Goal: Task Accomplishment & Management: Manage account settings

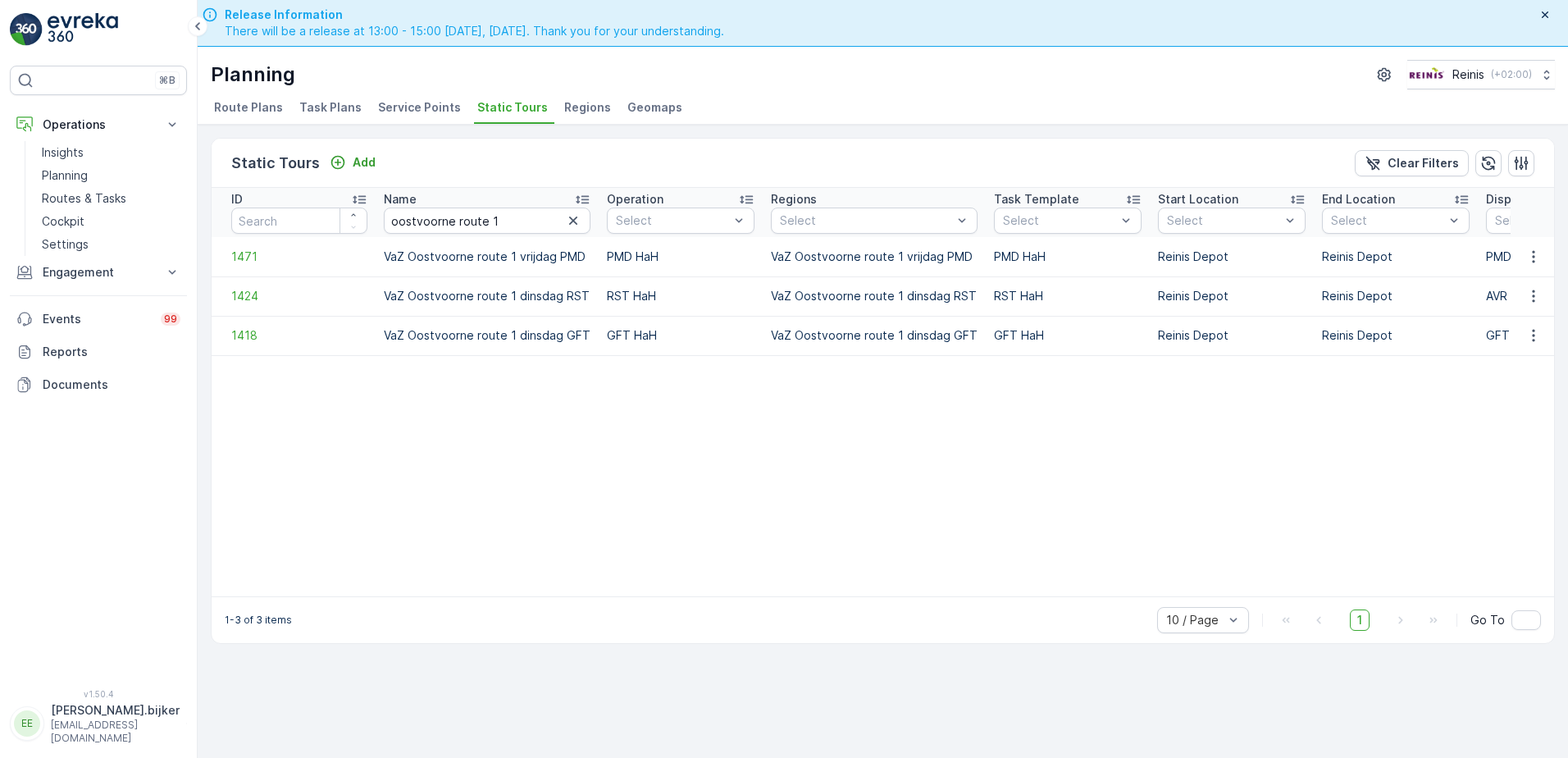
drag, startPoint x: 0, startPoint y: 0, endPoint x: 1130, endPoint y: 470, distance: 1223.8
click at [1130, 470] on table "ID Name [GEOGRAPHIC_DATA] route 1 Operation Select Regions Select Task Template…" at bounding box center [1177, 392] width 1932 height 409
click at [1299, 457] on table "ID Name [GEOGRAPHIC_DATA] route 1 Operation Select Regions Select Task Template…" at bounding box center [1177, 392] width 1932 height 409
click at [1537, 340] on icon "button" at bounding box center [1533, 335] width 16 height 16
click at [1528, 359] on span "See More Details" at bounding box center [1505, 359] width 95 height 16
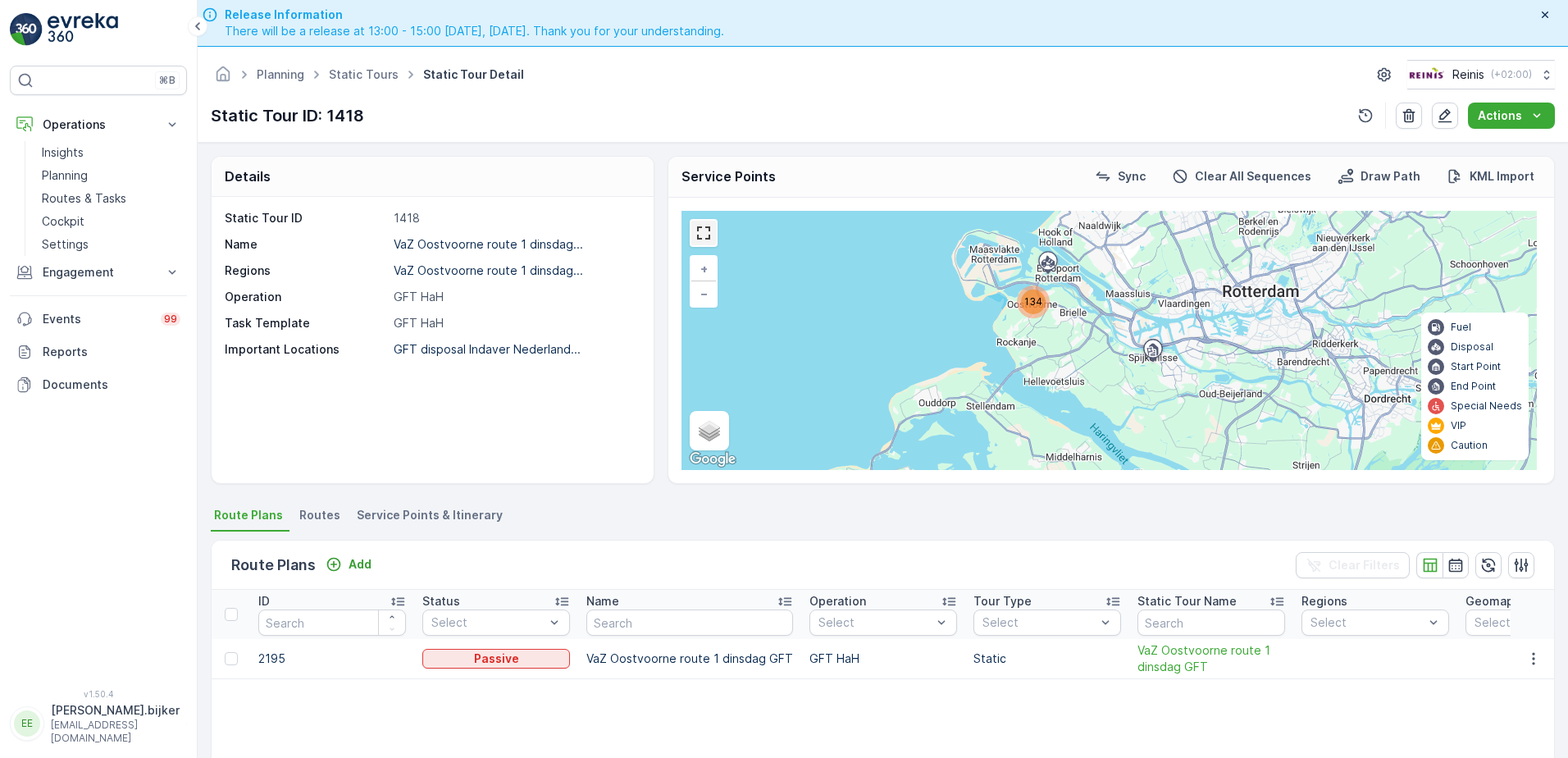
click at [699, 235] on link at bounding box center [703, 233] width 25 height 25
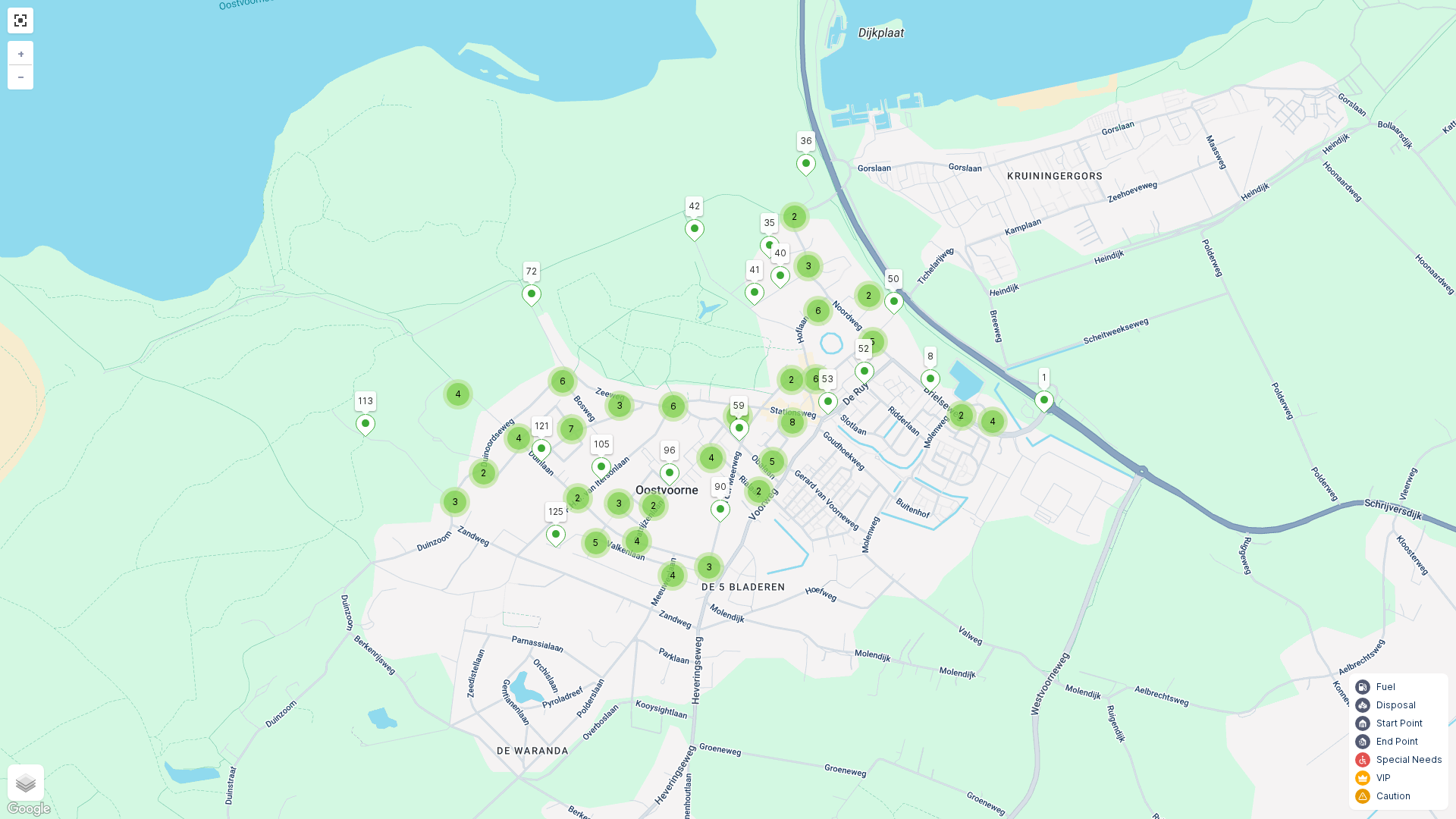
drag, startPoint x: 907, startPoint y: 311, endPoint x: 872, endPoint y: 419, distance: 113.5
click at [872, 419] on div "2 4 8 2 3 6 2 2 6 5 4 2 3 4 3 4 2 5 7 6 2 3 5 2 4 4 6 3 7 42 1 8 113 72 125 90 …" at bounding box center [728, 409] width 1456 height 819
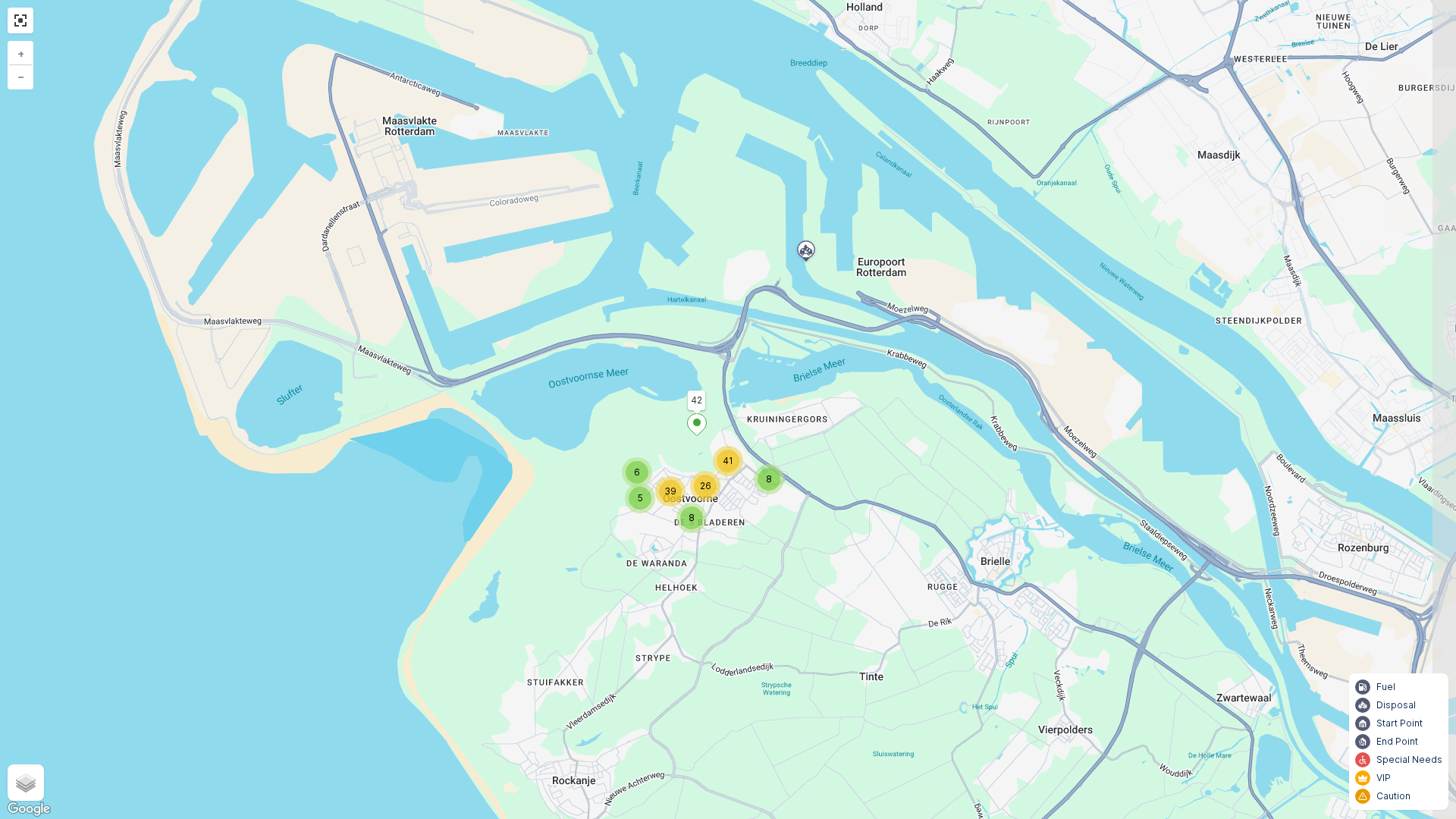
drag, startPoint x: 979, startPoint y: 495, endPoint x: 884, endPoint y: 517, distance: 97.5
click at [884, 517] on div "8 41 6 5 8 26 39 42 + − Satellite Roadmap Terrain Hybrid Leaflet Keyboard short…" at bounding box center [728, 409] width 1456 height 819
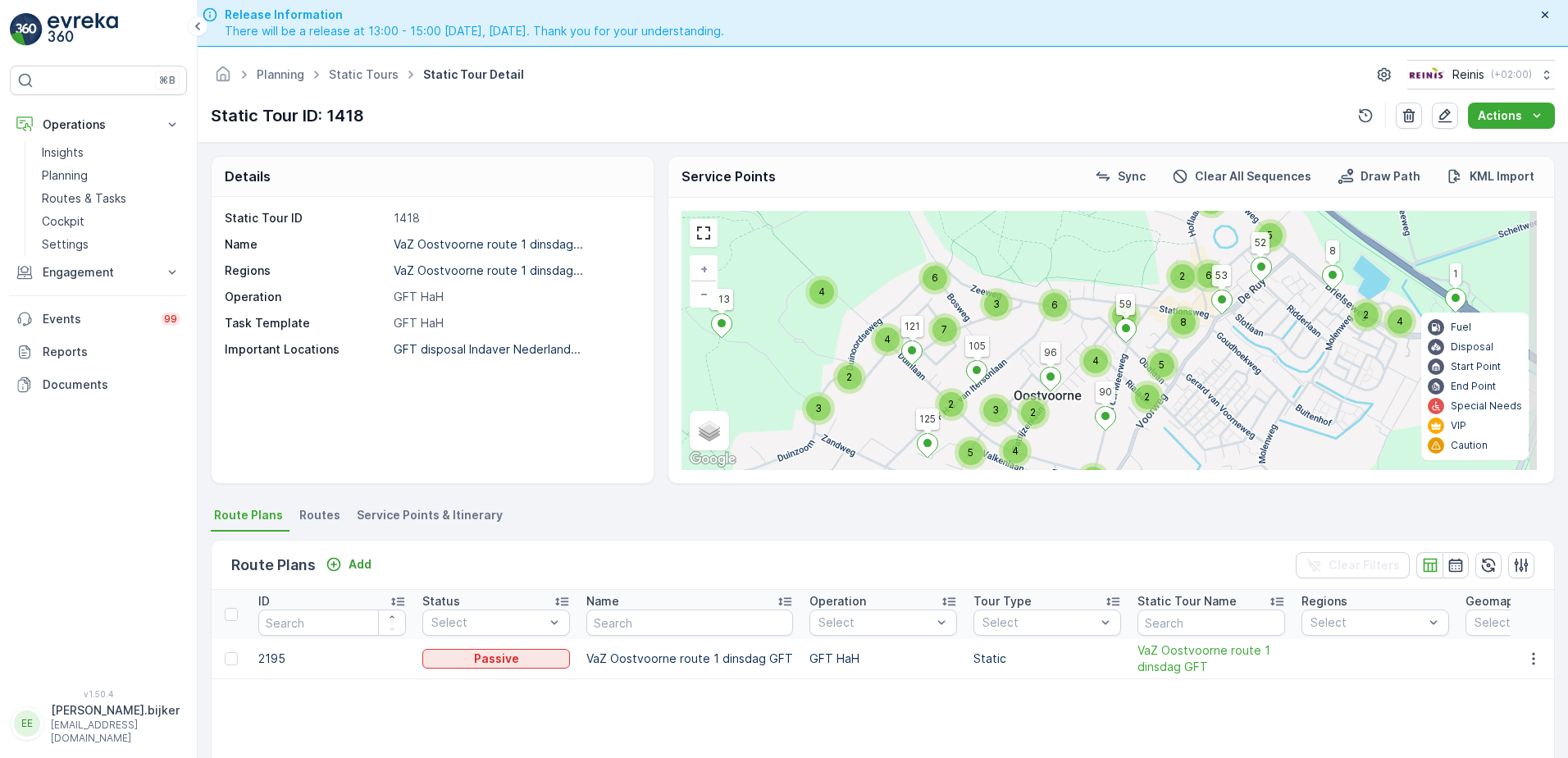
drag, startPoint x: 1239, startPoint y: 392, endPoint x: 1194, endPoint y: 379, distance: 46.8
click at [1194, 379] on div "2 4 8 2 3 6 2 2 6 5 4 2 3 4 3 4 2 5 7 6 2 3 5 2 4 4 6 3 7 42 1 8 113 72 125 90 …" at bounding box center [1108, 340] width 855 height 259
click at [709, 232] on link at bounding box center [703, 233] width 25 height 25
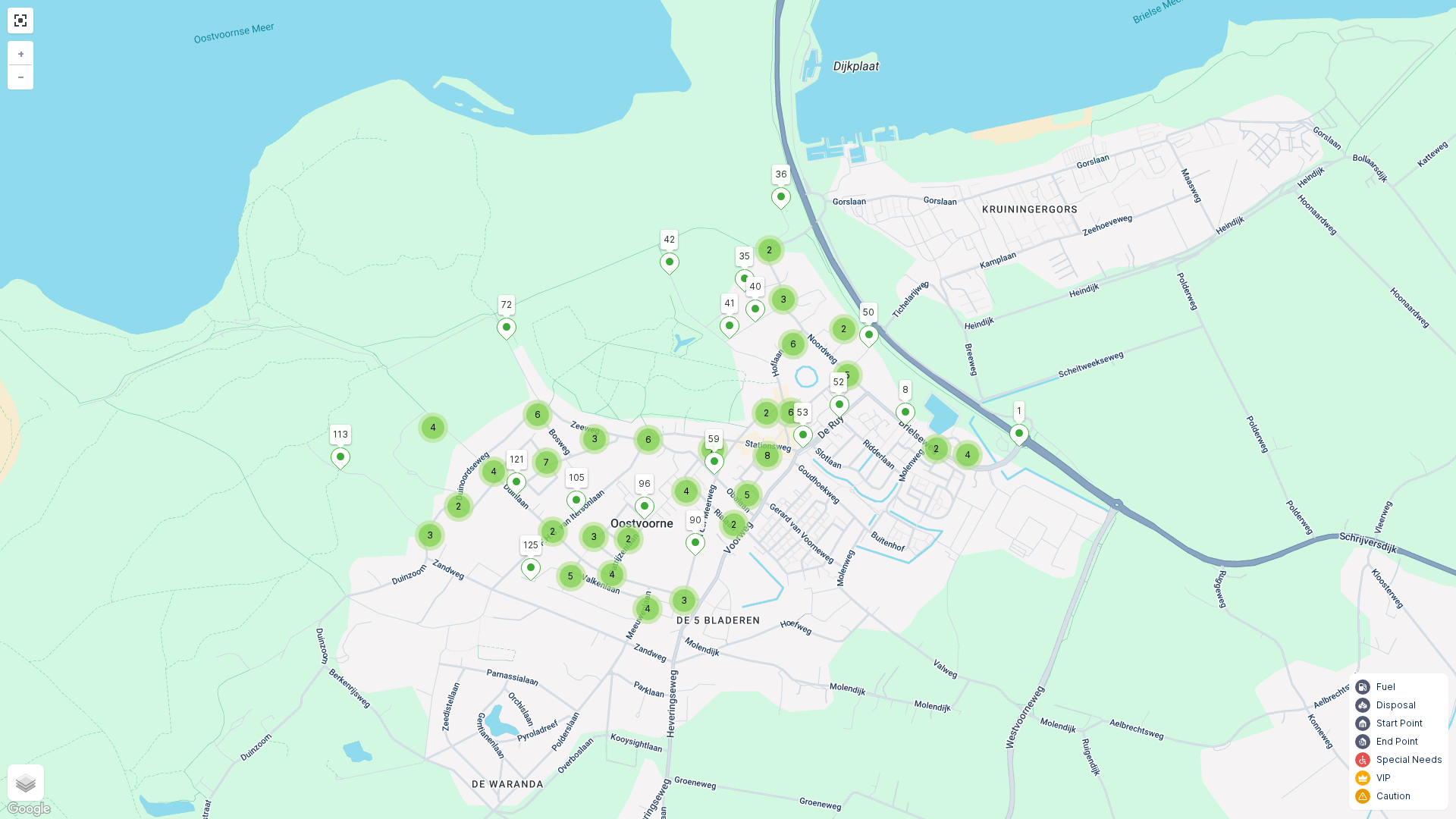
drag, startPoint x: 756, startPoint y: 506, endPoint x: 810, endPoint y: 510, distance: 54.1
click at [803, 511] on div "2 4 8 2 3 6 2 2 6 5 4 2 3 4 3 4 2 5 7 6 2 3 5 2 4 4 6 3 7 42 1 8 113 72 125 90 …" at bounding box center [728, 409] width 1456 height 819
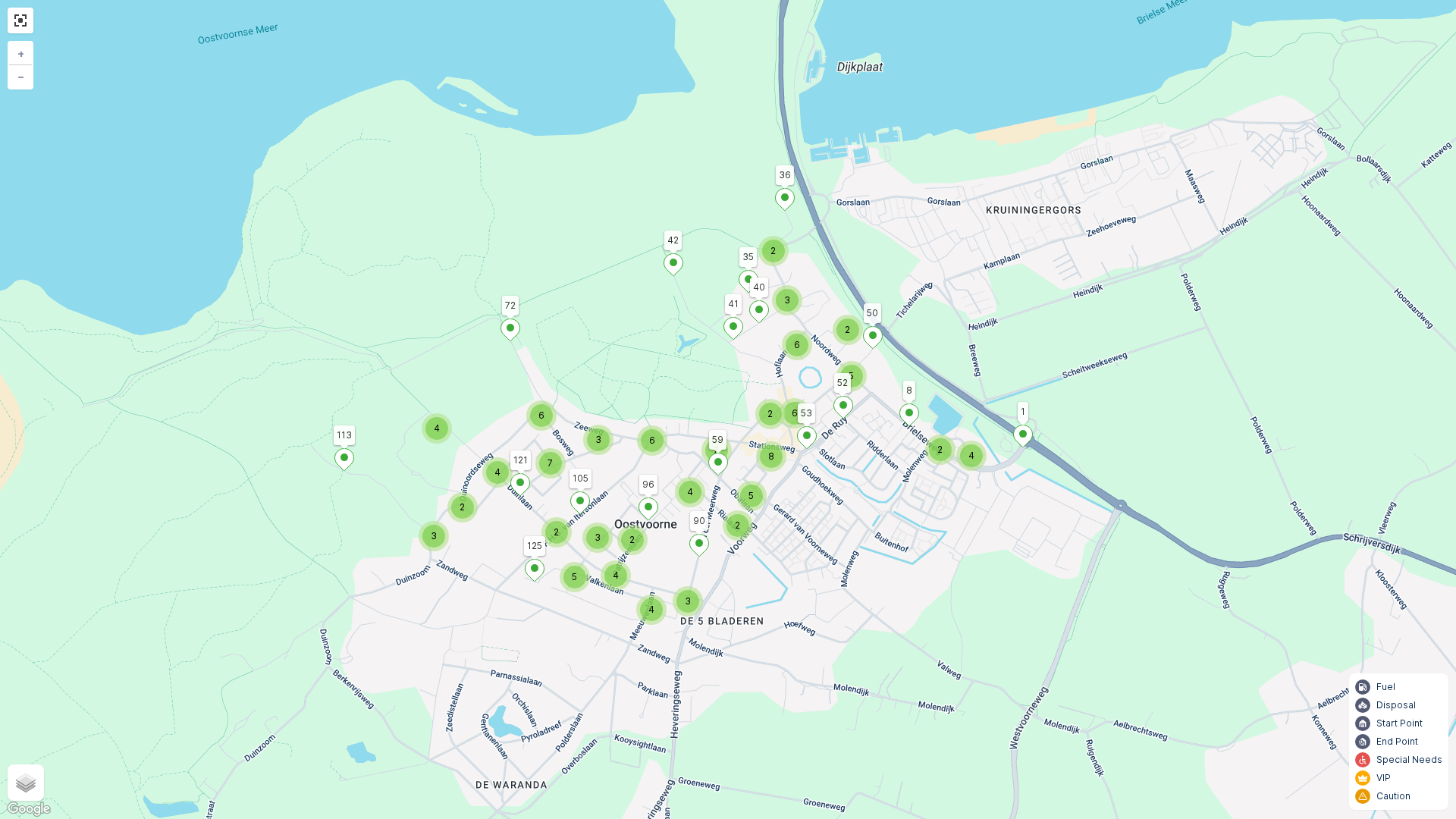
drag, startPoint x: 1046, startPoint y: 286, endPoint x: 1043, endPoint y: 208, distance: 78.1
click at [1045, 287] on div "2 4 8 2 3 6 2 2 6 5 4 2 3 4 3 4 2 5 7 6 2 3 5 2 4 4 6 3 7 42 1 8 113 72 125 90 …" at bounding box center [728, 409] width 1456 height 819
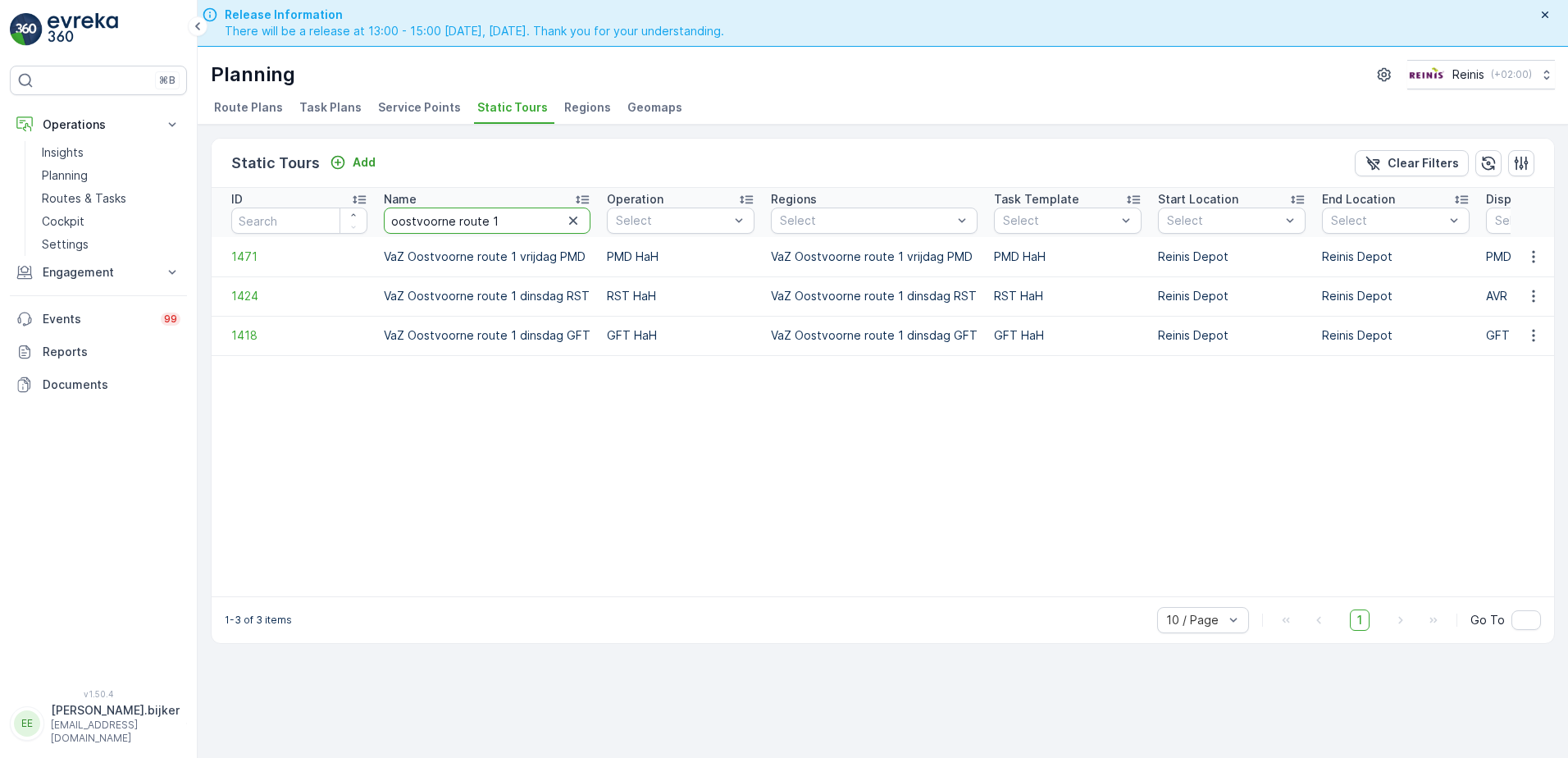
click at [494, 222] on input "oostvoorne route 1" at bounding box center [487, 220] width 206 height 26
type input "oostvoorne route 2"
drag, startPoint x: 1527, startPoint y: 253, endPoint x: 1534, endPoint y: 261, distance: 10.6
click at [1529, 253] on icon "button" at bounding box center [1533, 257] width 16 height 16
click at [1535, 279] on span "See More Details" at bounding box center [1505, 281] width 95 height 16
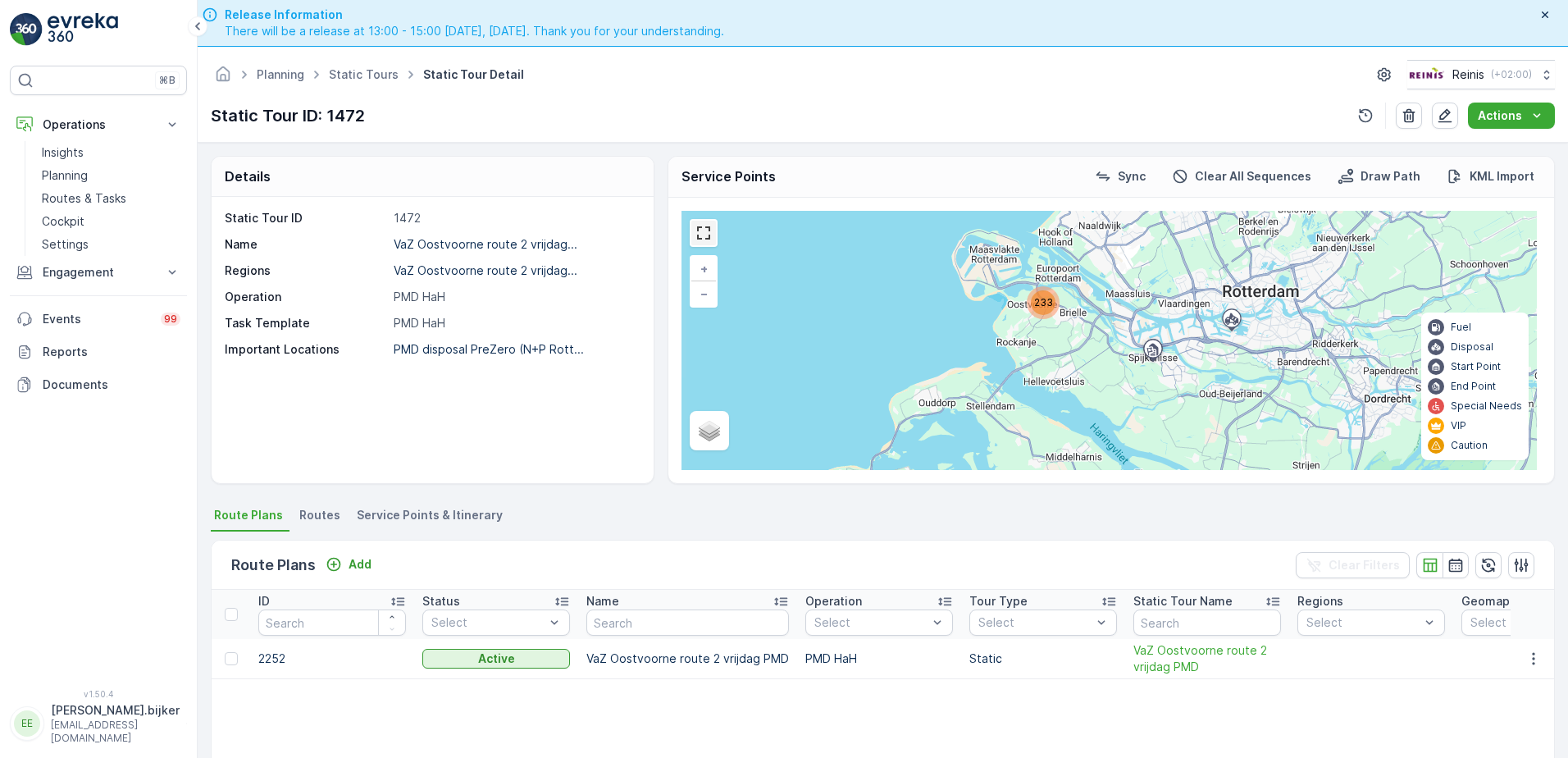
click at [705, 236] on link at bounding box center [703, 233] width 25 height 25
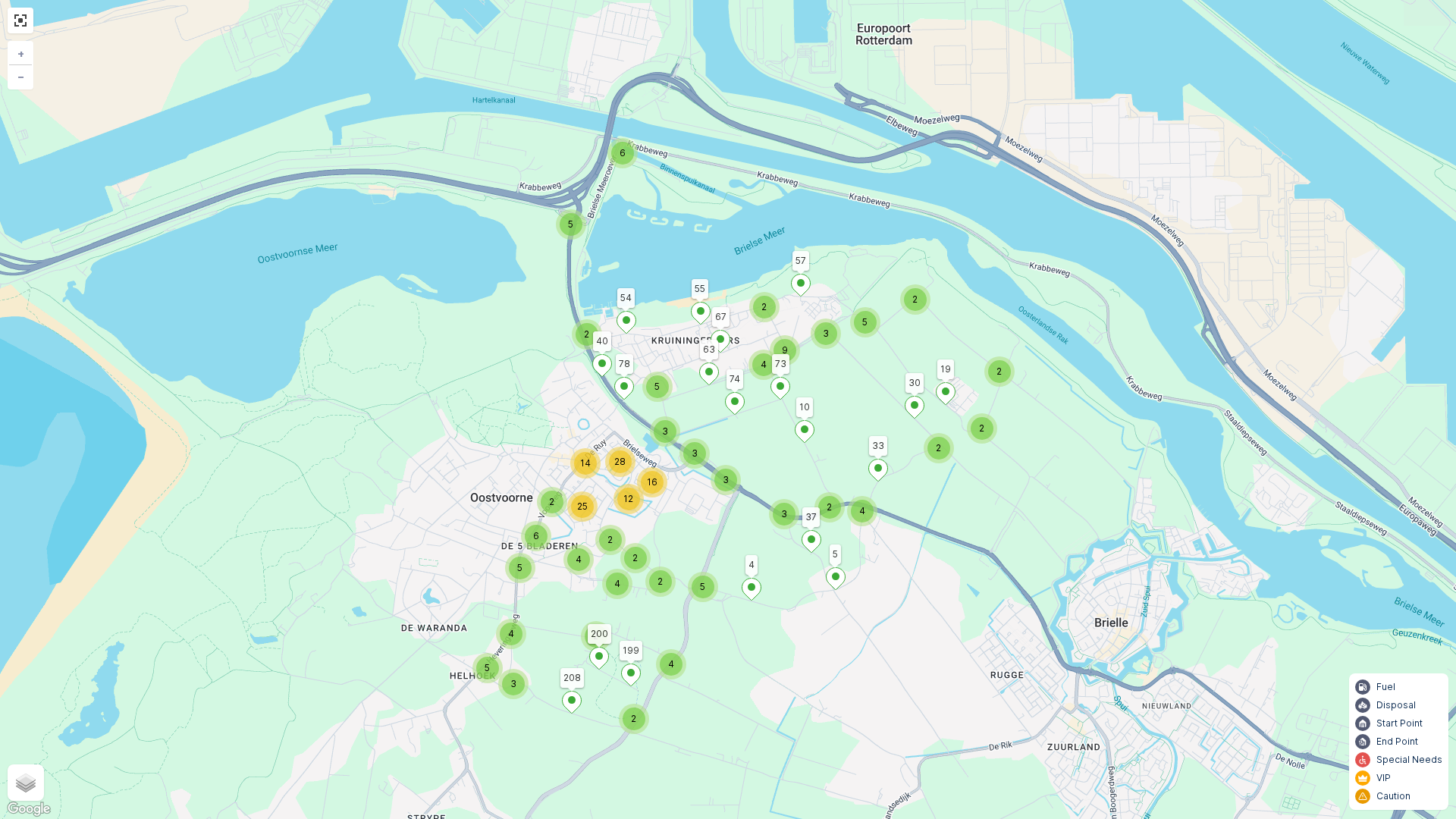
drag, startPoint x: 1110, startPoint y: 275, endPoint x: 1088, endPoint y: 403, distance: 129.9
click at [1088, 403] on div "2 5 6 3 5 4 2 4 2 2 4 2 2 4 5 6 5 2 4 2 2 2 2 5 4 2 3 9 3 5 2 25 12 3 3 3 16 14…" at bounding box center [728, 409] width 1456 height 819
click at [986, 375] on div "2" at bounding box center [999, 371] width 31 height 31
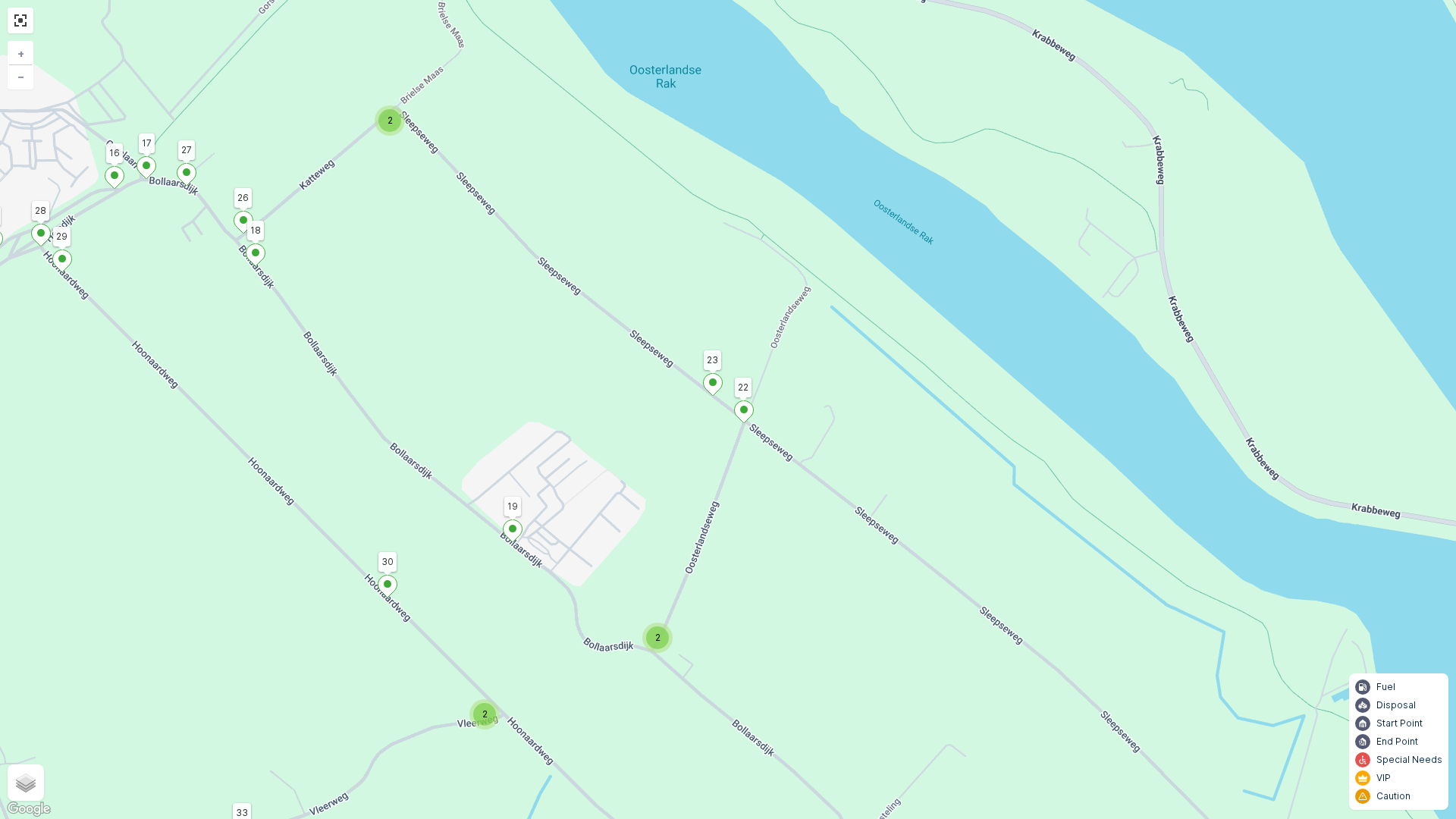
click at [647, 633] on div "2" at bounding box center [657, 638] width 23 height 23
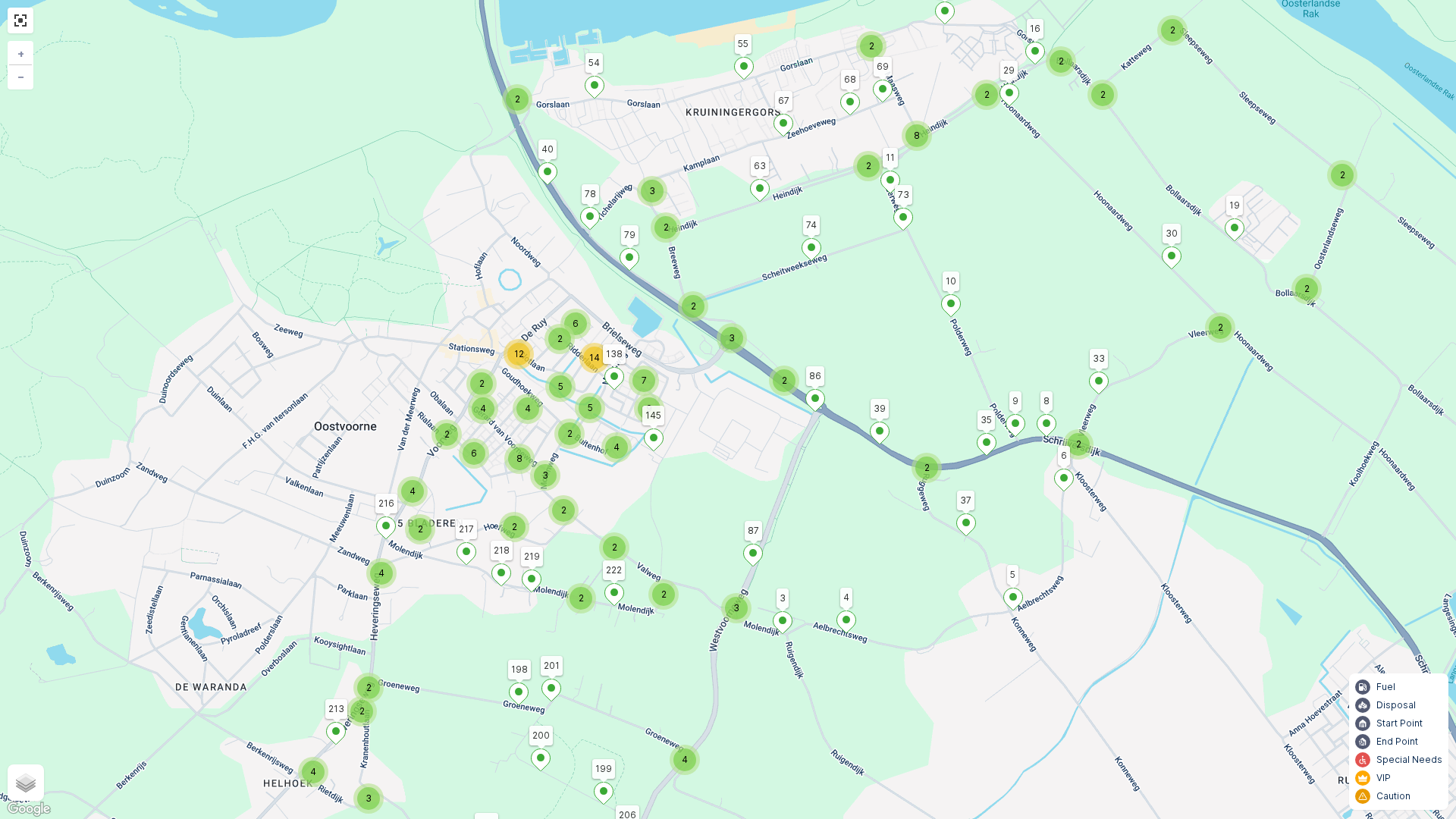
drag, startPoint x: 552, startPoint y: 453, endPoint x: 898, endPoint y: 300, distance: 378.3
click at [898, 300] on div "2 3 2 3 3 4 2 2 2 2 2 2 2 2 4 2 4 3 4 2 2 2 2 2 2 2 2 2 8 2 3 2 2 3 4 4 8 6 2 5…" at bounding box center [728, 409] width 1456 height 819
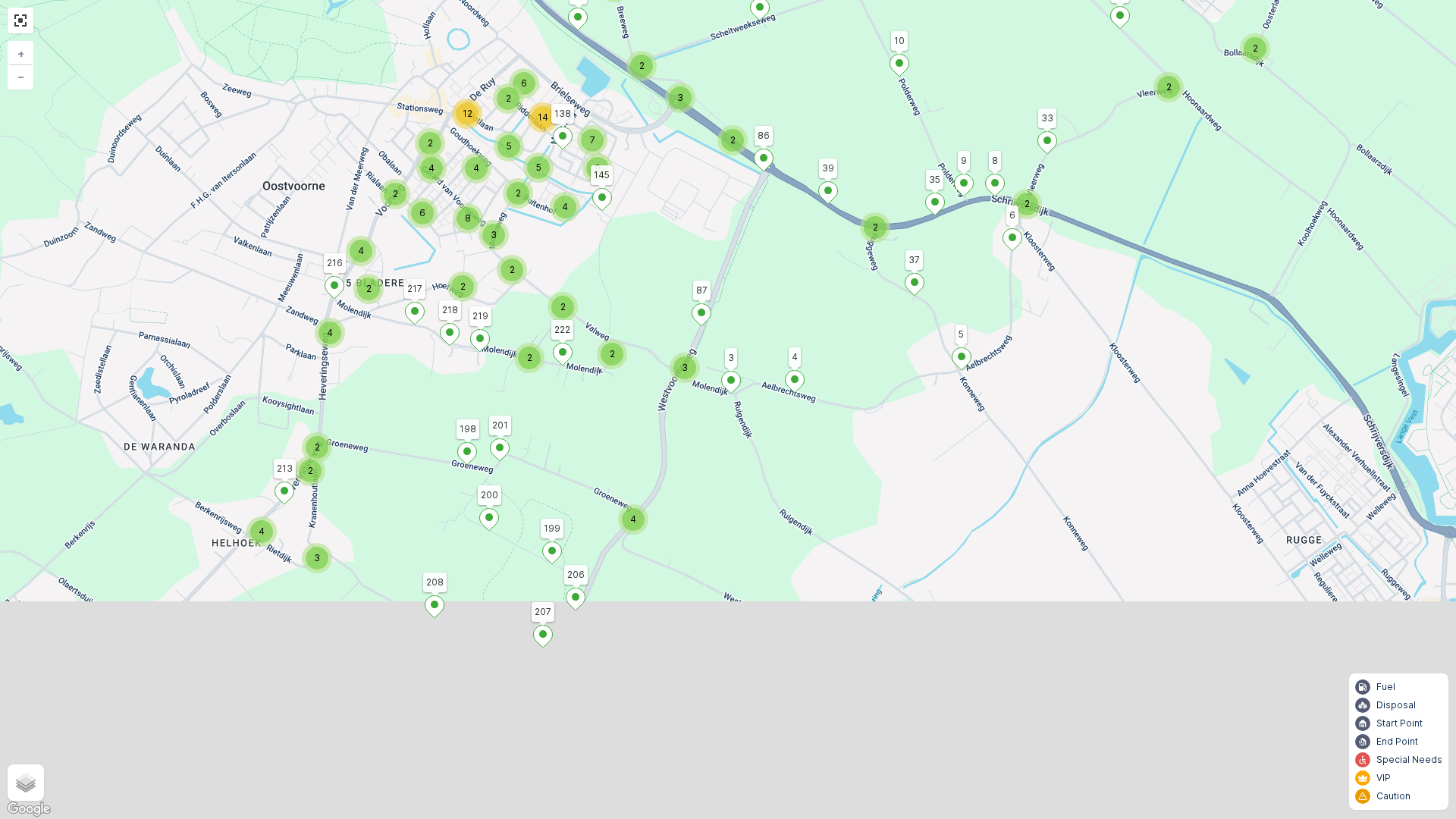
drag, startPoint x: 925, startPoint y: 567, endPoint x: 887, endPoint y: 339, distance: 231.1
click at [887, 339] on div "2 3 2 3 3 4 2 2 2 2 2 2 2 2 4 2 4 3 4 2 2 2 2 2 2 2 2 2 8 2 3 2 2 3 4 4 8 6 2 5…" at bounding box center [728, 409] width 1456 height 819
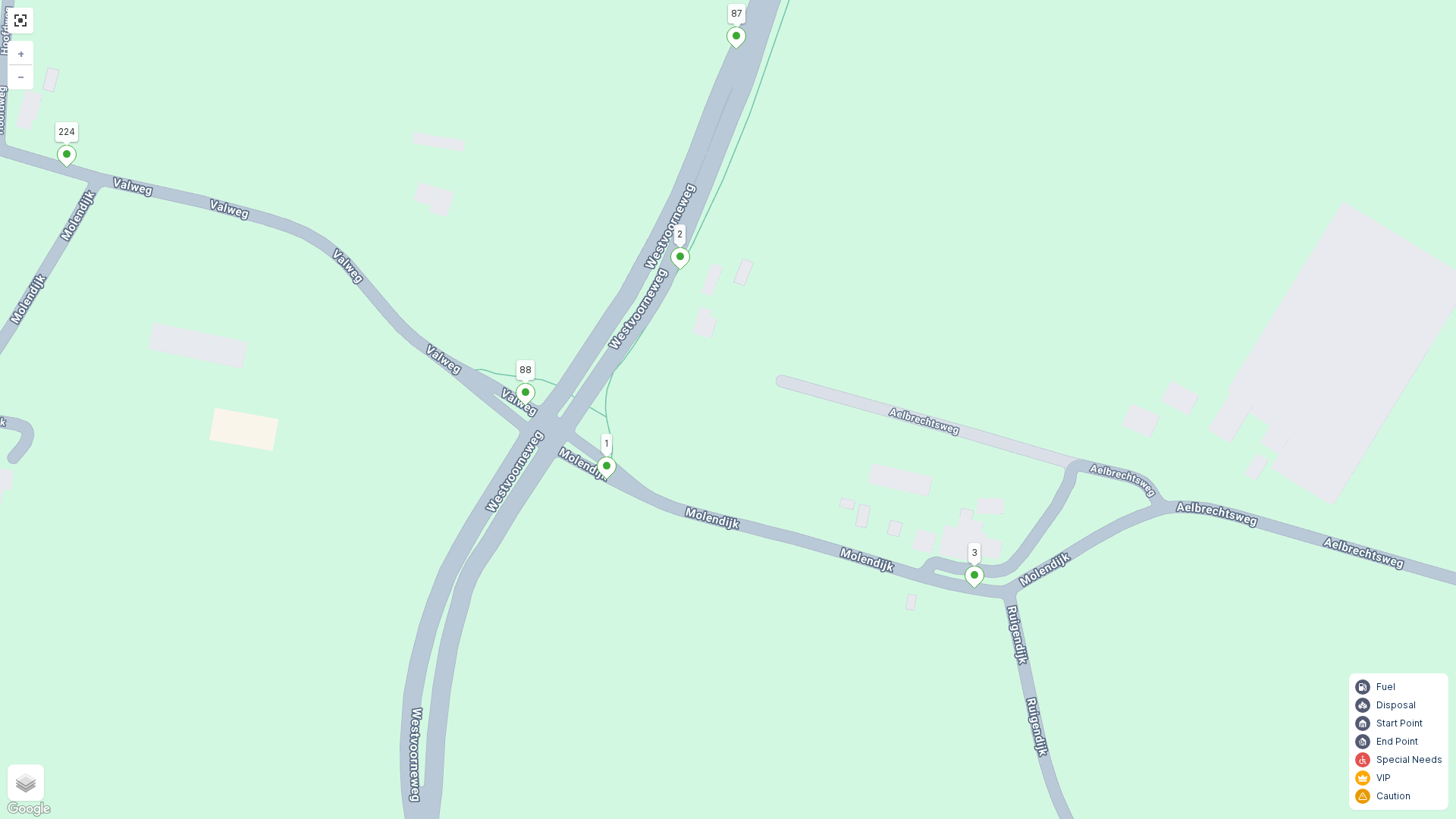
drag, startPoint x: 920, startPoint y: 416, endPoint x: 843, endPoint y: 510, distance: 121.5
click at [843, 510] on div "2 2 2 208 5 10 33 37 4 200 199 30 19 67 55 73 57 78 40 63 54 74 49 51 48 213 9 …" at bounding box center [728, 409] width 1456 height 819
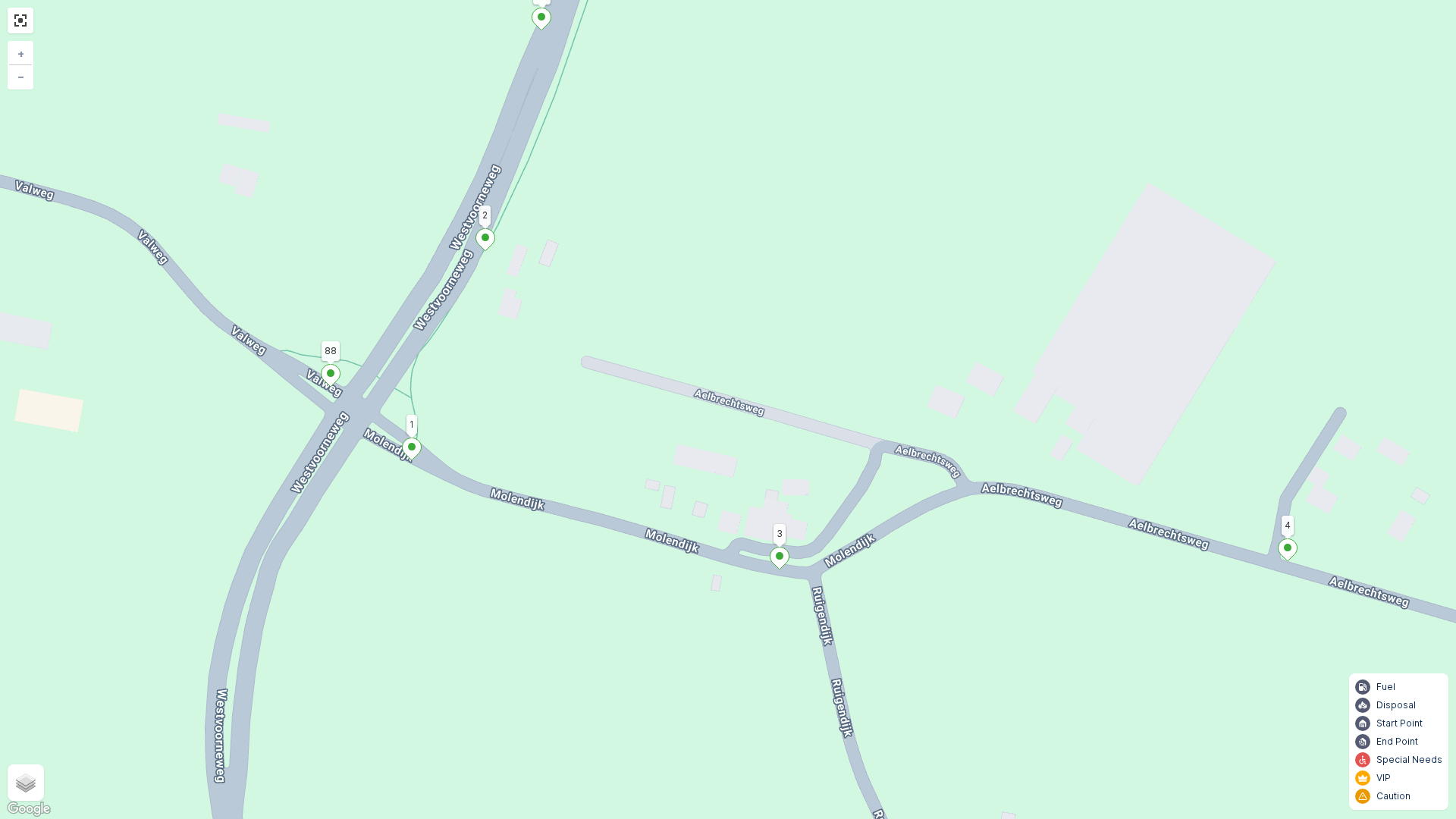
drag, startPoint x: 1203, startPoint y: 601, endPoint x: 1008, endPoint y: 582, distance: 195.9
click at [1008, 582] on div "2 2 2 208 5 10 33 37 4 200 199 30 19 67 55 73 57 78 40 63 54 74 49 51 48 213 9 …" at bounding box center [728, 409] width 1456 height 819
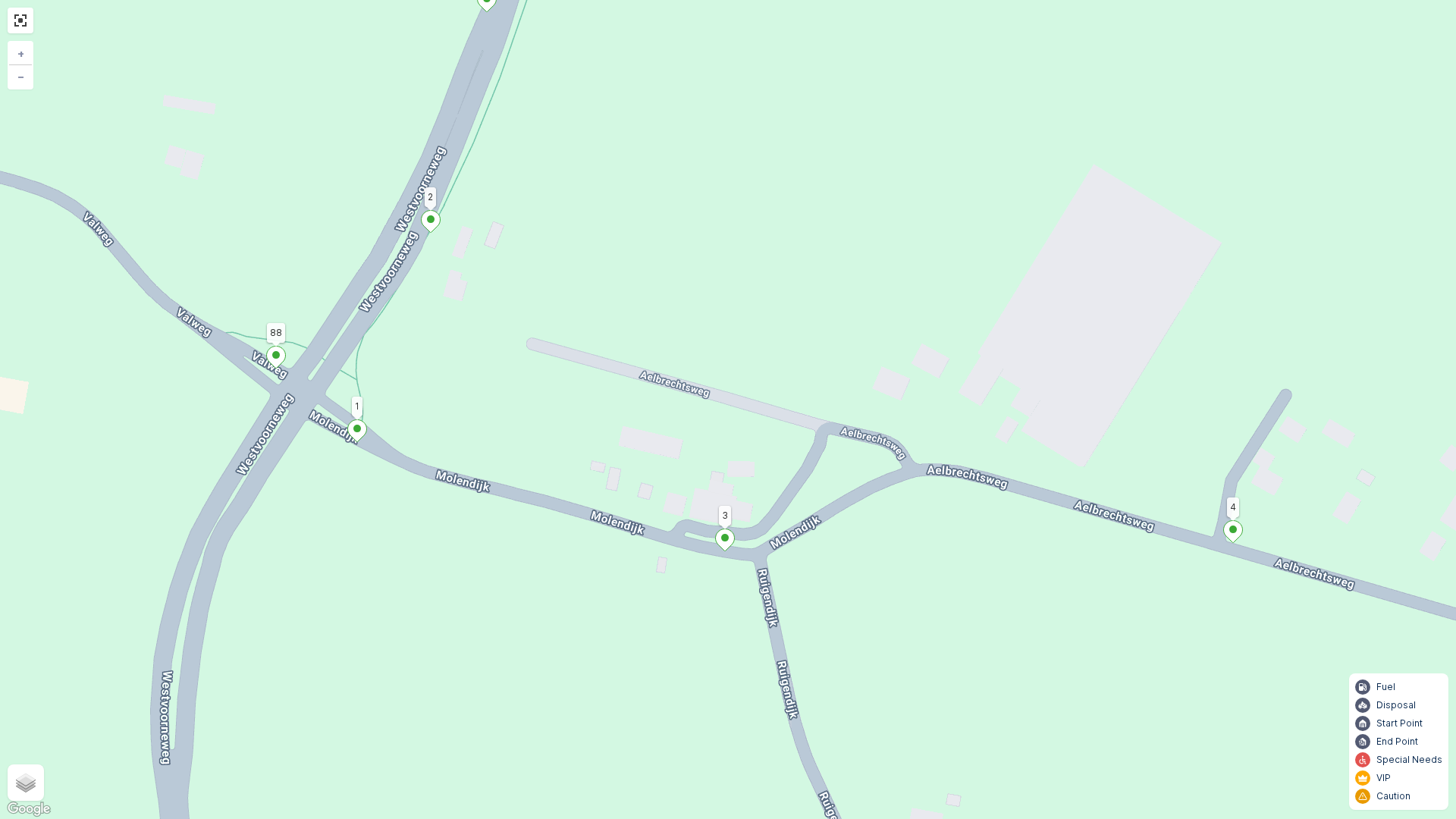
drag, startPoint x: 888, startPoint y: 593, endPoint x: 655, endPoint y: 459, distance: 268.8
click at [639, 471] on div "2 2 2 208 5 10 33 37 4 200 199 30 19 67 55 73 57 78 40 63 54 74 49 51 48 213 9 …" at bounding box center [728, 409] width 1456 height 819
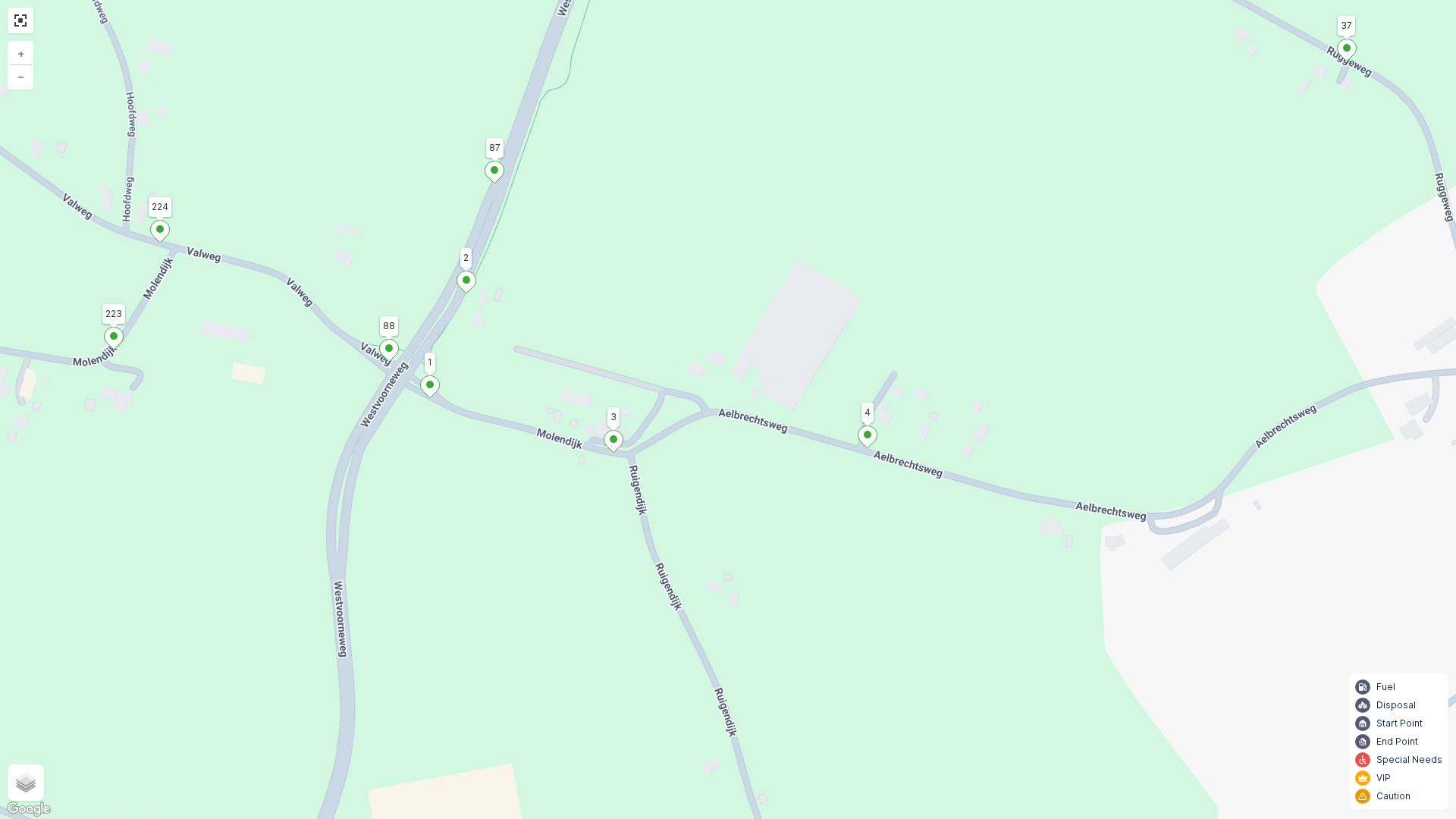
drag, startPoint x: 935, startPoint y: 539, endPoint x: 691, endPoint y: 447, distance: 260.8
click at [646, 433] on div "2 2 2 2 2 2 2 2 3 2 2 2 2 2 2 2 2 2 2 2 2 2 2 2 2 208 5 10 33 37 4 200 199 30 1…" at bounding box center [728, 409] width 1456 height 819
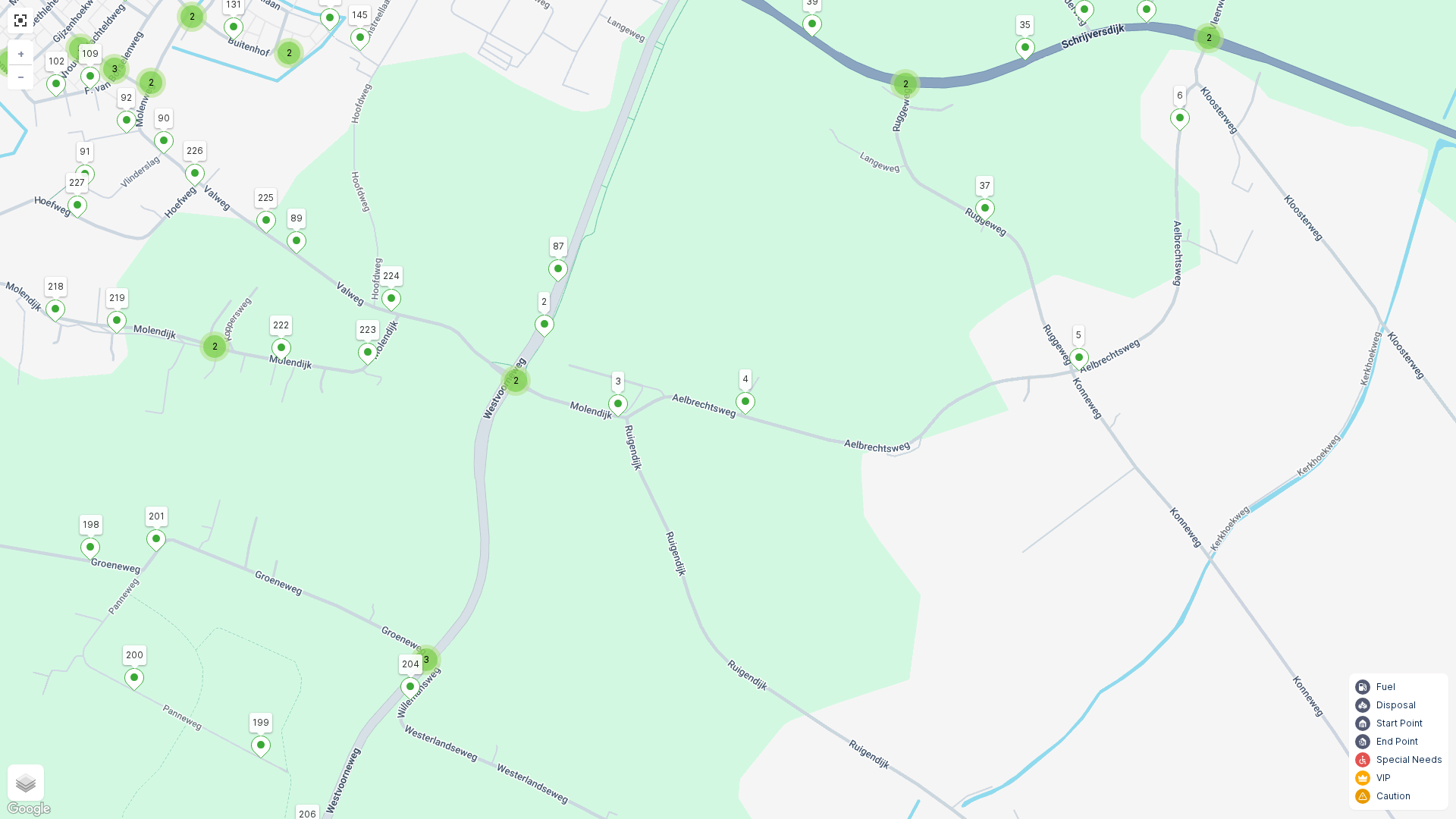
click at [895, 361] on div "2 3 2 2 2 2 2 2 2 2 3 2 2 2 2 2 5 2 2 2 2 2 2 3 3 2 3 2 3 2 2 2 4 4 2 2 2 2 2 3…" at bounding box center [728, 409] width 1456 height 819
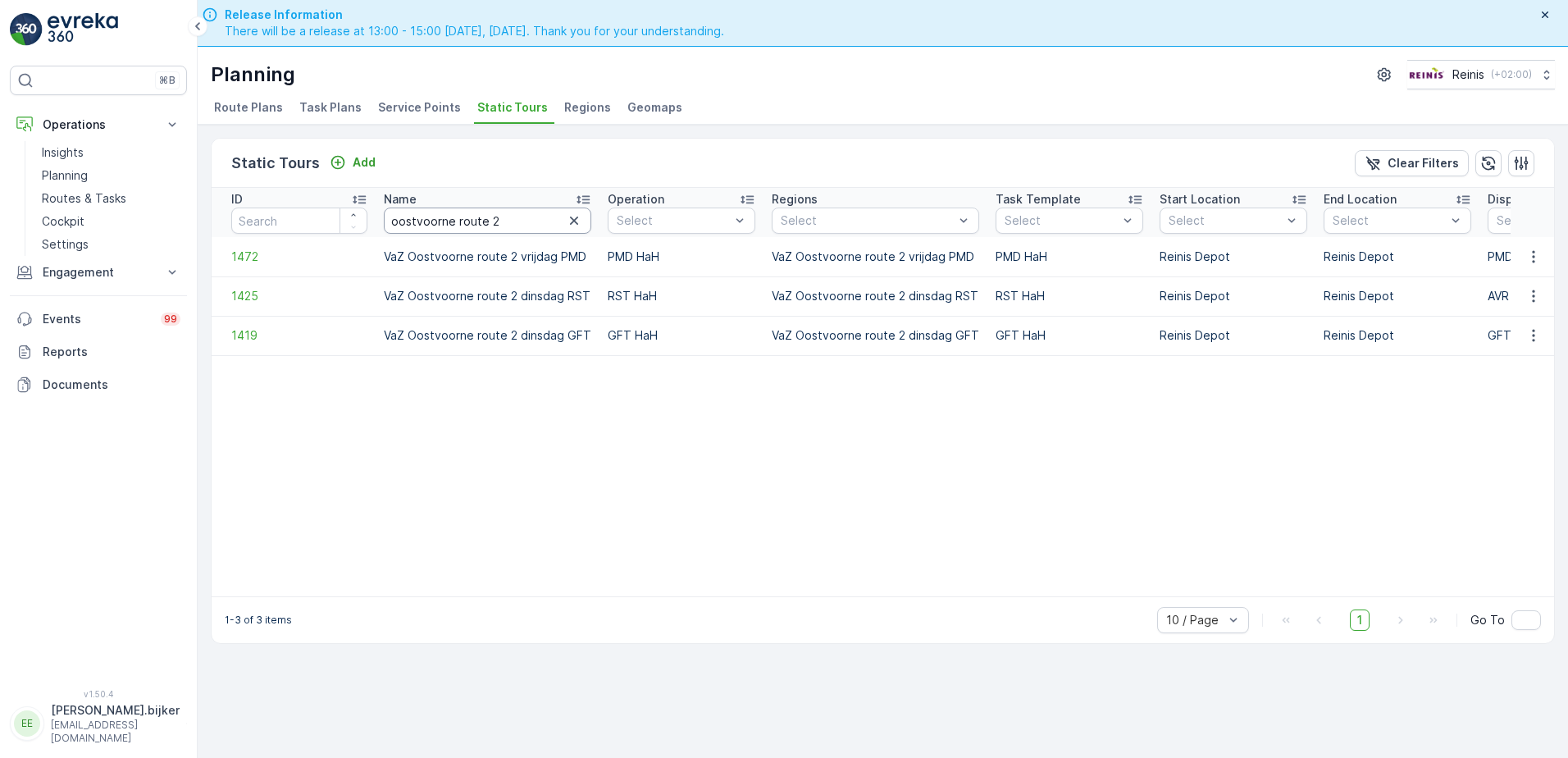
click at [499, 225] on input "oostvoorne route 2" at bounding box center [488, 220] width 207 height 26
type input "oostvoorne route 1"
click at [1541, 257] on icon "button" at bounding box center [1533, 257] width 16 height 16
click at [1540, 280] on span "See More Details" at bounding box center [1505, 281] width 95 height 16
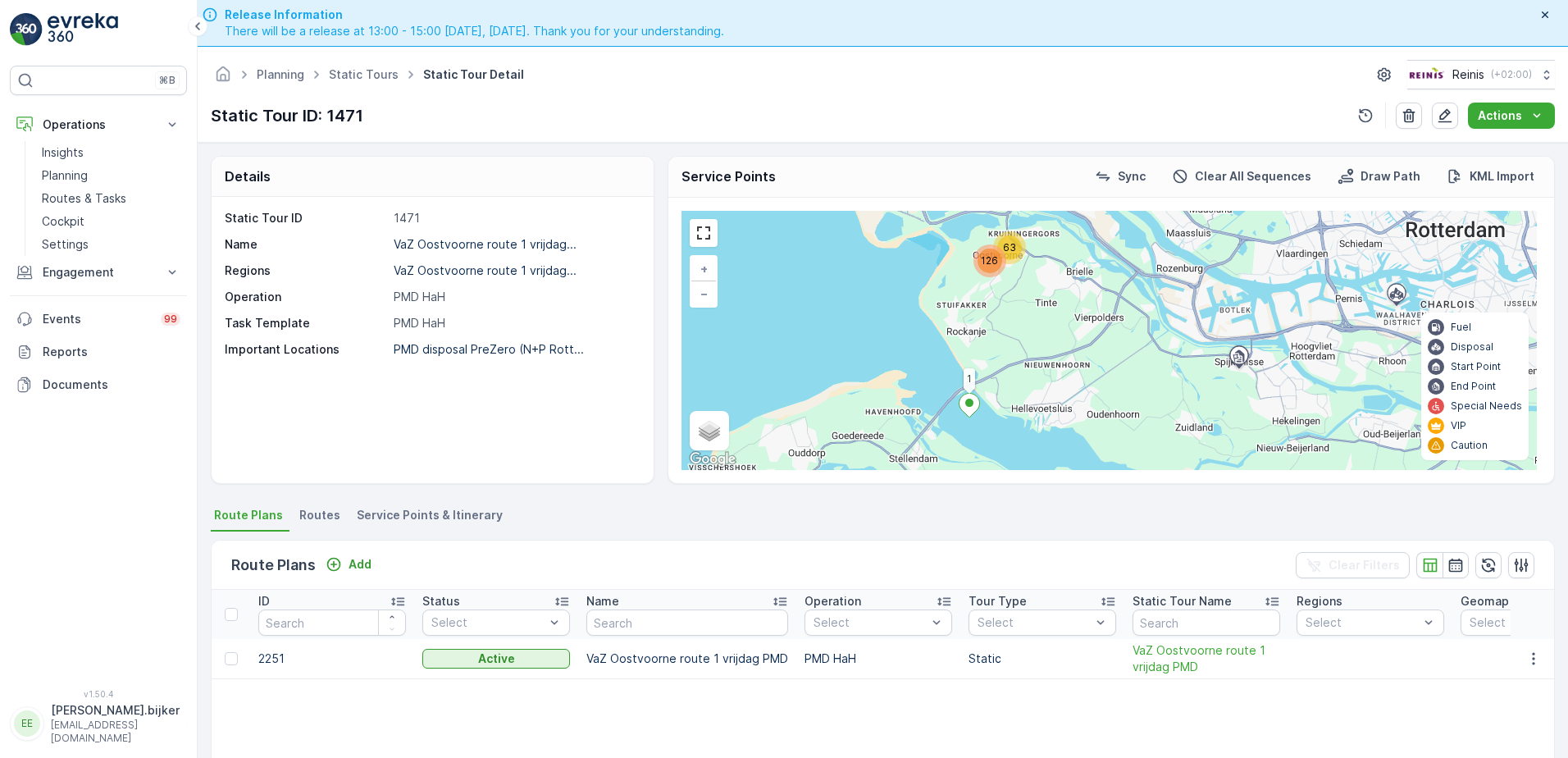
drag, startPoint x: 1112, startPoint y: 292, endPoint x: 1095, endPoint y: 332, distance: 43.5
click at [1095, 332] on div "126 63 1 + − Satellite Roadmap Terrain Hybrid Leaflet Keyboard shortcuts Map Da…" at bounding box center [1108, 340] width 855 height 259
click at [708, 232] on link at bounding box center [703, 233] width 25 height 25
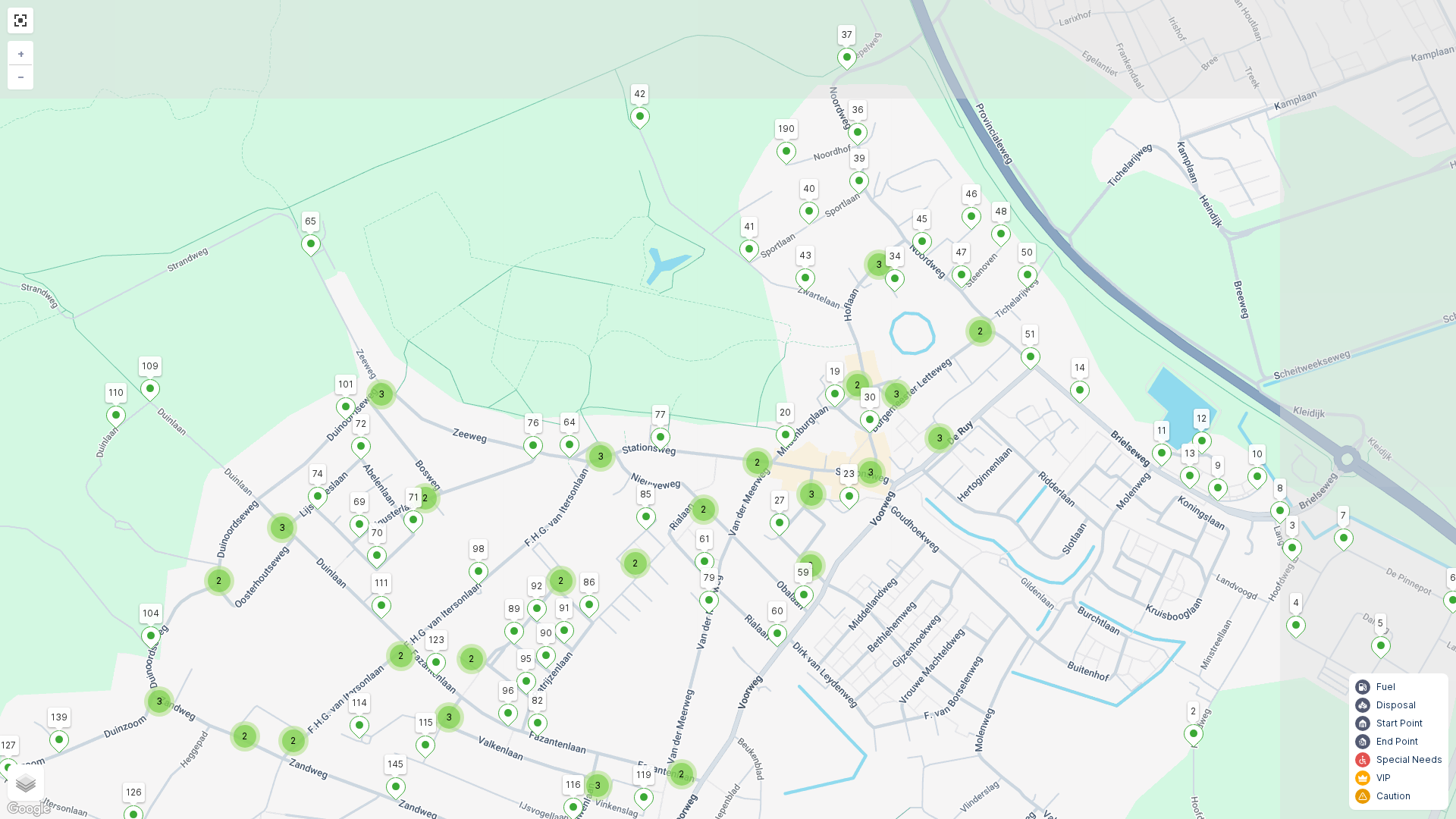
drag, startPoint x: 1088, startPoint y: 339, endPoint x: 869, endPoint y: 506, distance: 275.4
click at [869, 506] on div "2 2 2 2 3 2 2 3 2 2 2 3 3 4 2 3 2 2 3 2 3 2 3 3 2 2 2 2 2 2 3 3 2 3 3 2 3 1 136…" at bounding box center [728, 409] width 1456 height 819
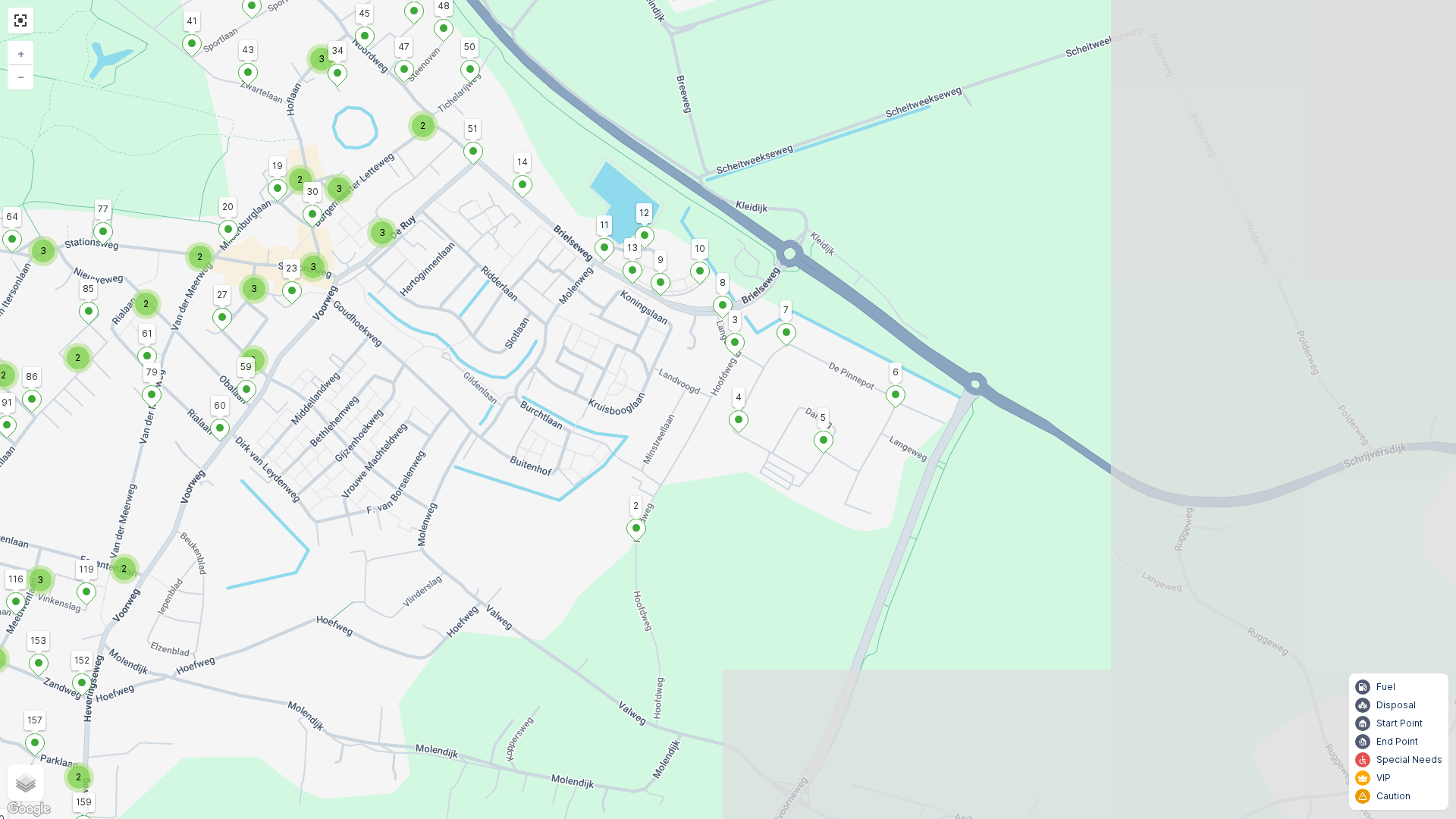
drag, startPoint x: 1218, startPoint y: 588, endPoint x: 660, endPoint y: 383, distance: 594.5
click at [660, 383] on div "2 2 2 2 3 2 2 3 2 2 2 3 3 4 2 3 2 2 3 2 3 2 3 3 2 2 2 2 2 2 3 3 2 3 3 2 3 1 136…" at bounding box center [728, 409] width 1456 height 819
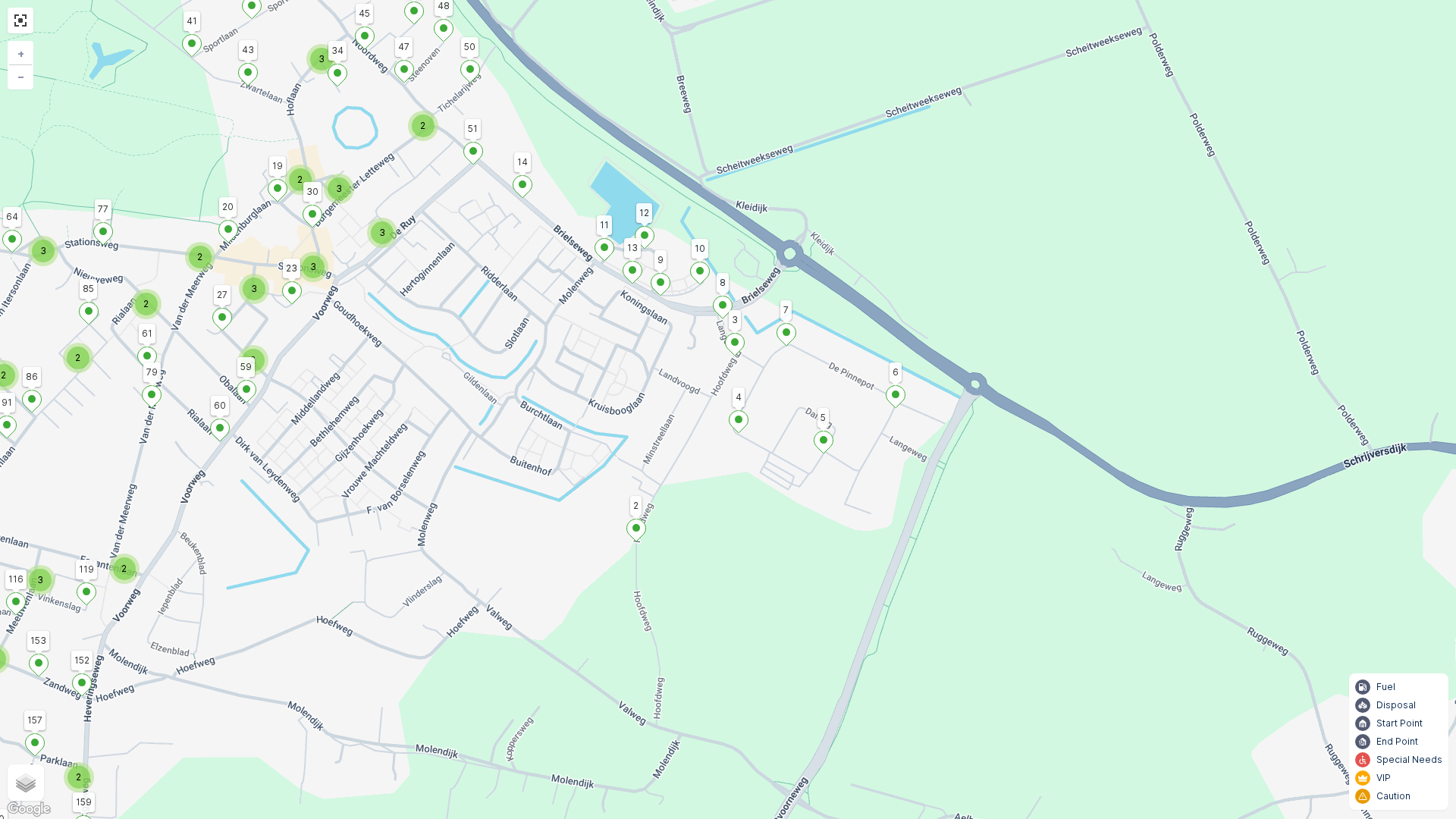
drag, startPoint x: 701, startPoint y: 577, endPoint x: 821, endPoint y: 507, distance: 138.9
click at [821, 507] on div "2 2 2 2 3 2 2 3 2 2 2 3 3 4 2 3 2 2 3 2 3 2 3 3 2 2 2 2 2 2 3 3 2 3 3 2 3 1 136…" at bounding box center [728, 409] width 1456 height 819
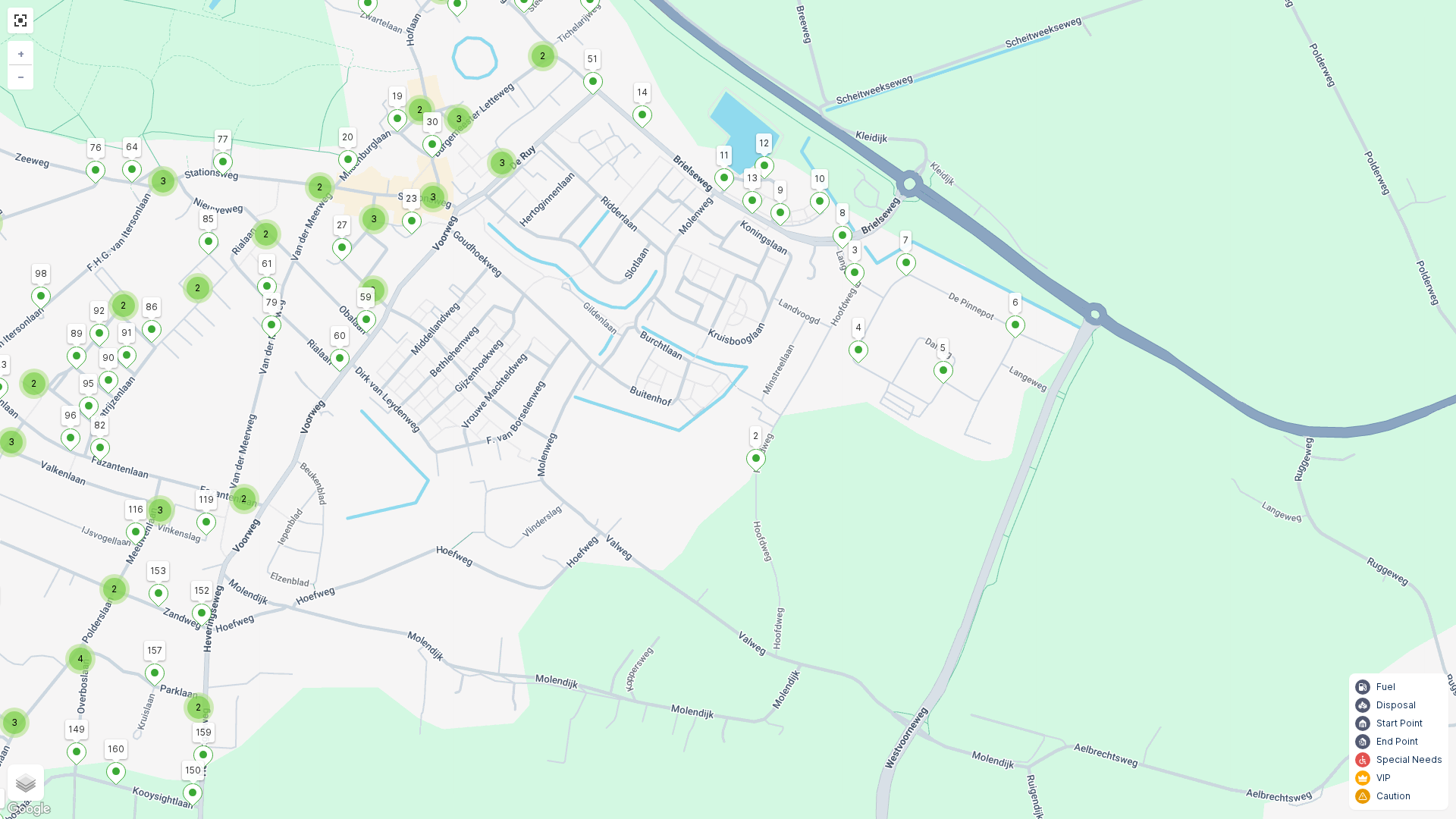
click at [754, 457] on ellipse at bounding box center [756, 458] width 8 height 8
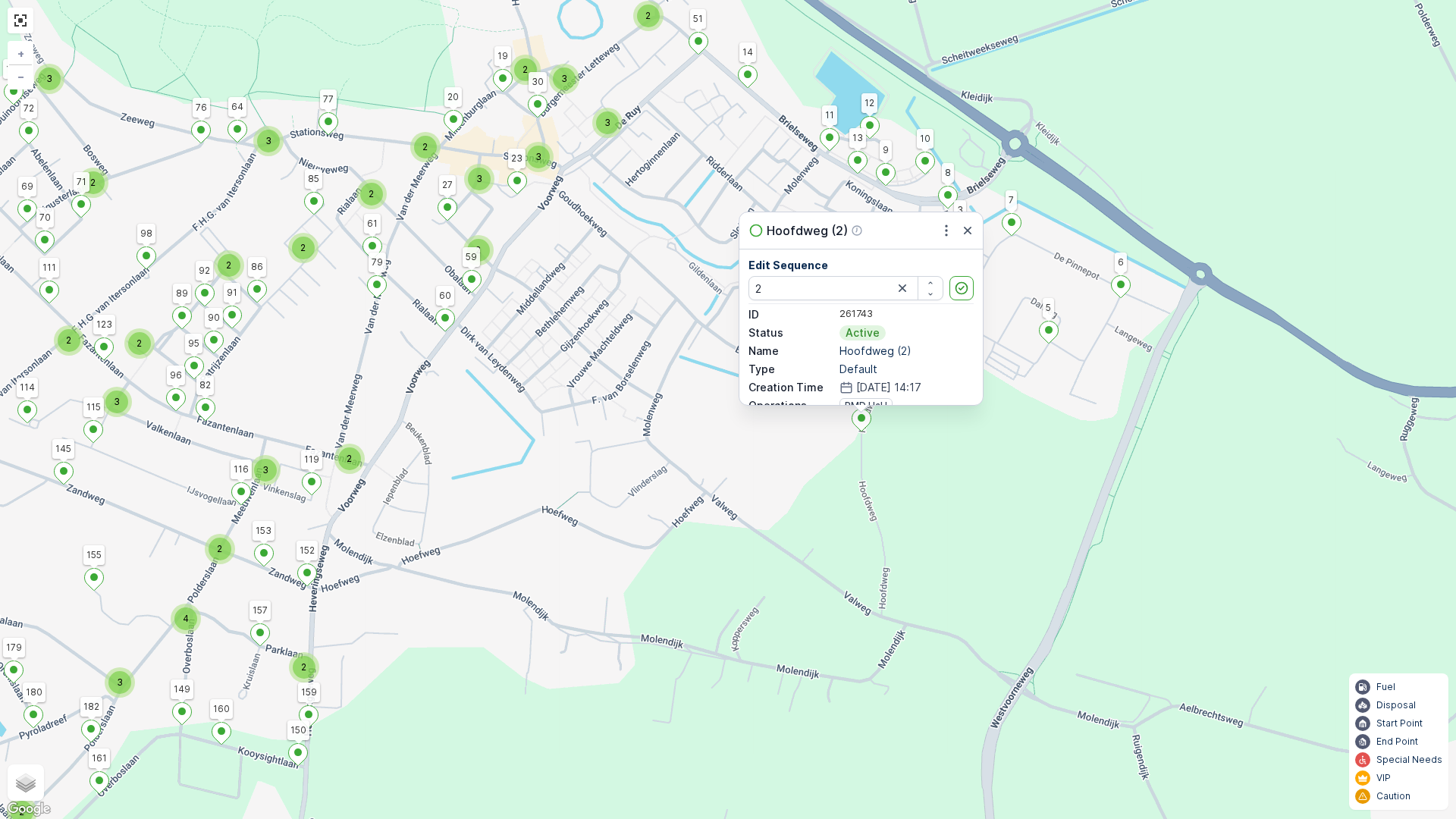
drag, startPoint x: 925, startPoint y: 594, endPoint x: 1030, endPoint y: 554, distance: 112.4
click at [1030, 554] on div "2 2 2 2 3 2 2 3 2 2 2 3 3 4 2 3 2 2 3 2 3 2 3 3 2 2 2 2 2 2 3 3 2 3 3 2 3 1 136…" at bounding box center [728, 409] width 1456 height 819
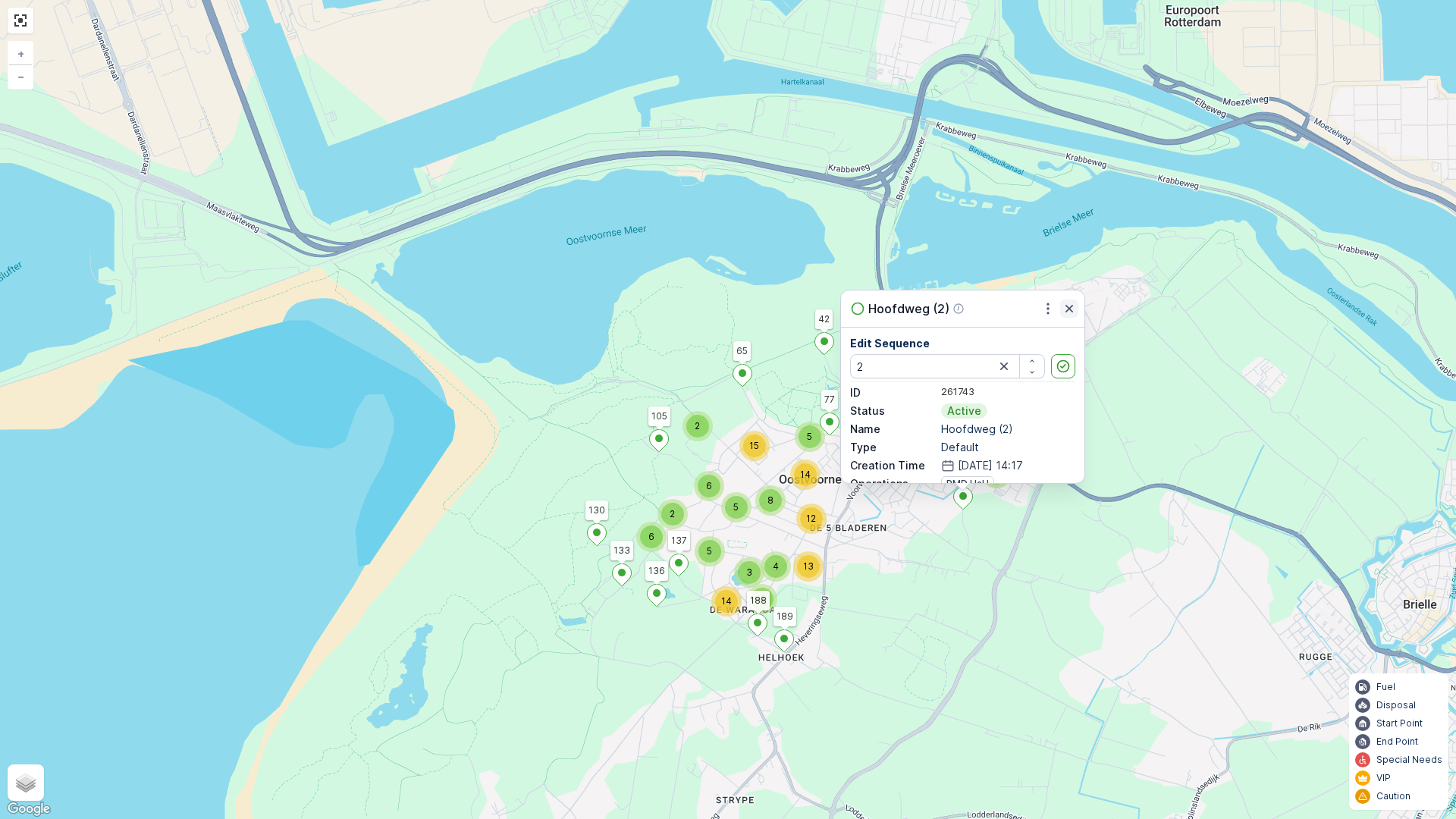
click at [1070, 310] on icon "button" at bounding box center [1070, 309] width 8 height 8
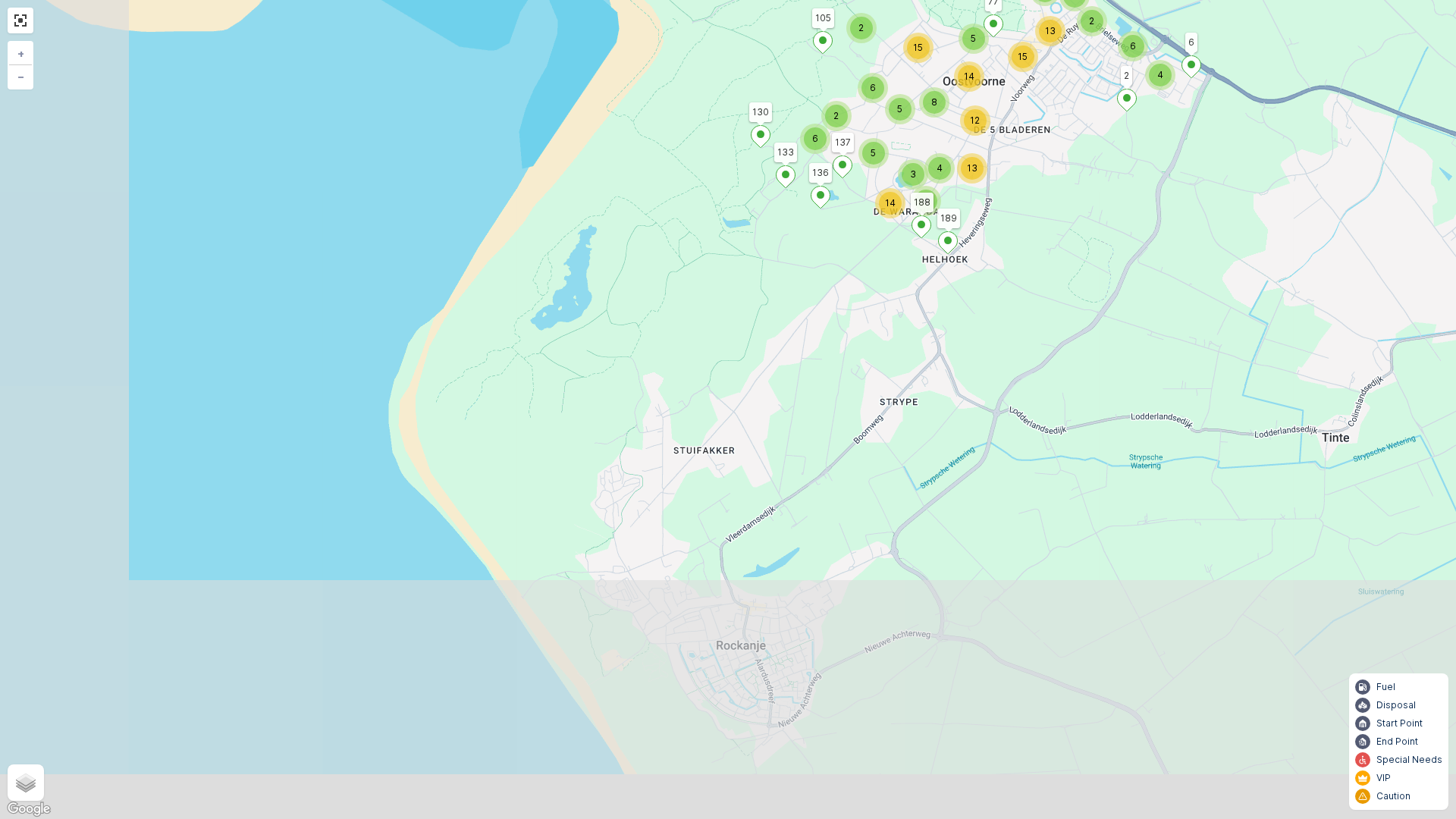
drag, startPoint x: 891, startPoint y: 616, endPoint x: 1052, endPoint y: 239, distance: 409.9
click at [1052, 239] on div "4 3 6 14 5 5 2 6 4 13 12 8 2 5 15 14 5 4 6 15 7 2 6 13 1 136 77 2 6 189 188 133…" at bounding box center [728, 409] width 1456 height 819
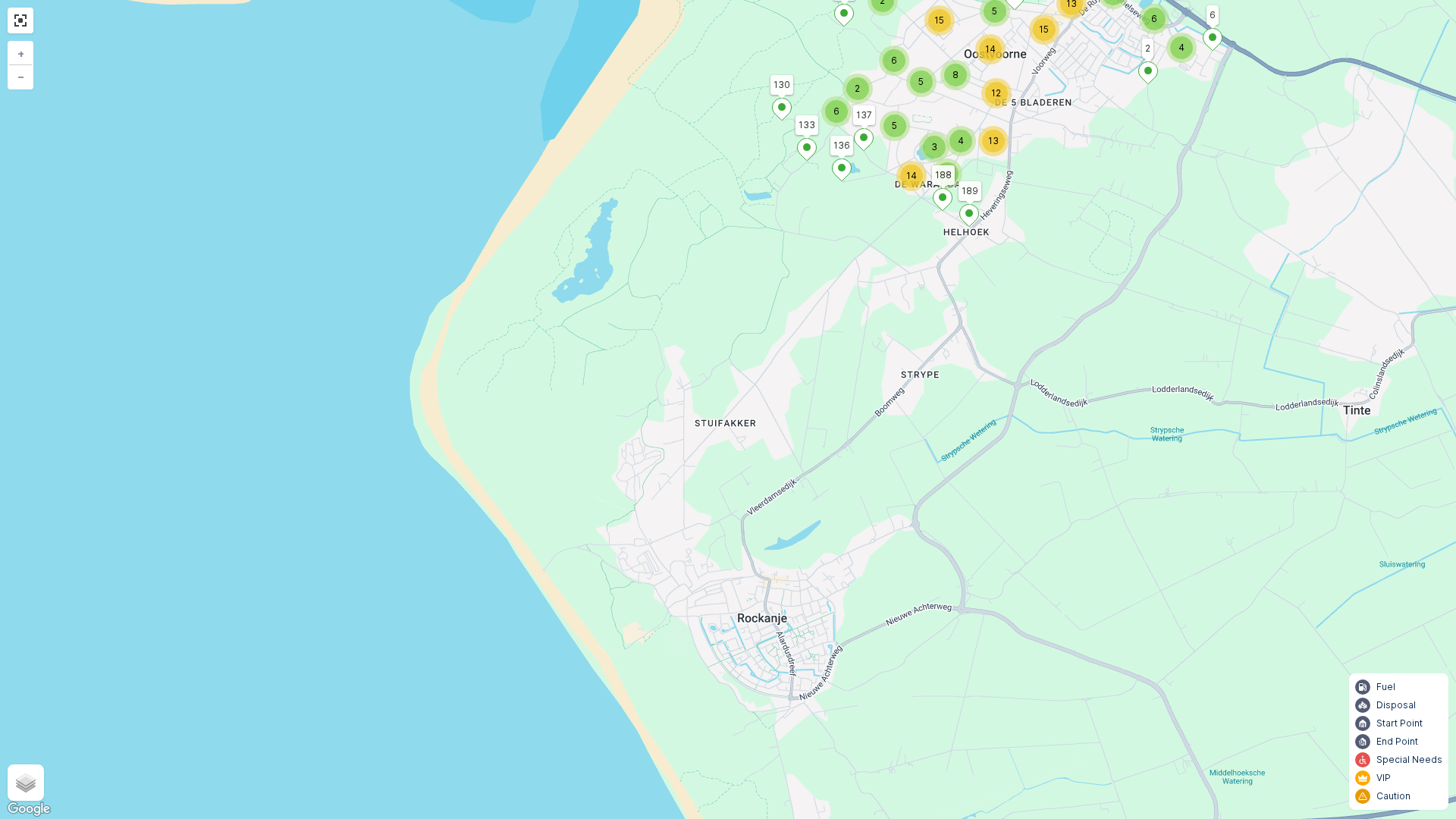
drag, startPoint x: 772, startPoint y: 583, endPoint x: 1043, endPoint y: 269, distance: 414.8
click at [1043, 269] on div "4 3 6 14 5 5 2 6 4 13 12 8 2 5 15 14 5 4 6 15 7 2 6 13 1 136 77 2 6 189 188 133…" at bounding box center [728, 409] width 1456 height 819
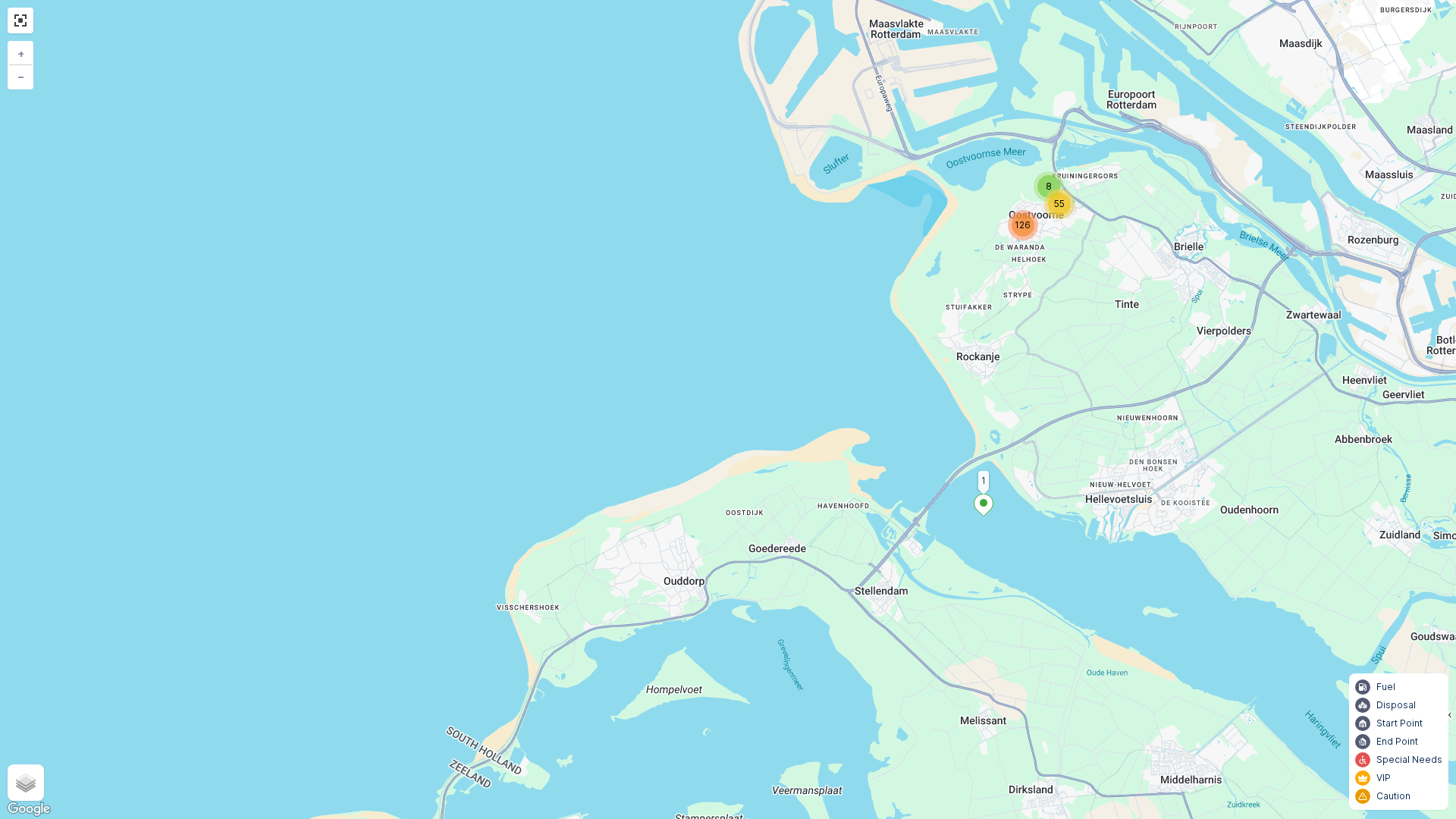
drag, startPoint x: 979, startPoint y: 531, endPoint x: 981, endPoint y: 499, distance: 32.1
click at [981, 499] on ellipse at bounding box center [983, 503] width 8 height 8
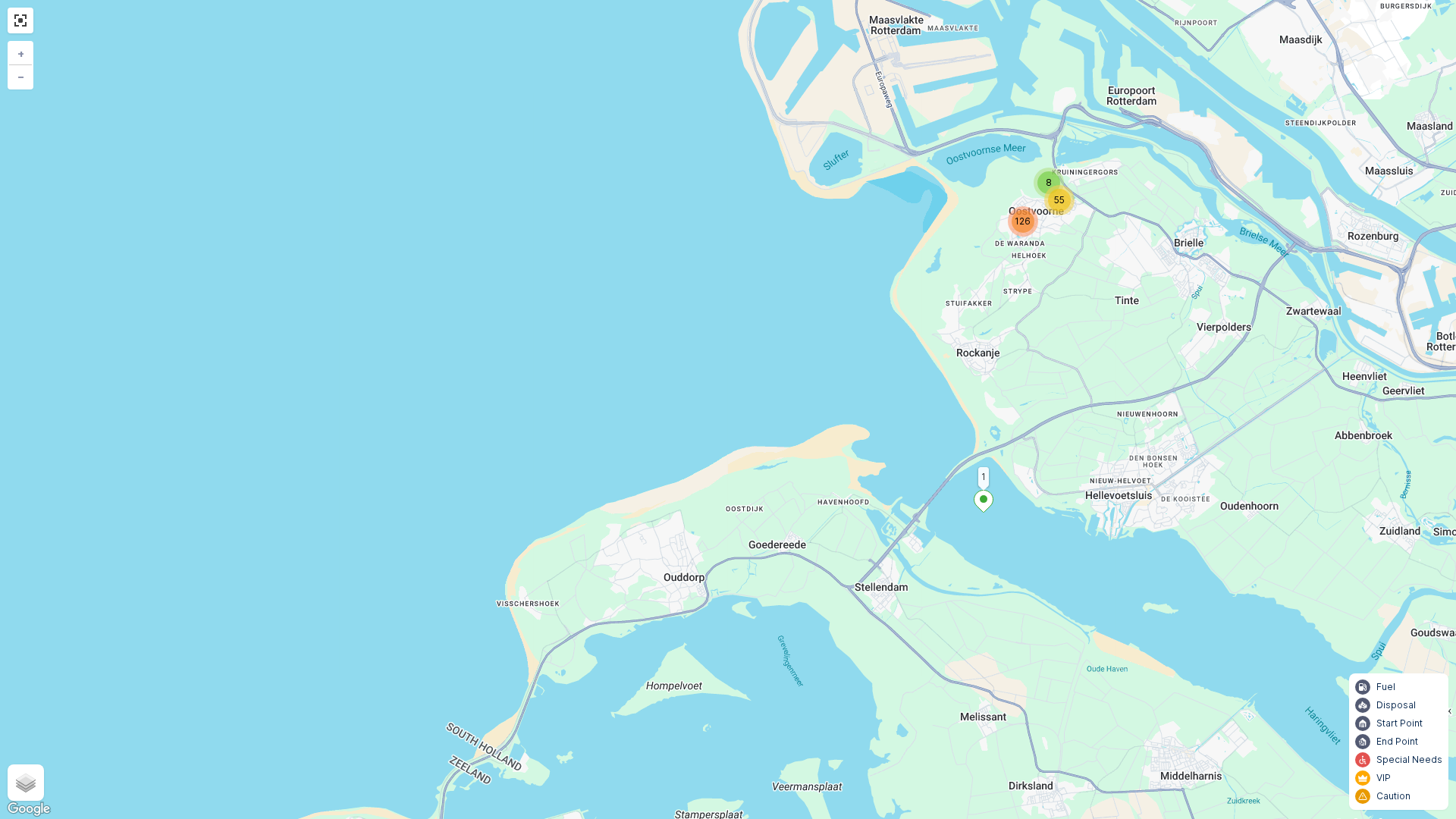
click at [986, 498] on ellipse at bounding box center [983, 499] width 8 height 8
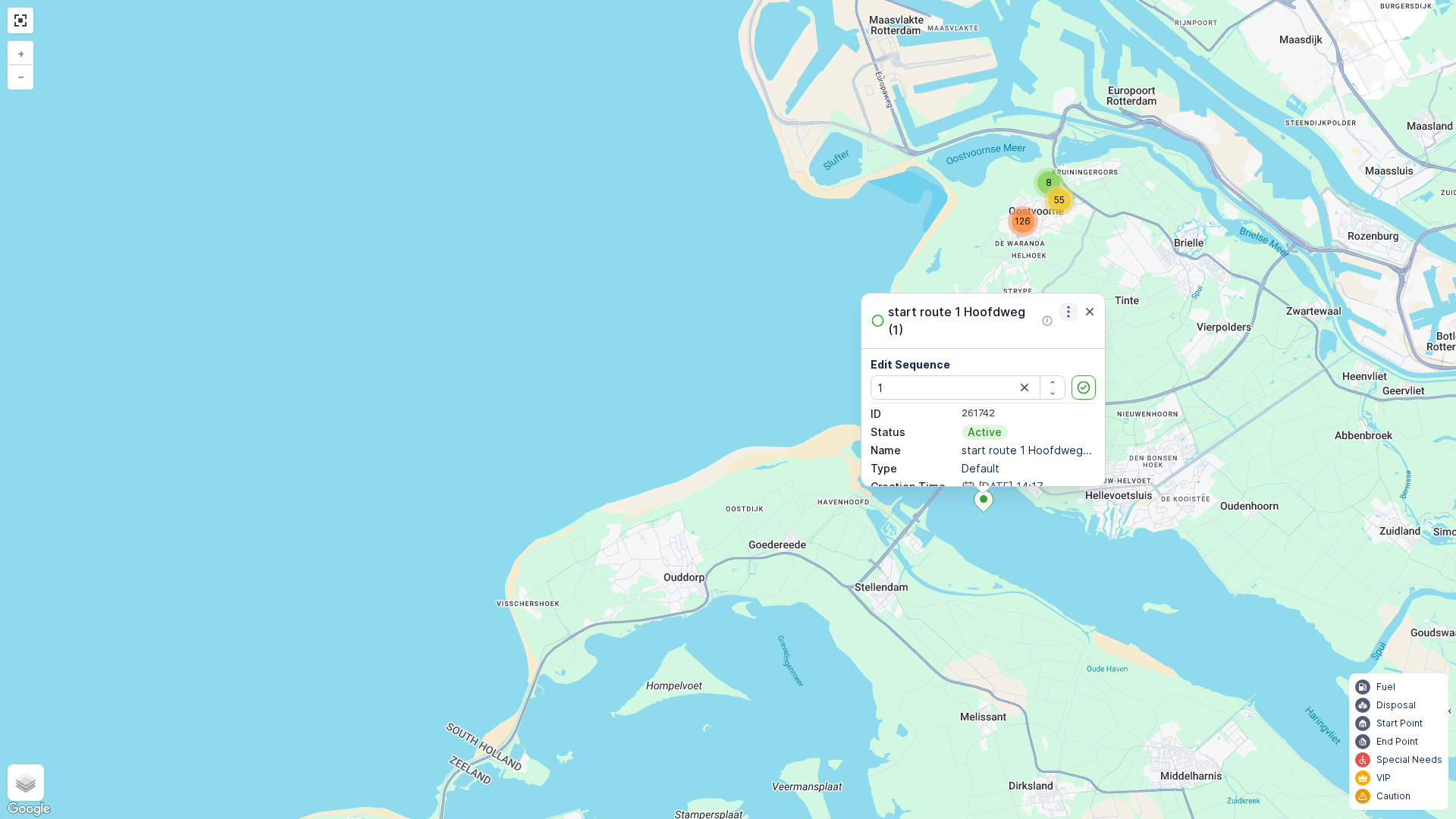
click at [1067, 313] on icon "button" at bounding box center [1068, 311] width 15 height 15
click at [1050, 350] on span "Edit Service Point" at bounding box center [1030, 355] width 91 height 15
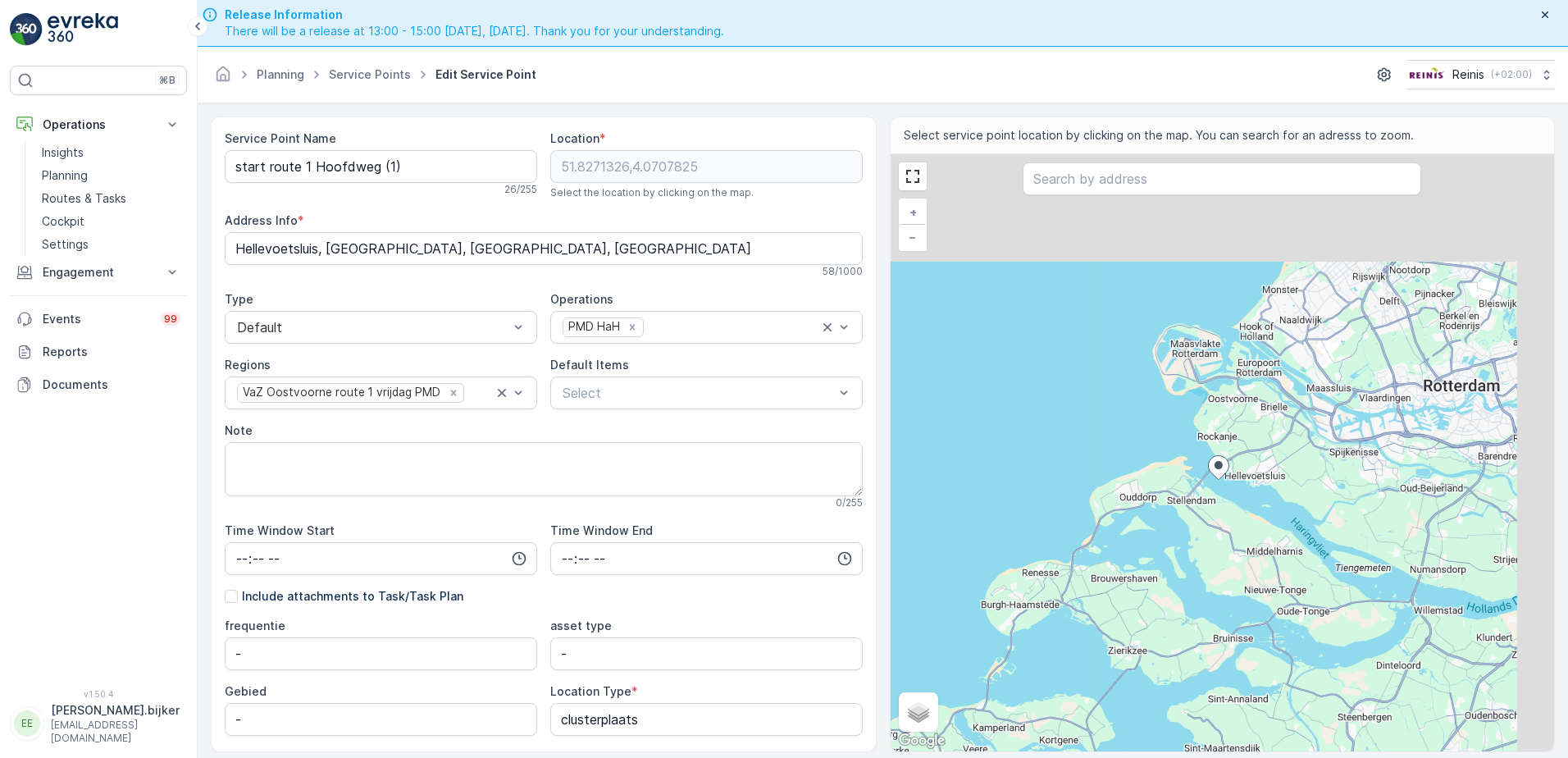
drag, startPoint x: 1404, startPoint y: 285, endPoint x: 1249, endPoint y: 426, distance: 209.5
click at [1249, 426] on div "+ − Satellite Roadmap Terrain Hybrid Leaflet Keyboard shortcuts Map Data Map da…" at bounding box center [1223, 453] width 664 height 597
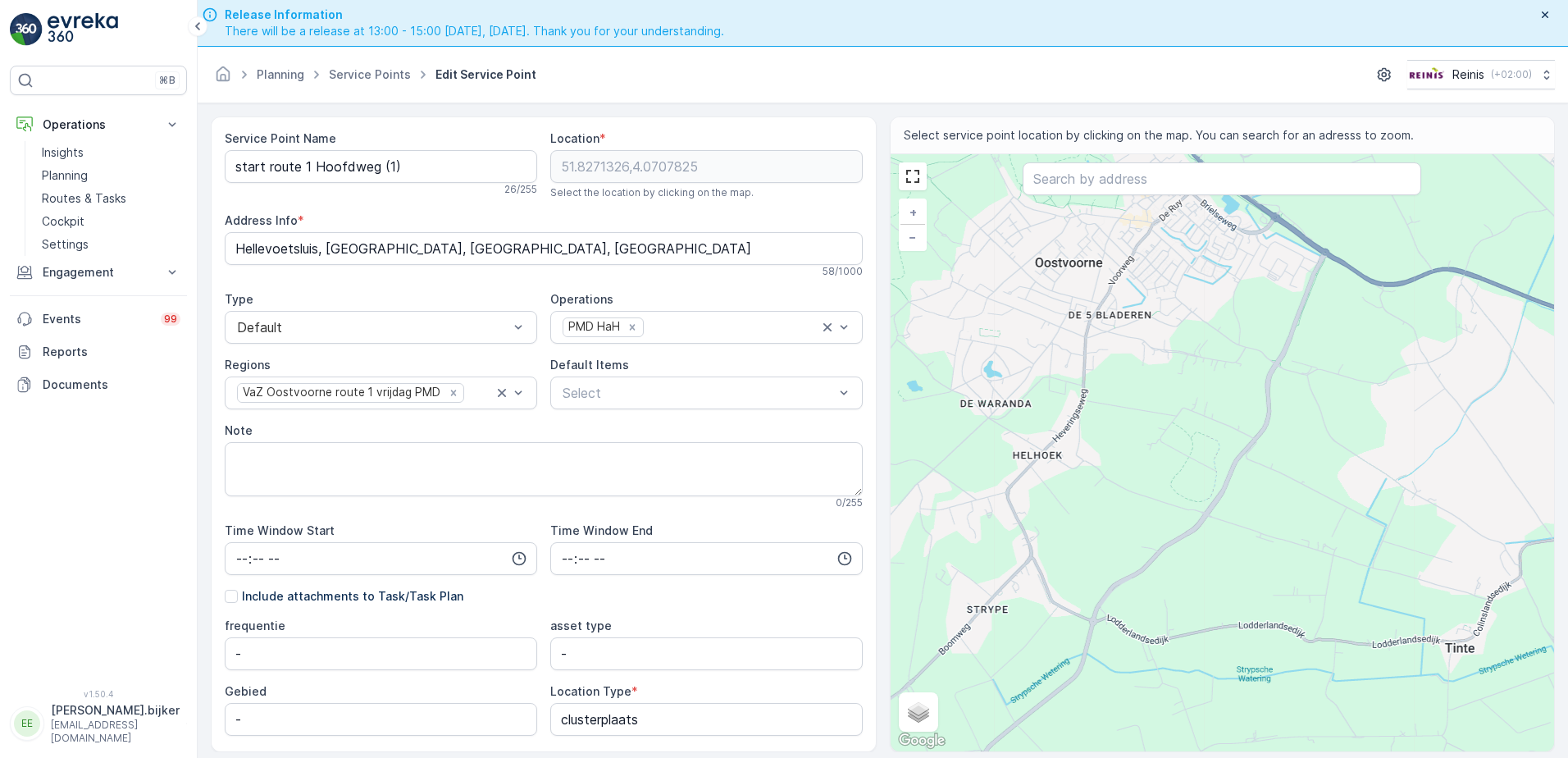
drag, startPoint x: 1323, startPoint y: 388, endPoint x: 1165, endPoint y: 421, distance: 161.4
click at [1165, 421] on div "+ − Satellite Roadmap Terrain Hybrid Leaflet Keyboard shortcuts Map Data Map da…" at bounding box center [1223, 453] width 664 height 597
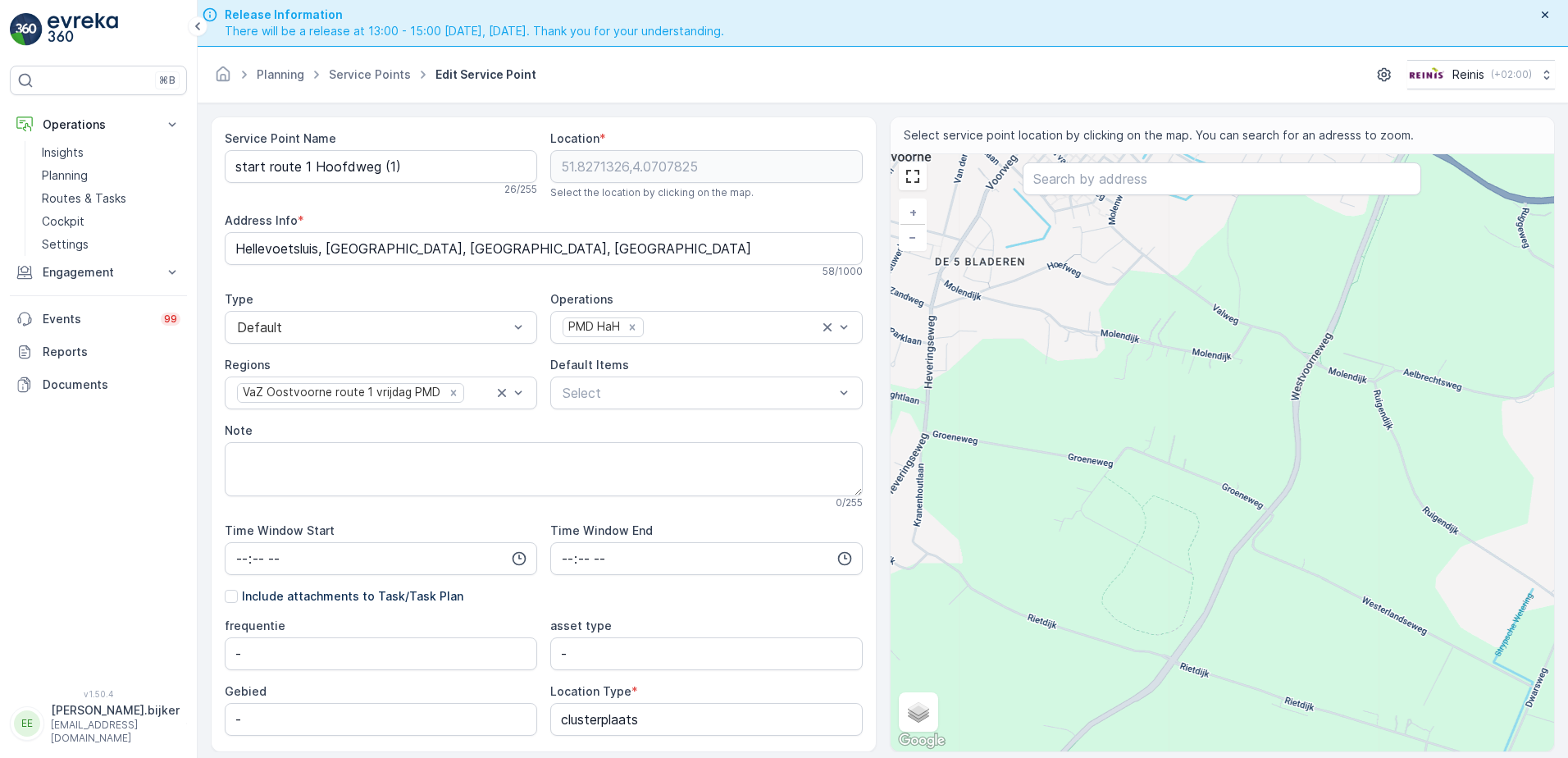
drag, startPoint x: 1334, startPoint y: 327, endPoint x: 1325, endPoint y: 371, distance: 44.9
click at [1325, 371] on div "+ − Satellite Roadmap Terrain Hybrid Leaflet Keyboard shortcuts Map Data Map da…" at bounding box center [1223, 453] width 664 height 597
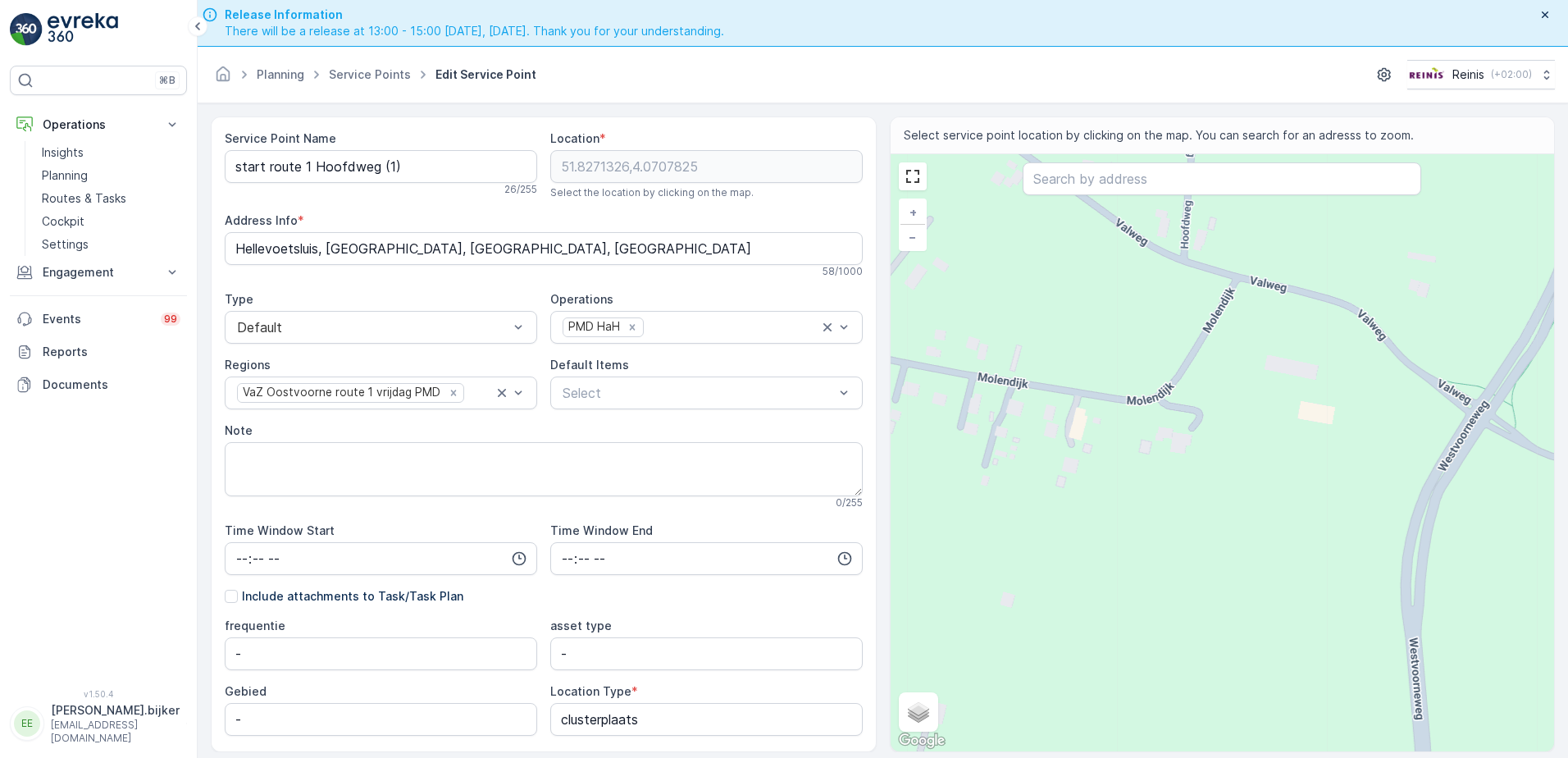
click at [1198, 266] on div "+ − Satellite Roadmap Terrain Hybrid Leaflet Keyboard shortcuts Map Data Map da…" at bounding box center [1223, 453] width 664 height 597
type input "51.905969303863316,4.112684441761428"
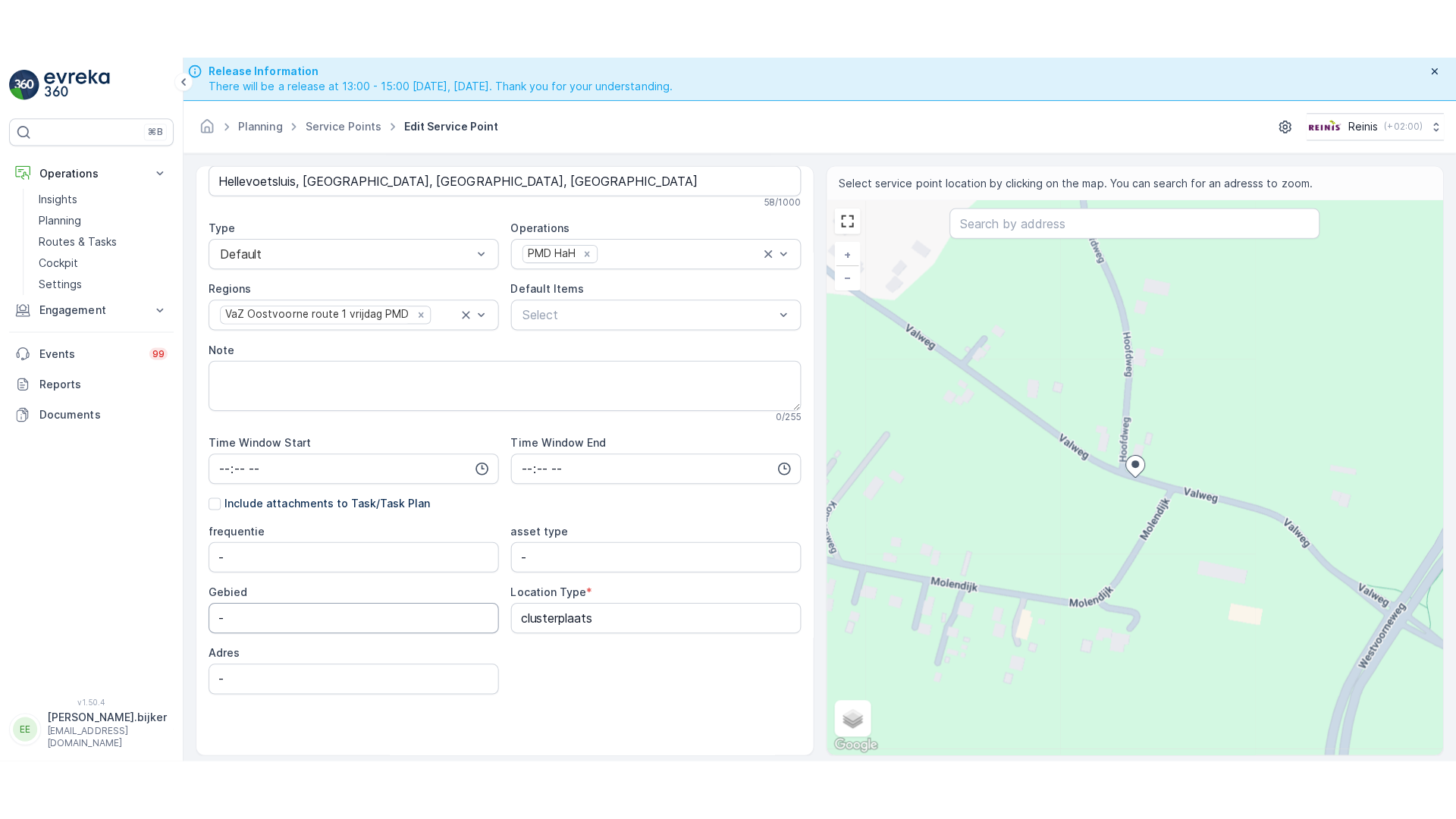
scroll to position [43, 0]
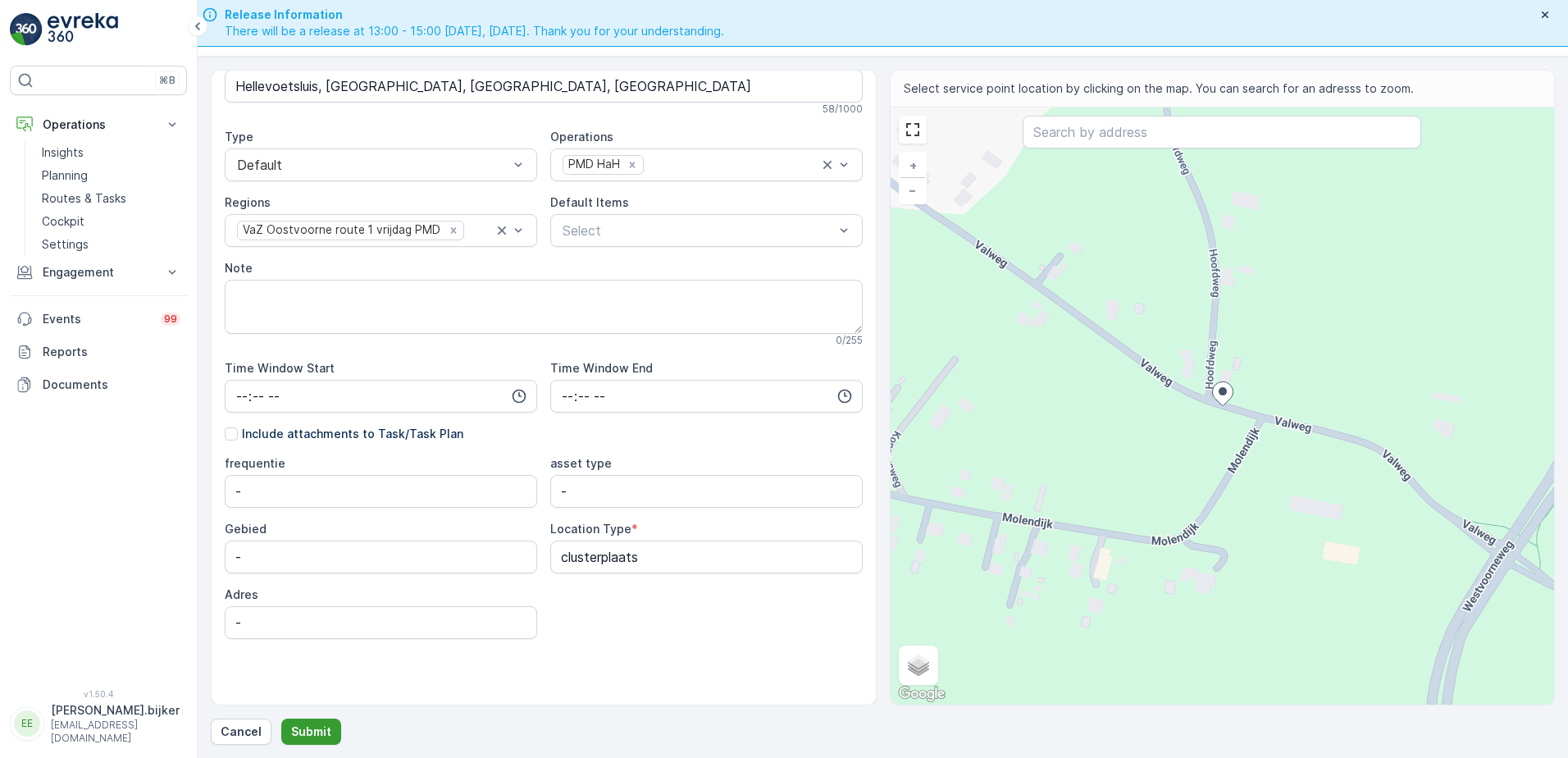
click at [315, 730] on p "Submit" at bounding box center [311, 732] width 40 height 16
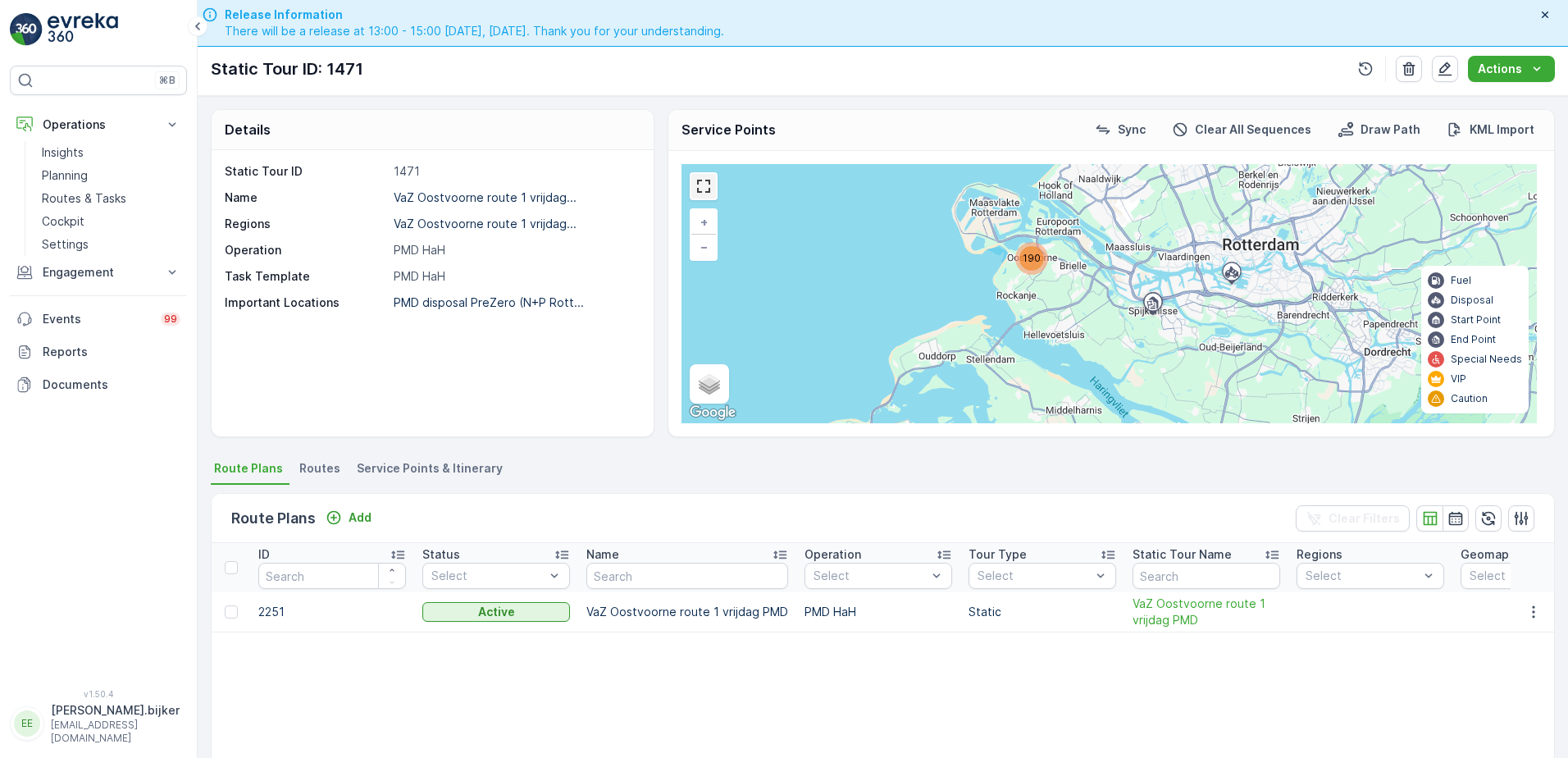
click at [706, 191] on link at bounding box center [703, 186] width 25 height 25
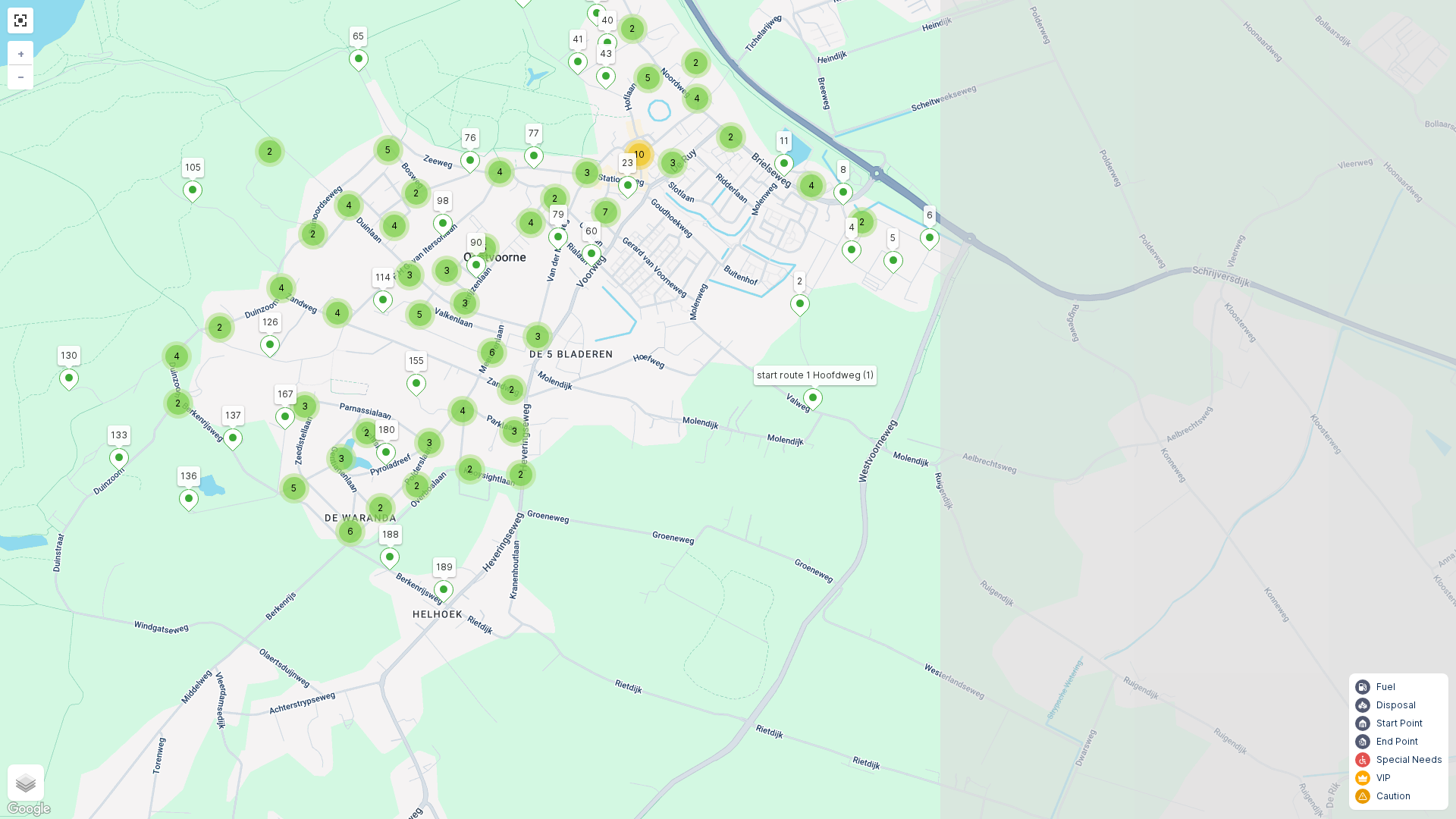
drag, startPoint x: 1140, startPoint y: 415, endPoint x: 507, endPoint y: 397, distance: 633.3
click at [507, 397] on div "2" at bounding box center [511, 389] width 23 height 23
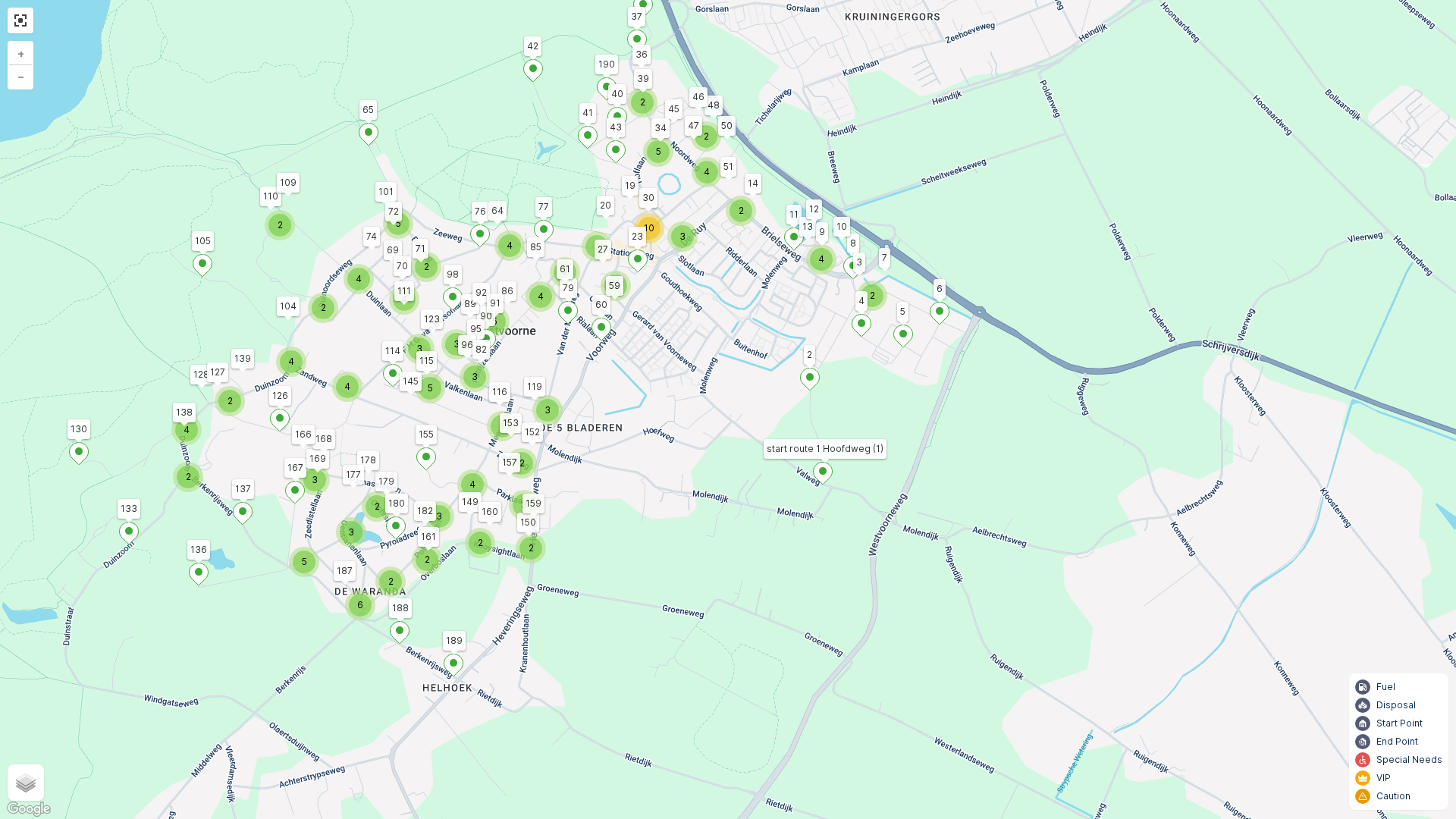
click at [909, 392] on div "2 2 3 2 2 3 2 2 3 2 3 2 2 3 2 3 3 3 2 2 2 2 2 3 3 2 3 2 3 2 2 2 2 4 3 6 5 3 4 2…" at bounding box center [728, 409] width 1456 height 819
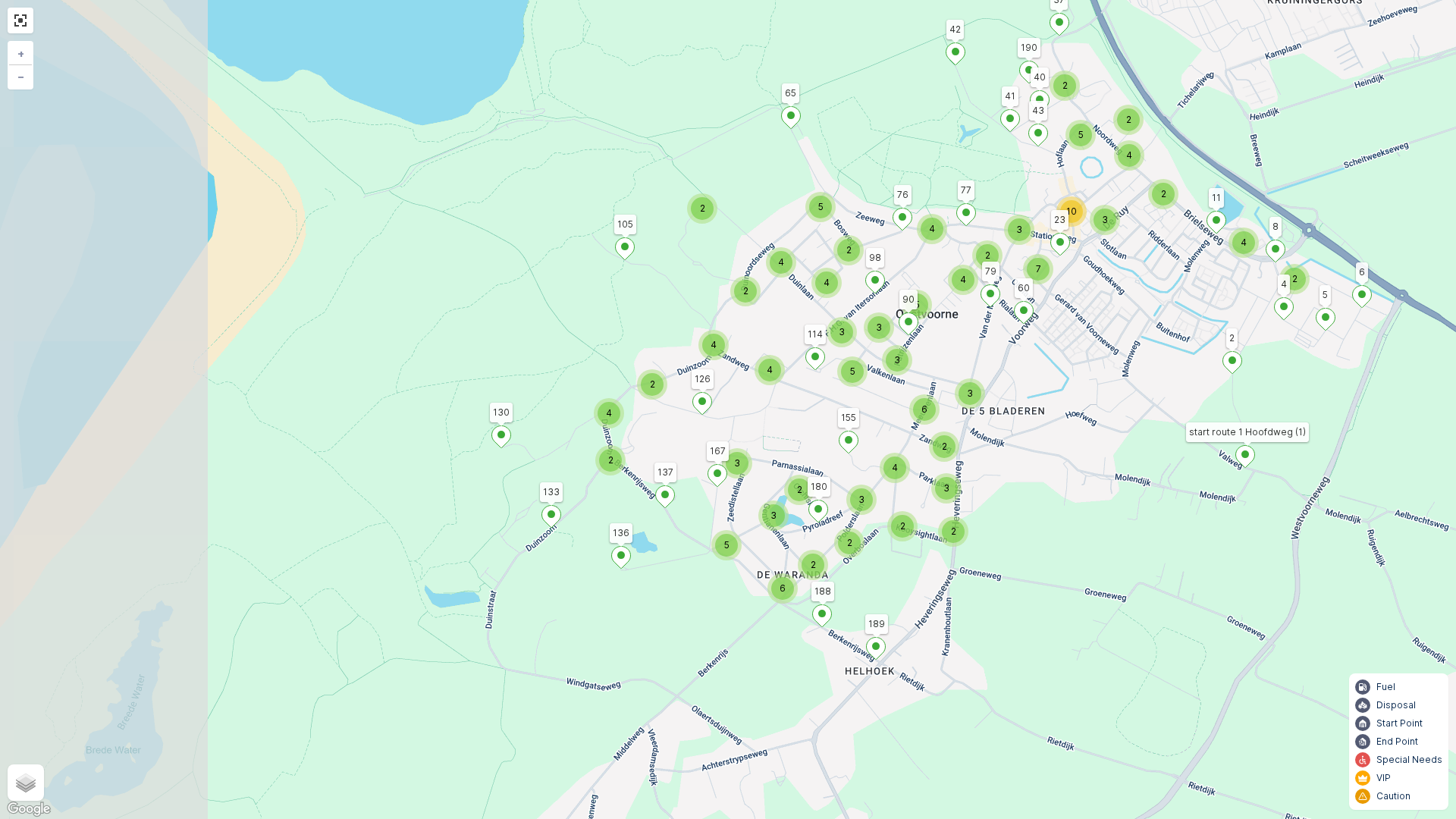
drag, startPoint x: 739, startPoint y: 473, endPoint x: 832, endPoint y: 464, distance: 93.4
click at [832, 464] on div "2 2 2 2 4 3 6 5 3 4 2 2 4 3 2 4 2 2 3 6 3 3 5 3 2 4 2 4 5 4 3 5 4 2 2 4 3 2 7 5…" at bounding box center [728, 409] width 1456 height 819
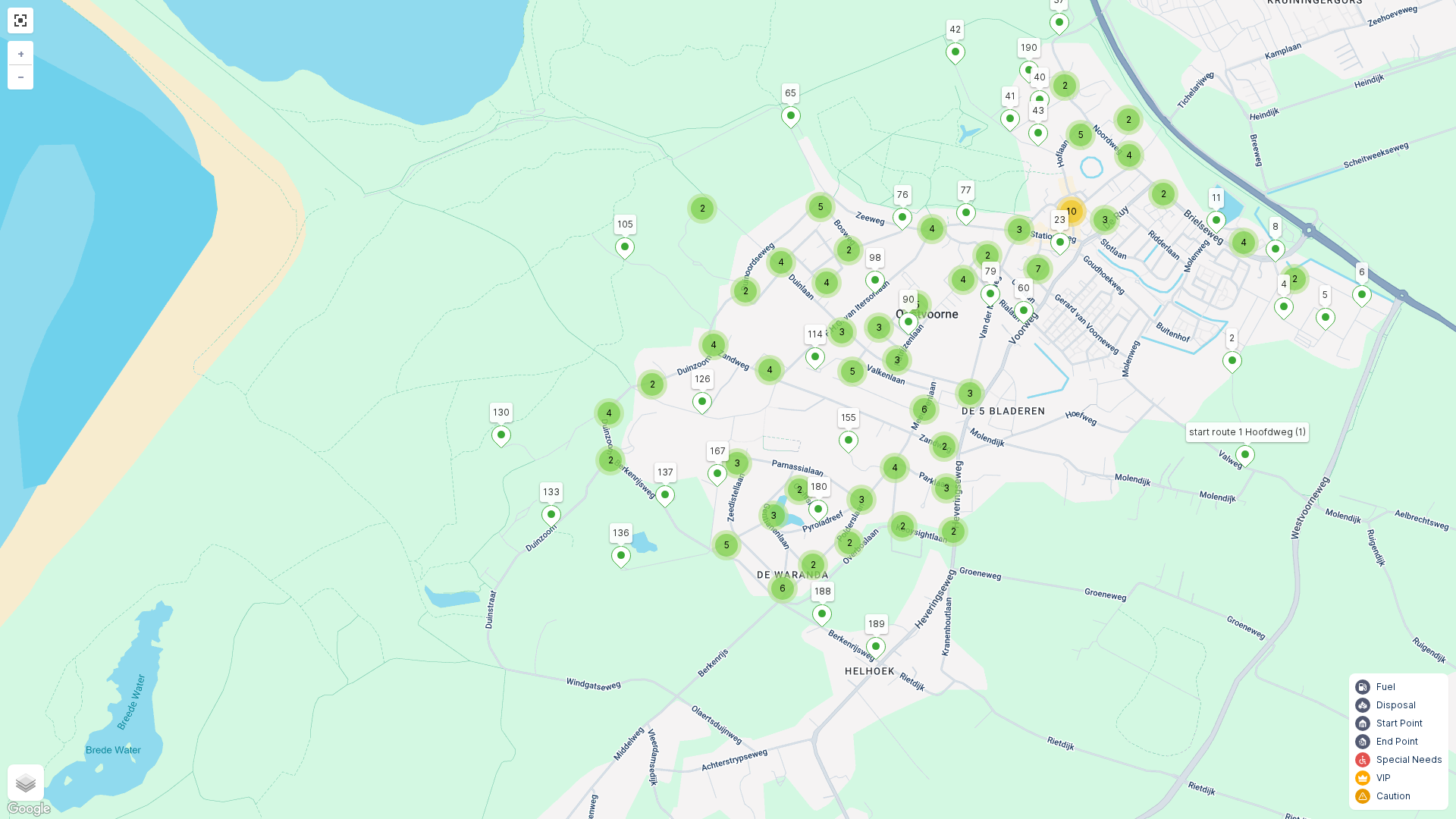
click at [611, 391] on div "2 2 2 2 4 3 6 5 3 4 2 2 4 3 2 4 2 2 3 6 3 3 5 3 2 4 2 4 5 4 3 5 4 2 2 4 3 2 7 5…" at bounding box center [728, 409] width 1456 height 819
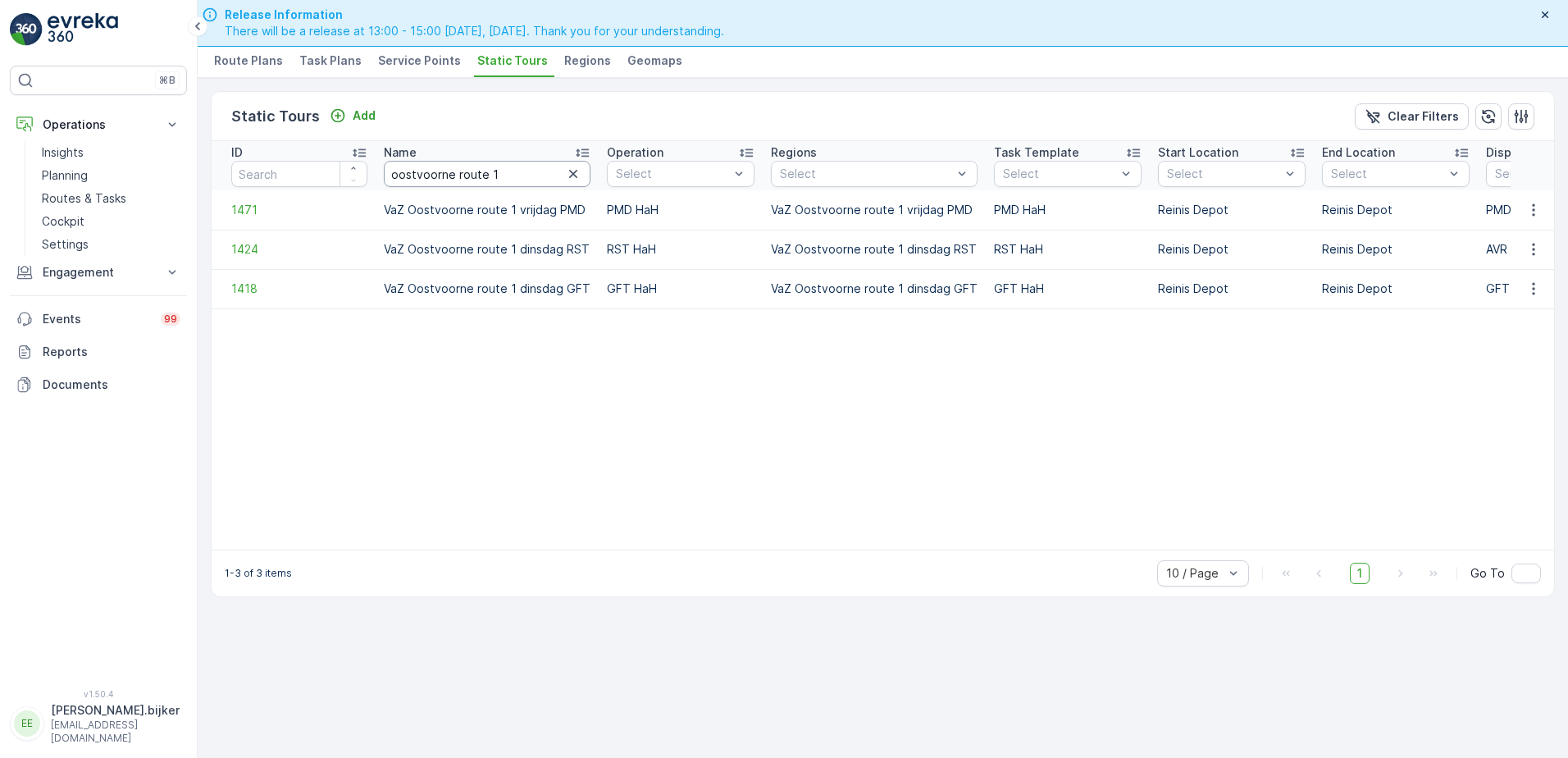
click at [495, 171] on input "oostvoorne route 1" at bounding box center [487, 173] width 206 height 26
type input "oostvoorne route 2"
click at [1537, 205] on icon "button" at bounding box center [1533, 210] width 16 height 16
click at [1531, 229] on span "See More Details" at bounding box center [1505, 234] width 95 height 16
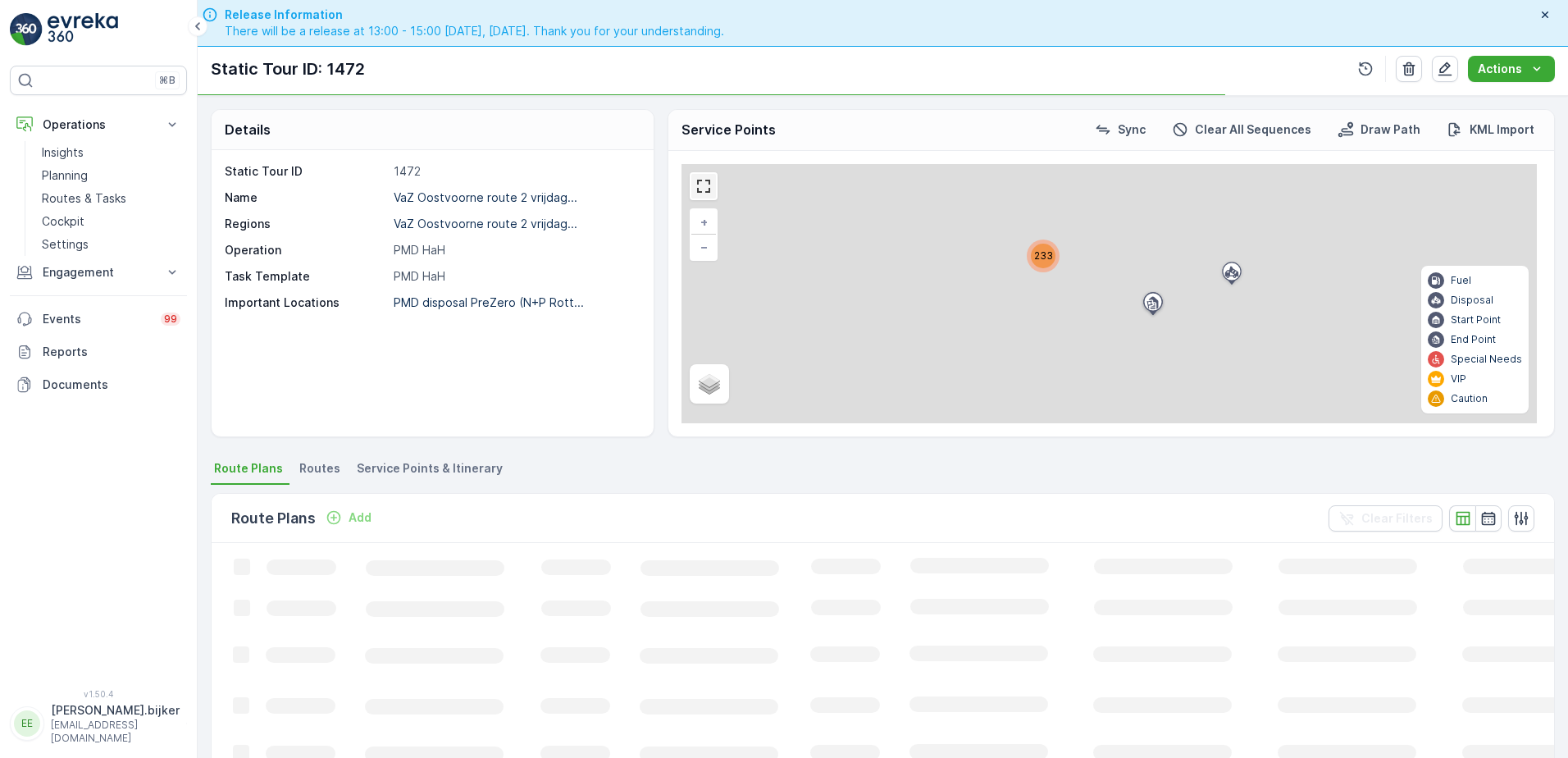
click at [707, 184] on link at bounding box center [703, 186] width 25 height 25
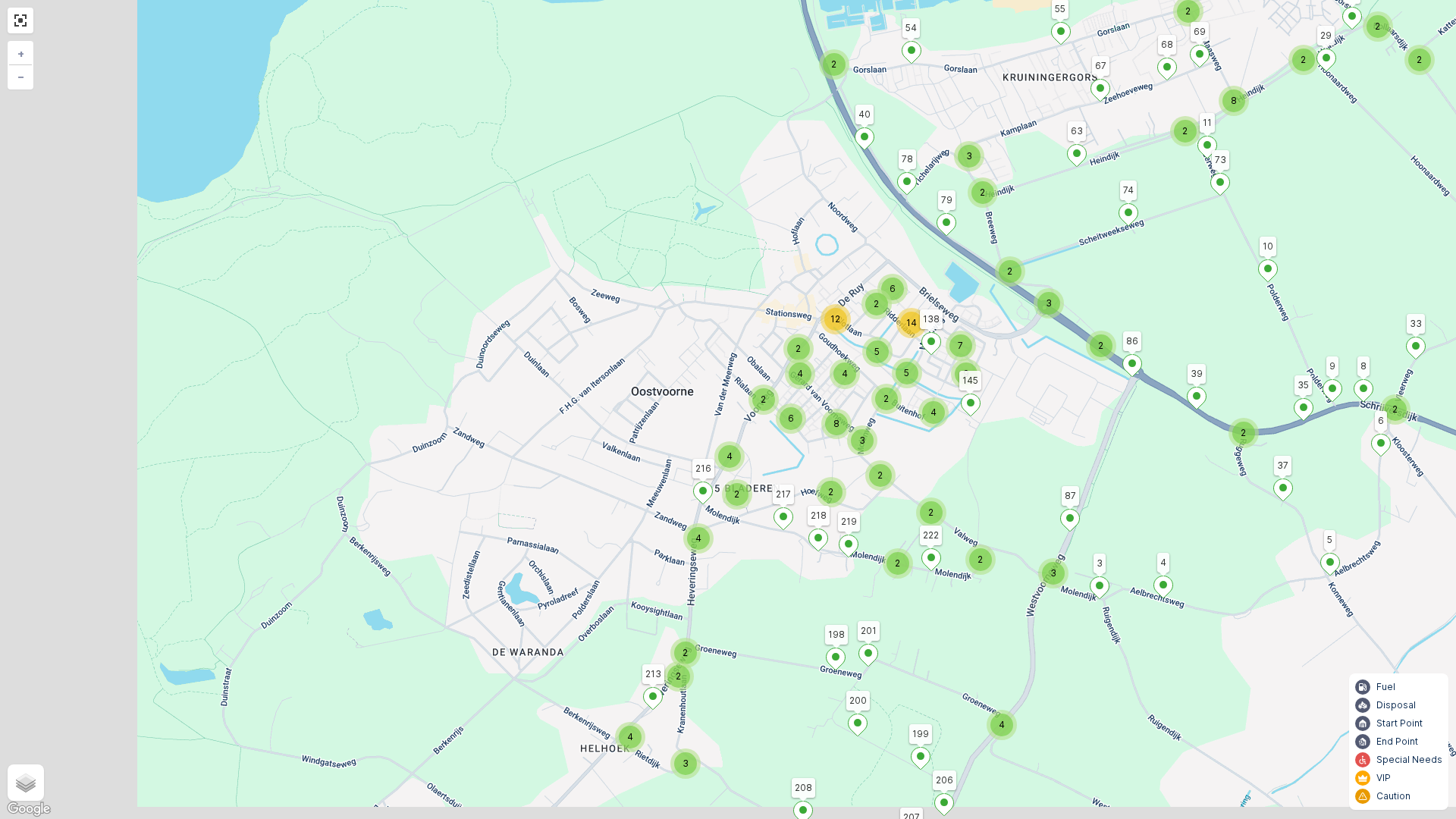
drag, startPoint x: 688, startPoint y: 345, endPoint x: 834, endPoint y: 272, distance: 163.2
click at [834, 272] on div "2 3 2 3 3 4 2 2 2 2 2 2 2 2 4 2 4 3 4 2 2 2 2 2 2 2 2 2 8 2 3 2 2 3 4 4 8 6 2 5…" at bounding box center [728, 409] width 1456 height 819
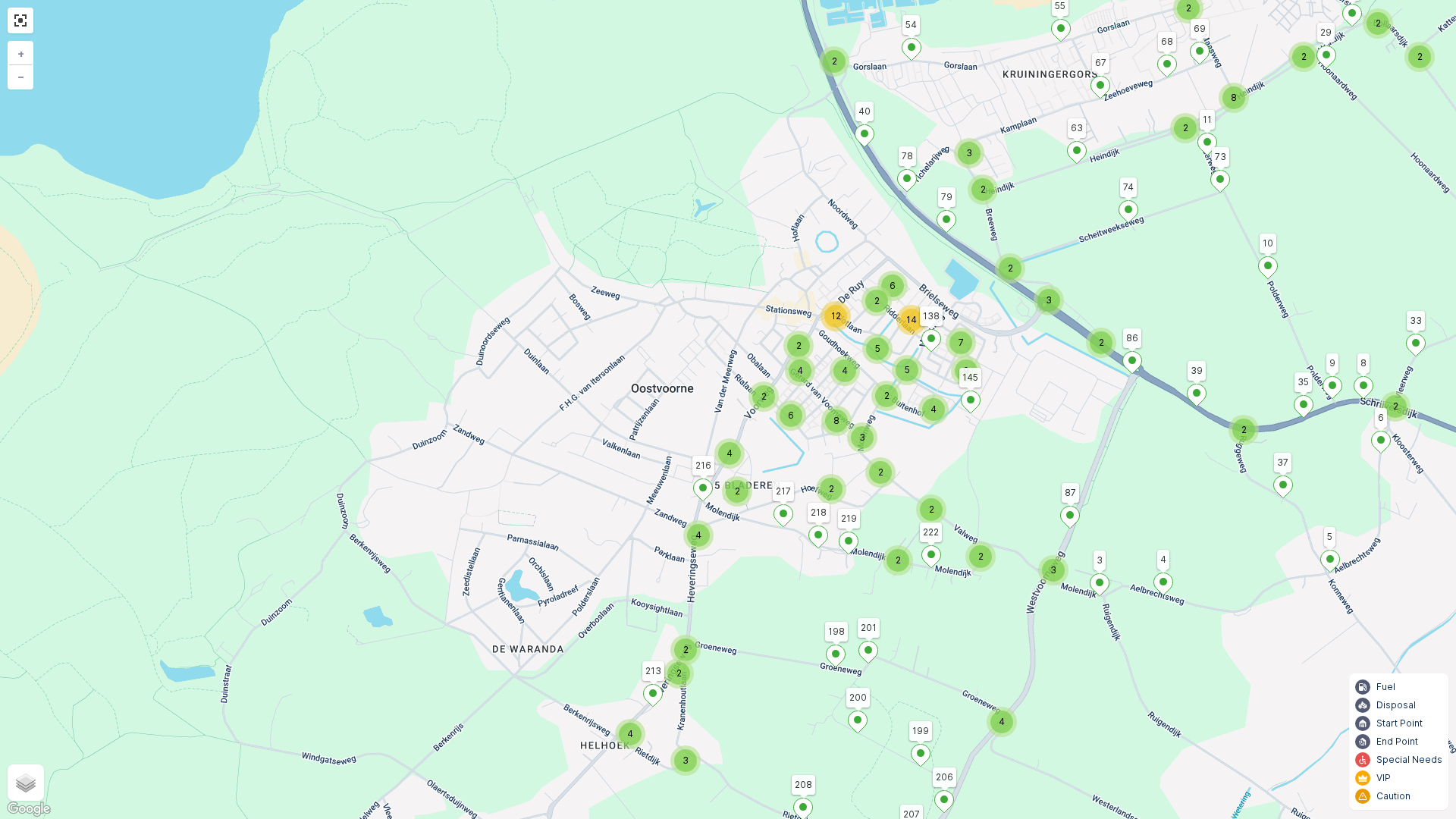
click at [878, 386] on div "2" at bounding box center [886, 396] width 23 height 23
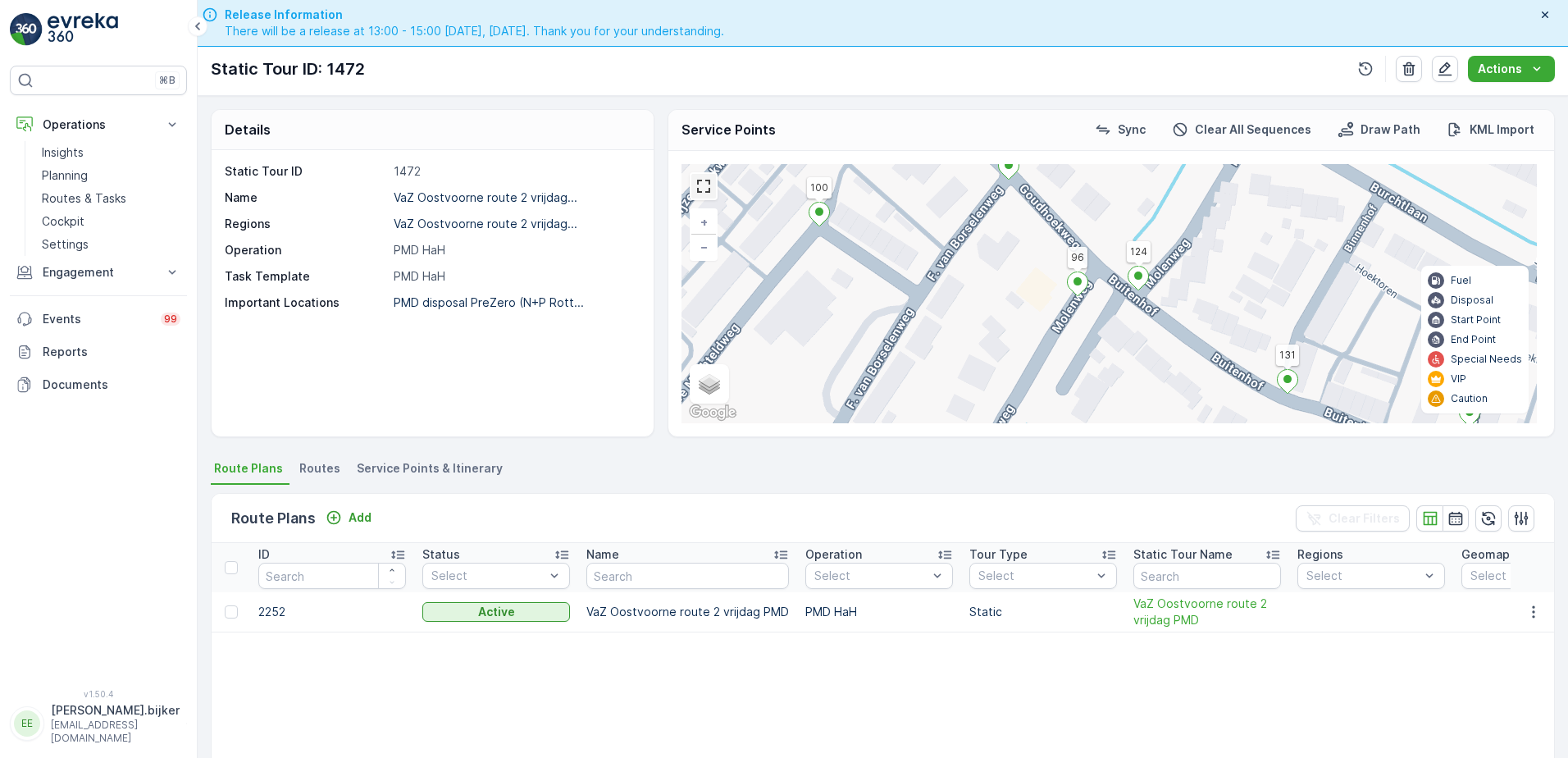
drag, startPoint x: 707, startPoint y: 183, endPoint x: 710, endPoint y: 269, distance: 86.1
click at [707, 183] on link at bounding box center [703, 186] width 25 height 25
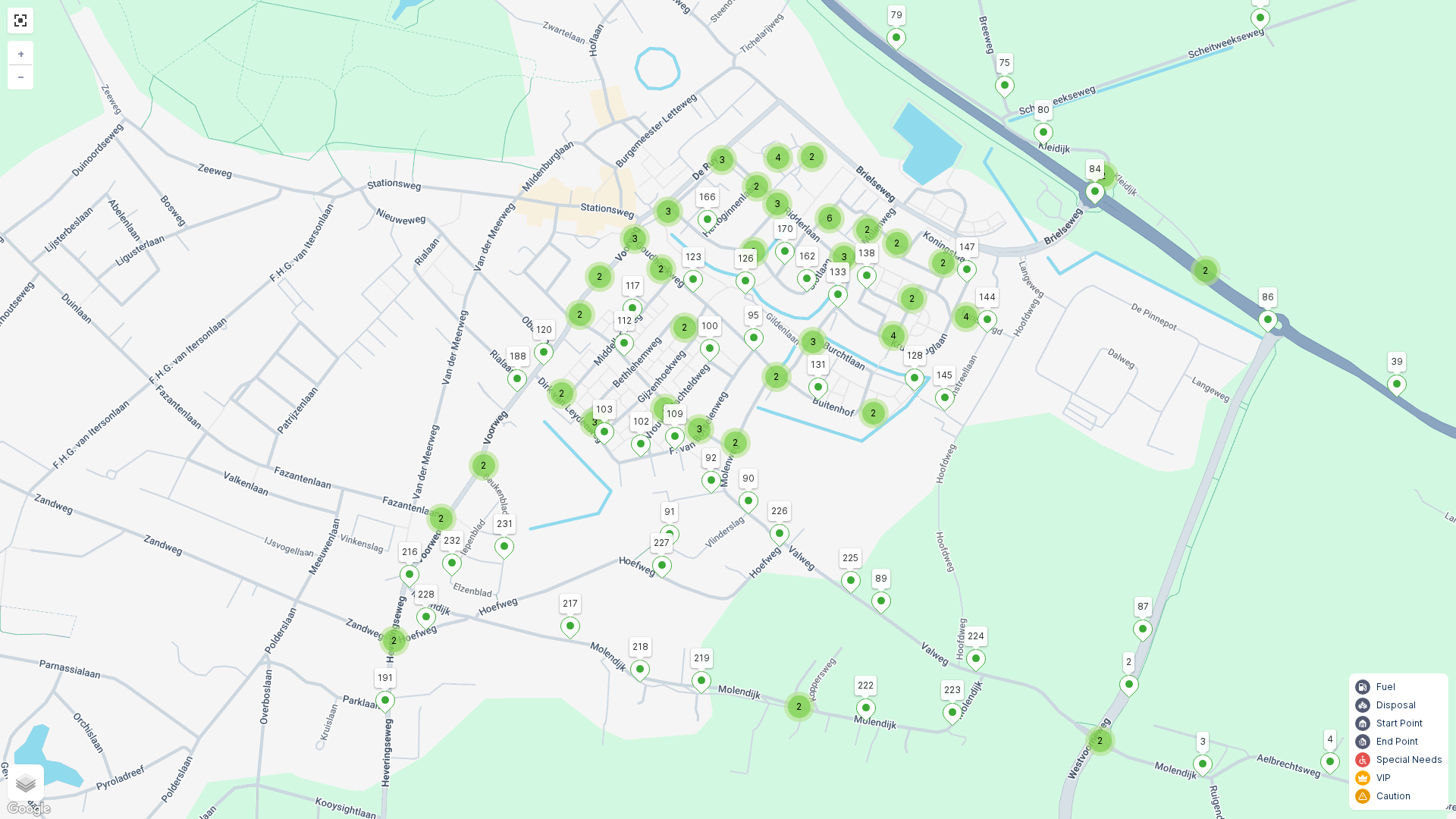
drag, startPoint x: 679, startPoint y: 333, endPoint x: 751, endPoint y: 349, distance: 73.8
click at [751, 349] on icon at bounding box center [753, 339] width 20 height 23
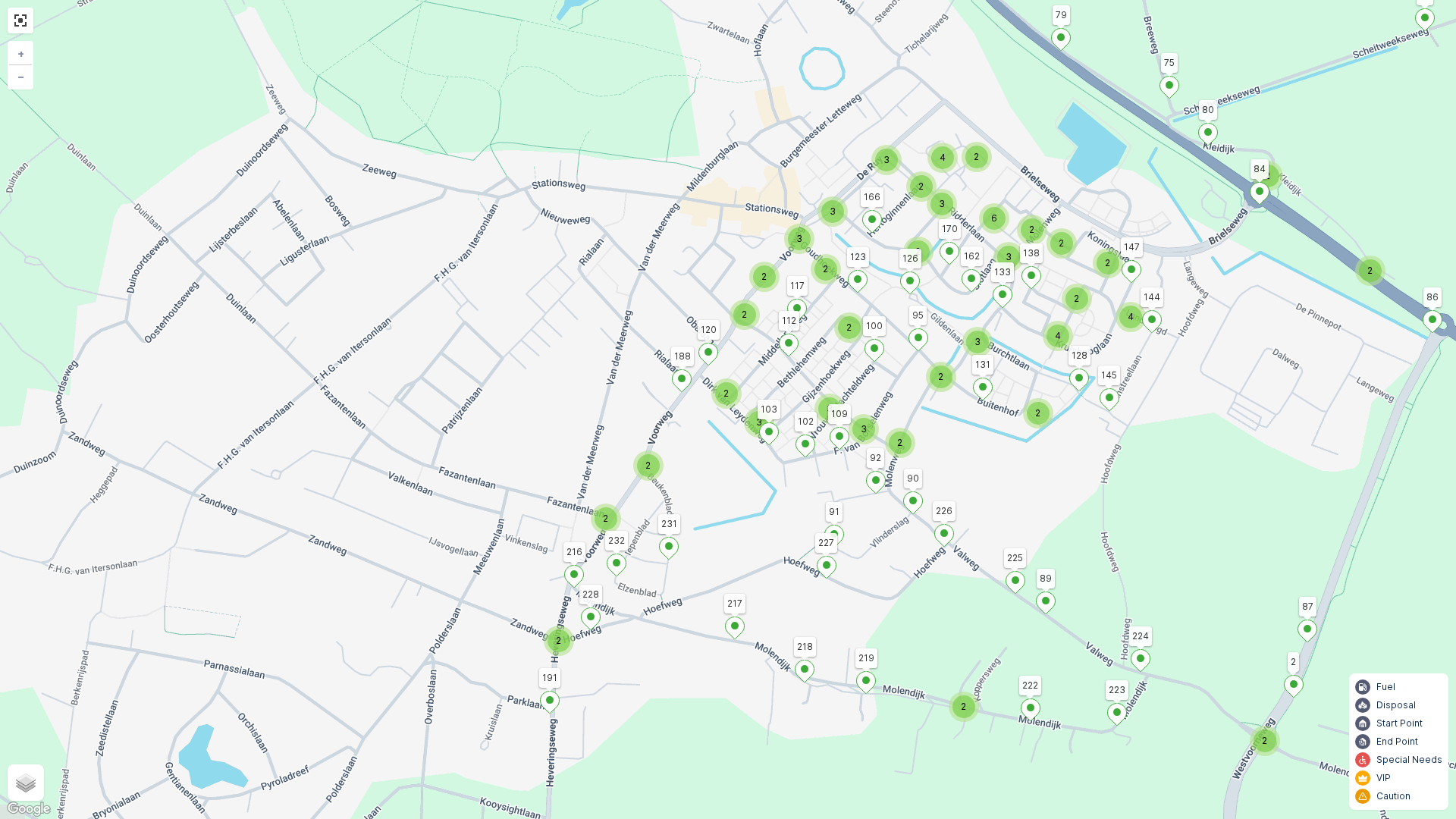
drag, startPoint x: 696, startPoint y: 332, endPoint x: 865, endPoint y: 315, distance: 169.9
click at [861, 331] on div "2" at bounding box center [849, 327] width 31 height 31
click at [1042, 587] on div "2 3 2 2 2 2 2 2 2 2 3 2 2 2 2 2 5 2 2 2 2 2 2 3 3 2 3 2 3 2 2 2 4 4 2 2 2 2 2 3…" at bounding box center [728, 409] width 1456 height 819
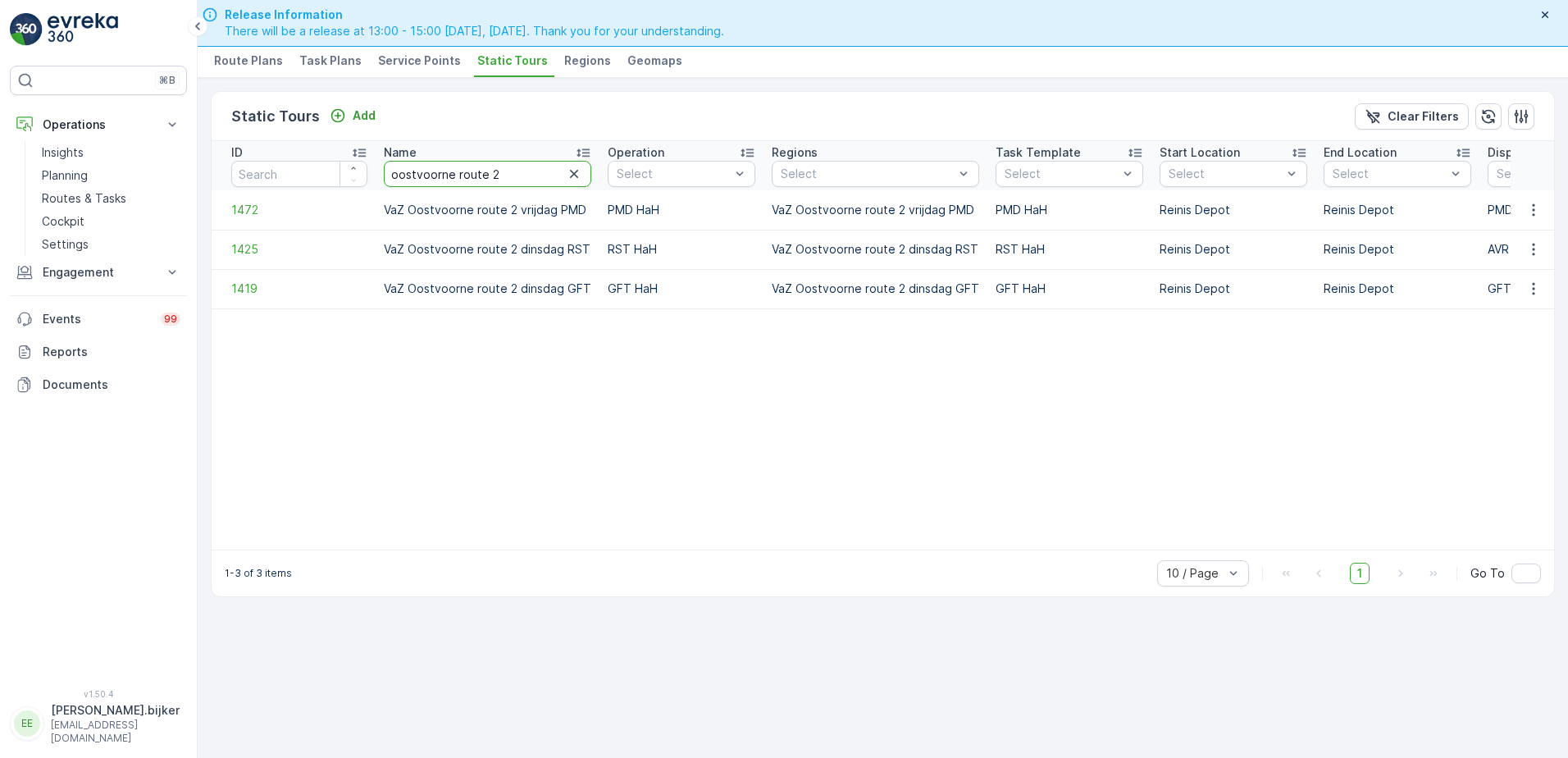
click at [499, 173] on input "oostvoorne route 2" at bounding box center [488, 173] width 207 height 26
type input "oostvoorne woensdag"
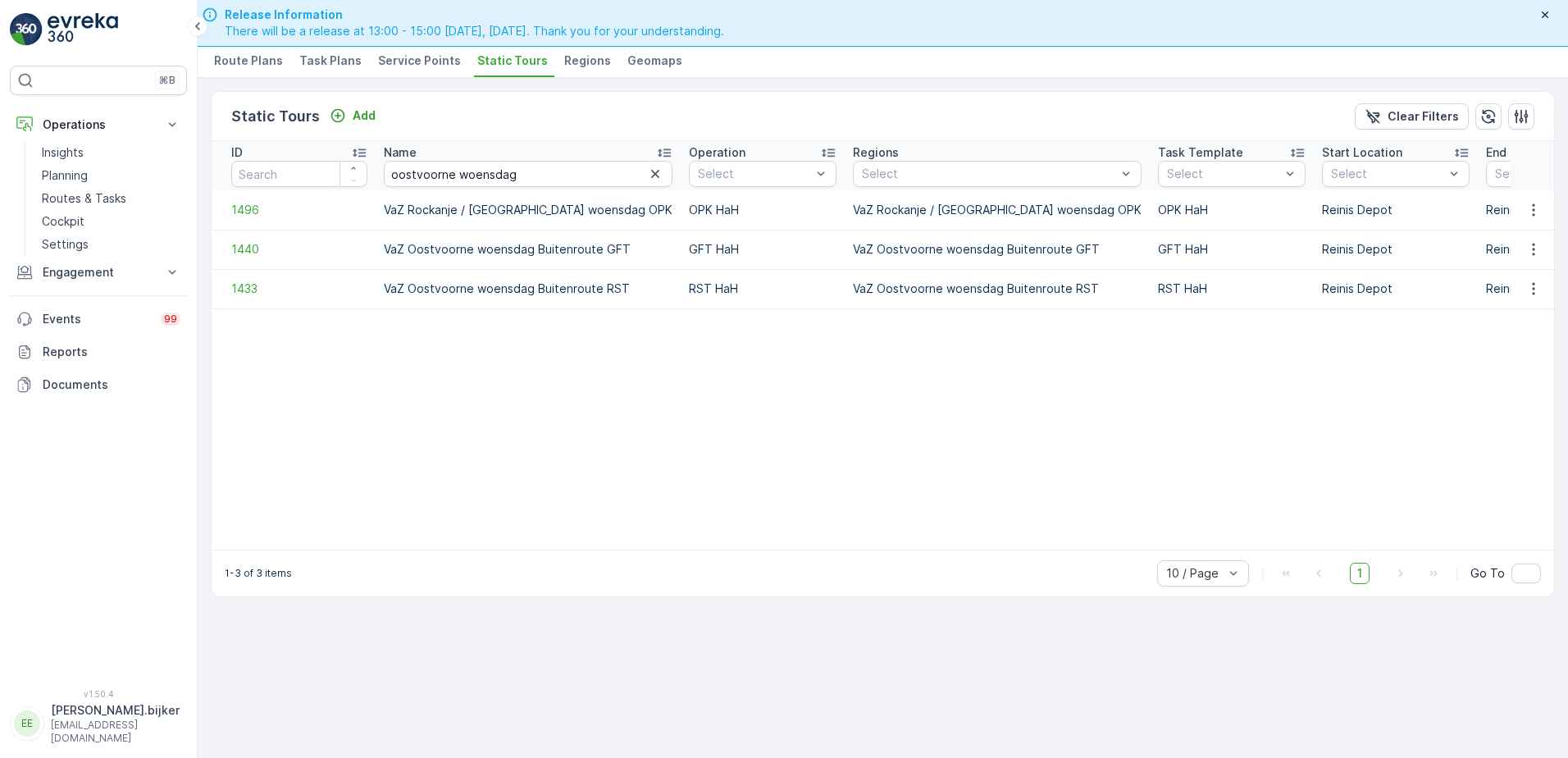
click at [1114, 466] on table "ID Name oostvoorne woensdag Operation Select Regions Select Task Template Selec…" at bounding box center [1235, 345] width 2048 height 409
click at [1136, 393] on table "ID Name oostvoorne woensdag Operation Select Regions Select Task Template Selec…" at bounding box center [1235, 345] width 2048 height 409
click at [1330, 417] on table "ID Name oostvoorne woensdag Operation Select Regions Select Task Template Selec…" at bounding box center [1235, 345] width 2048 height 409
click at [1537, 251] on icon "button" at bounding box center [1533, 249] width 16 height 16
click at [1526, 270] on span "See More Details" at bounding box center [1505, 274] width 95 height 16
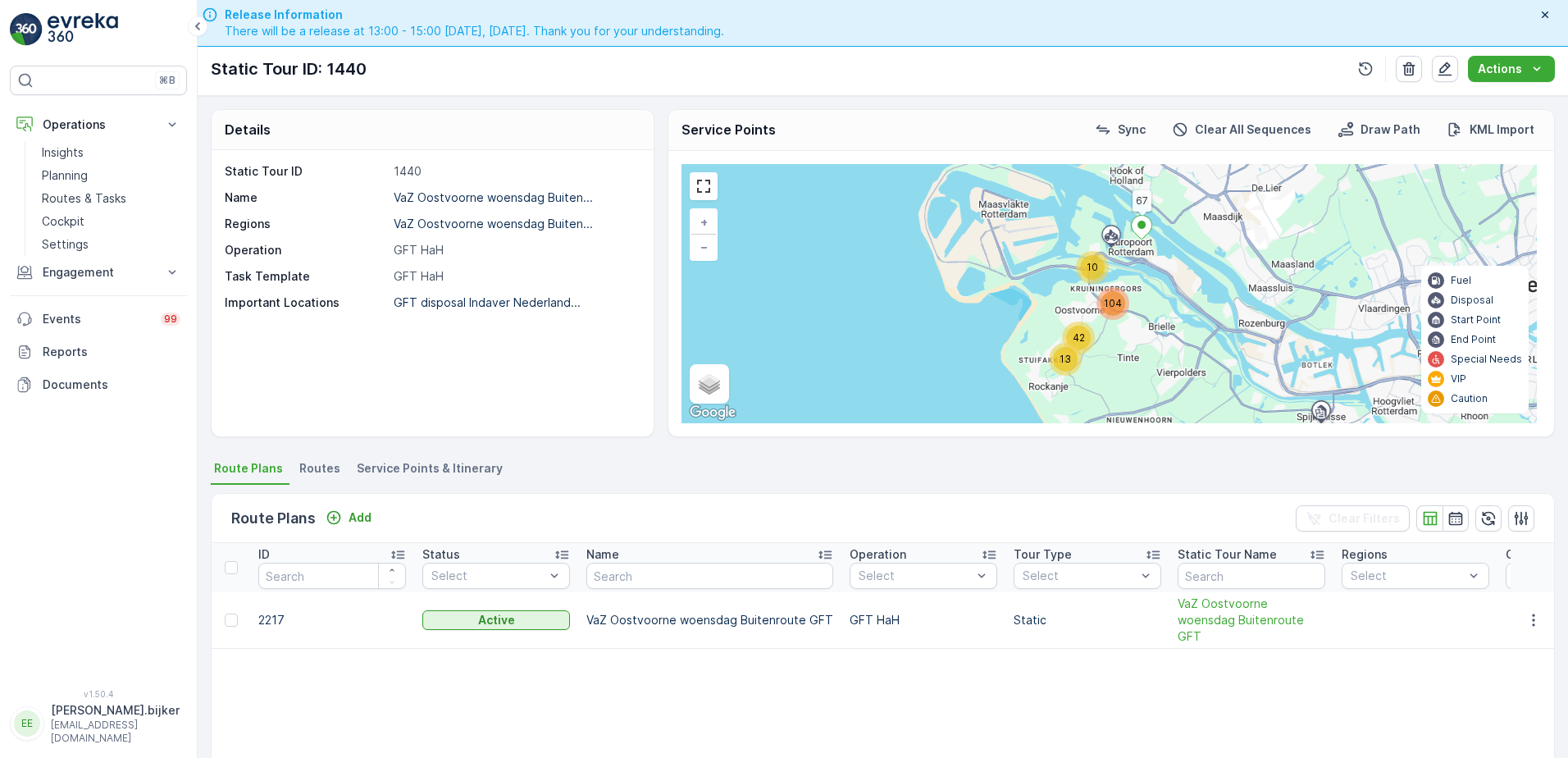
drag, startPoint x: 1029, startPoint y: 237, endPoint x: 1198, endPoint y: 235, distance: 169.0
click at [1198, 235] on div "13 42 10 104 67 + − Satellite Roadmap Terrain Hybrid Leaflet Keyboard shortcuts…" at bounding box center [1108, 293] width 855 height 259
click at [702, 189] on link at bounding box center [703, 186] width 25 height 25
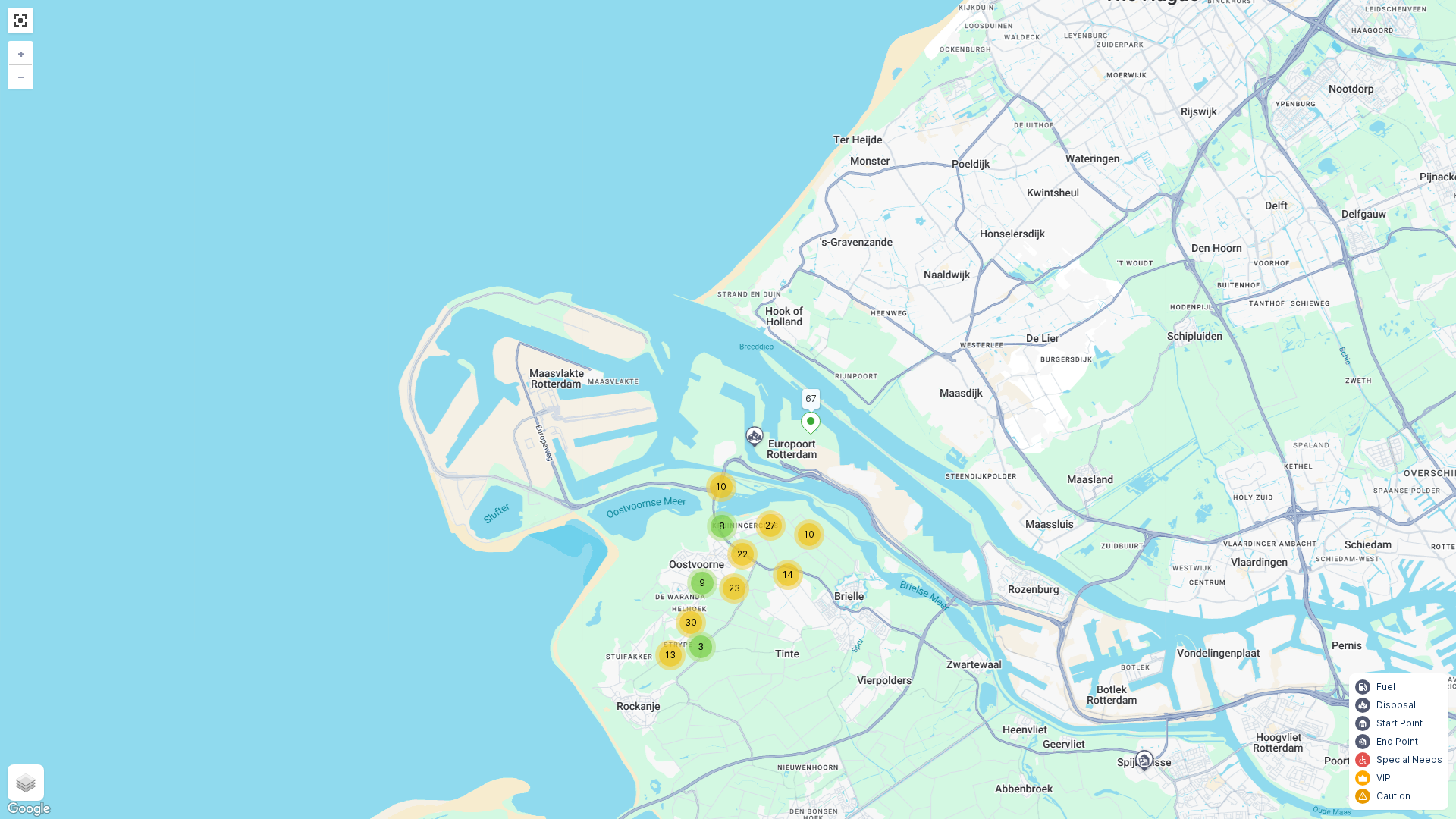
drag, startPoint x: 1044, startPoint y: 244, endPoint x: 1121, endPoint y: 363, distance: 141.7
click at [1121, 363] on div "13 3 9 30 10 8 22 10 27 14 23 67 + − Satellite Roadmap Terrain Hybrid Leaflet K…" at bounding box center [728, 409] width 1456 height 819
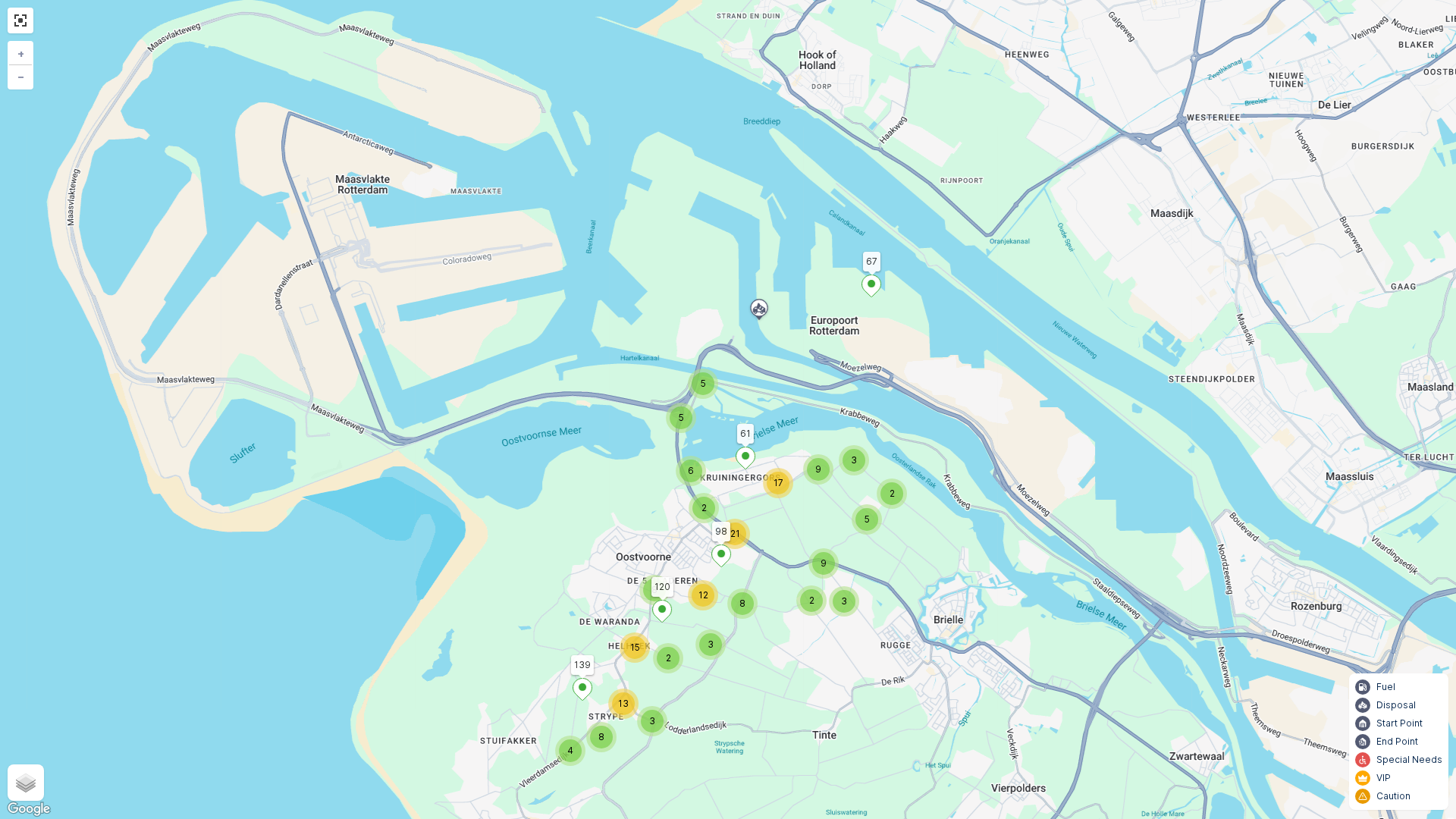
click at [876, 284] on icon at bounding box center [872, 286] width 19 height 22
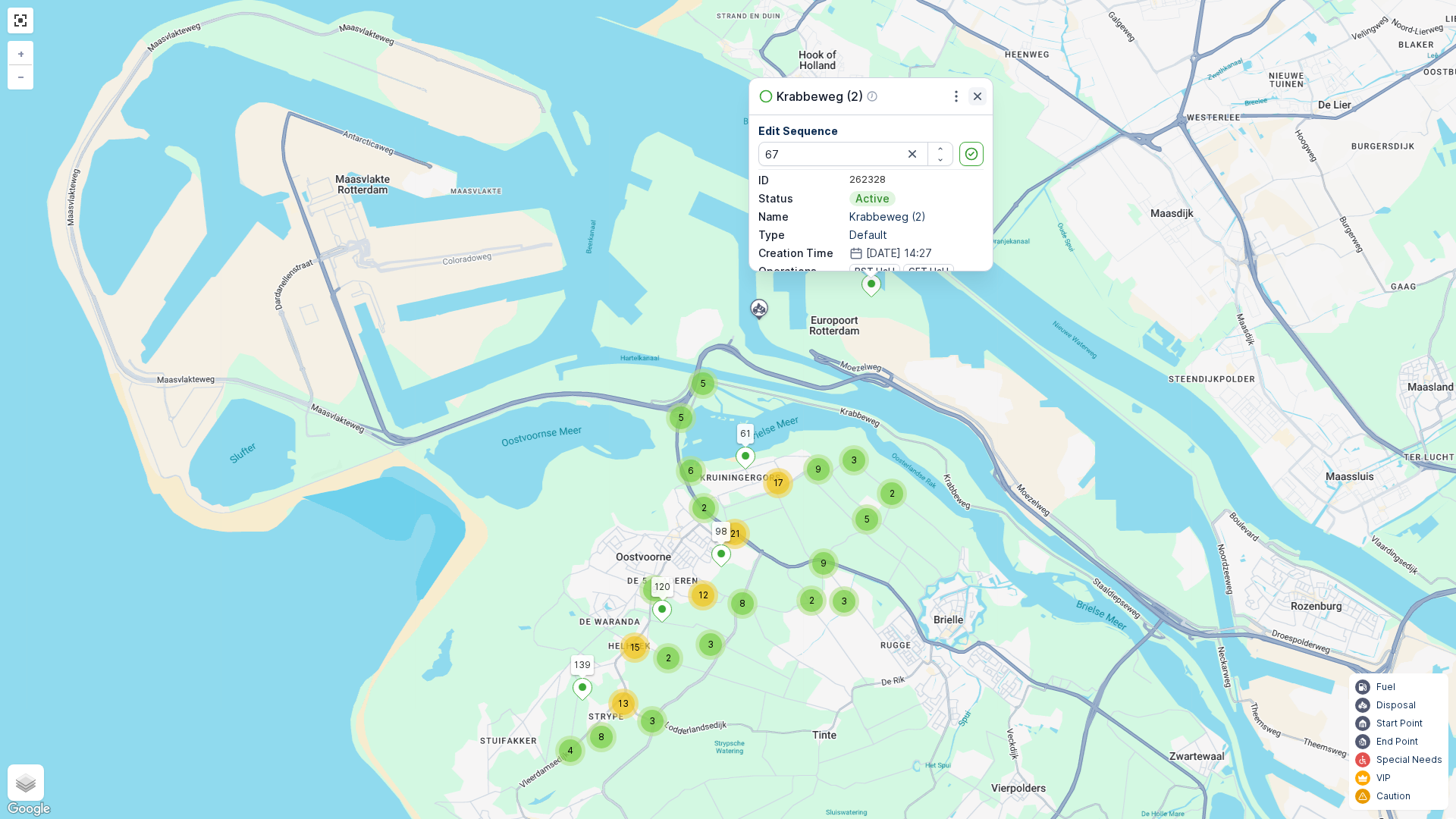
click at [978, 97] on icon "button" at bounding box center [978, 97] width 8 height 8
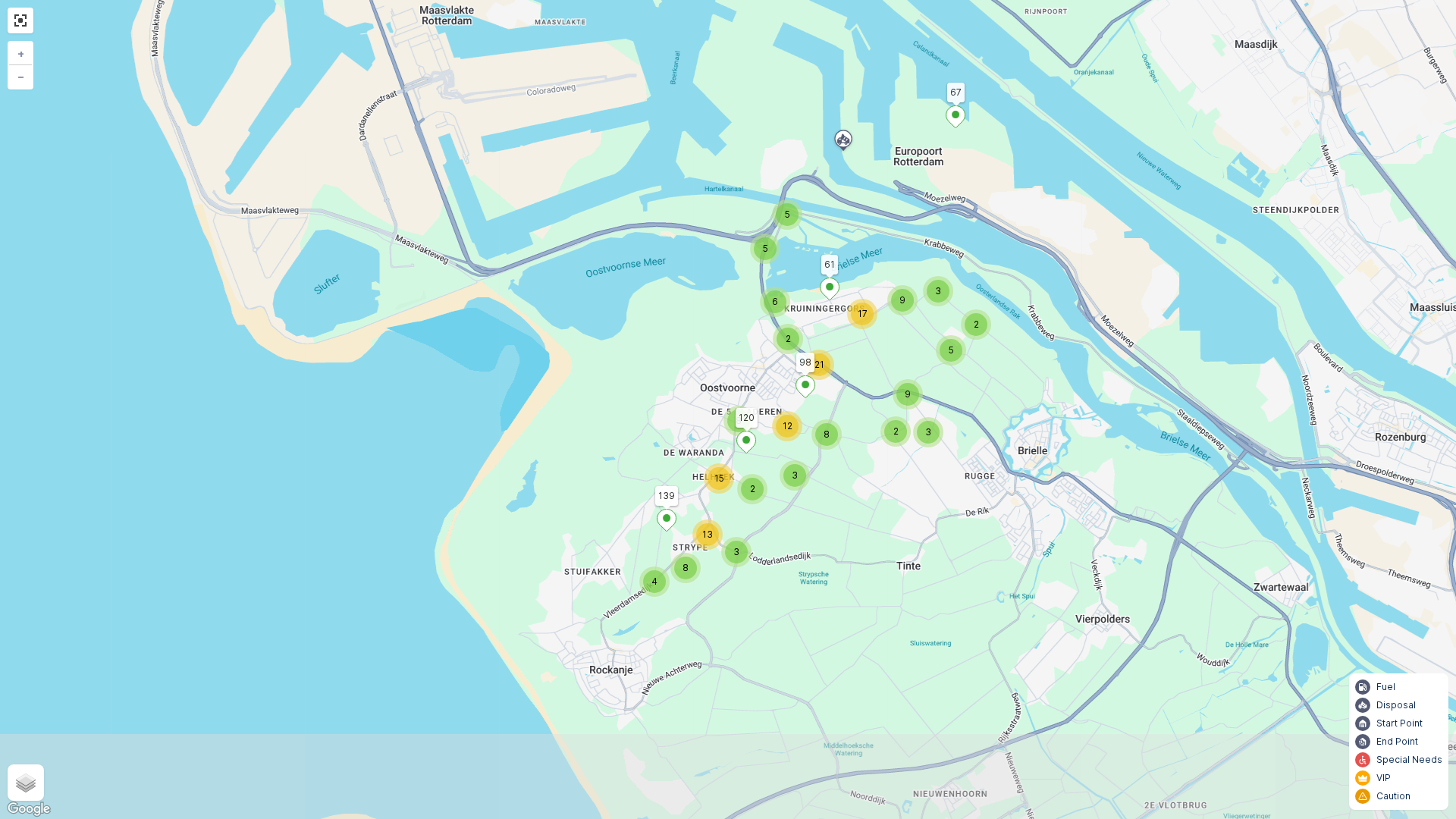
drag, startPoint x: 828, startPoint y: 569, endPoint x: 913, endPoint y: 404, distance: 185.6
click at [913, 404] on div "9" at bounding box center [907, 394] width 23 height 23
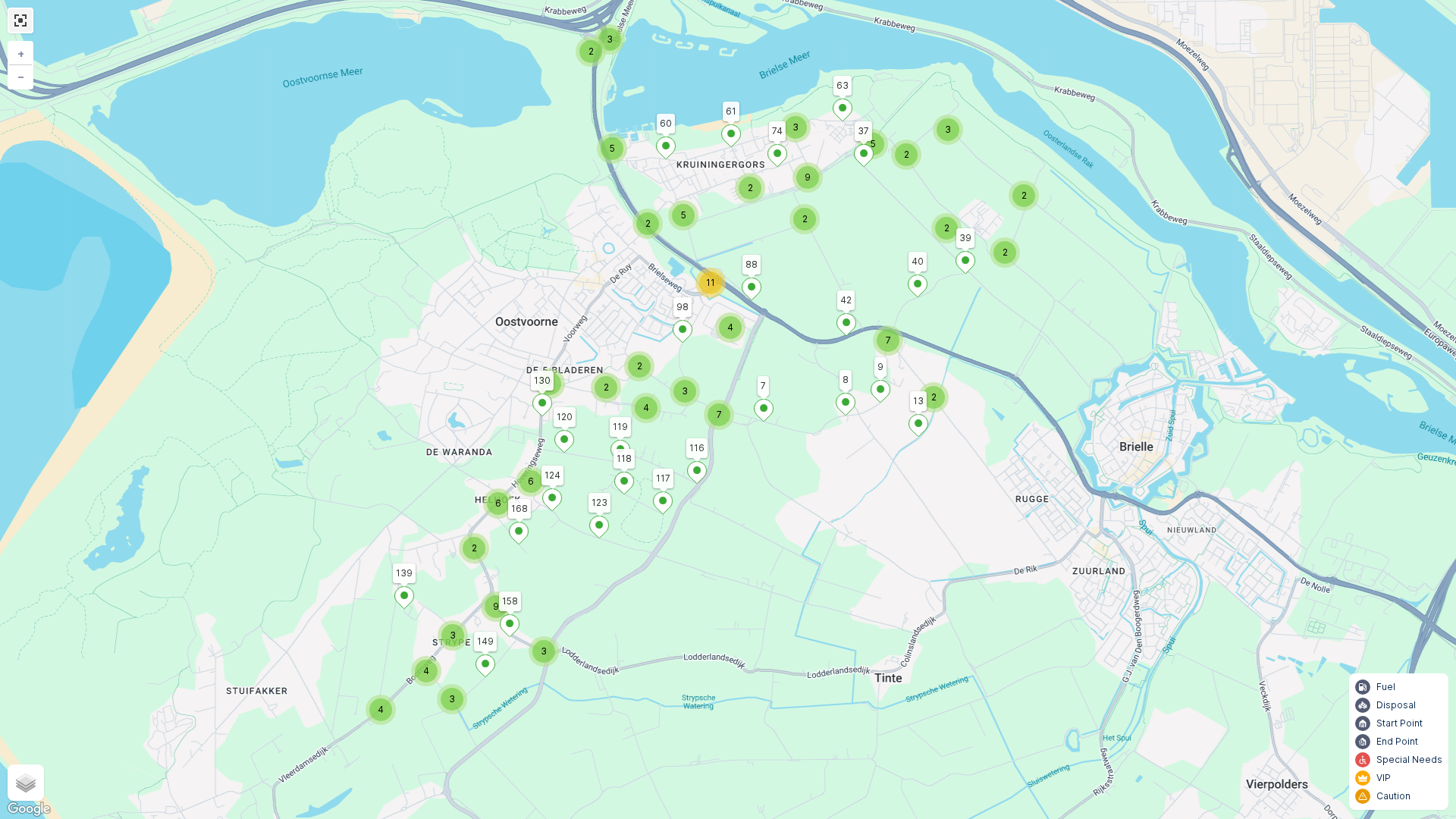
click at [19, 27] on link at bounding box center [20, 20] width 23 height 23
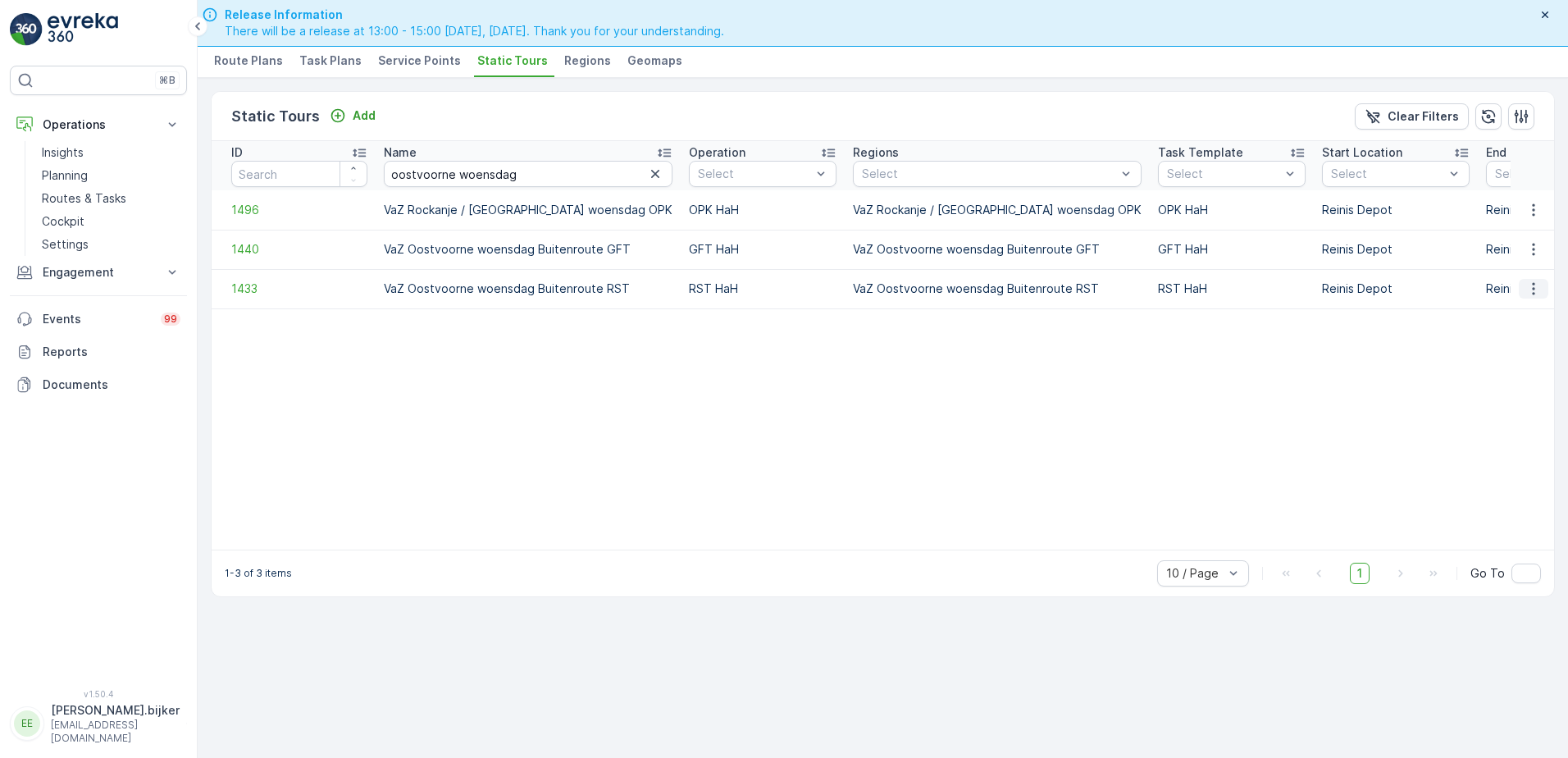
click at [1544, 286] on button "button" at bounding box center [1533, 288] width 30 height 20
click at [1533, 310] on span "See More Details" at bounding box center [1505, 313] width 95 height 16
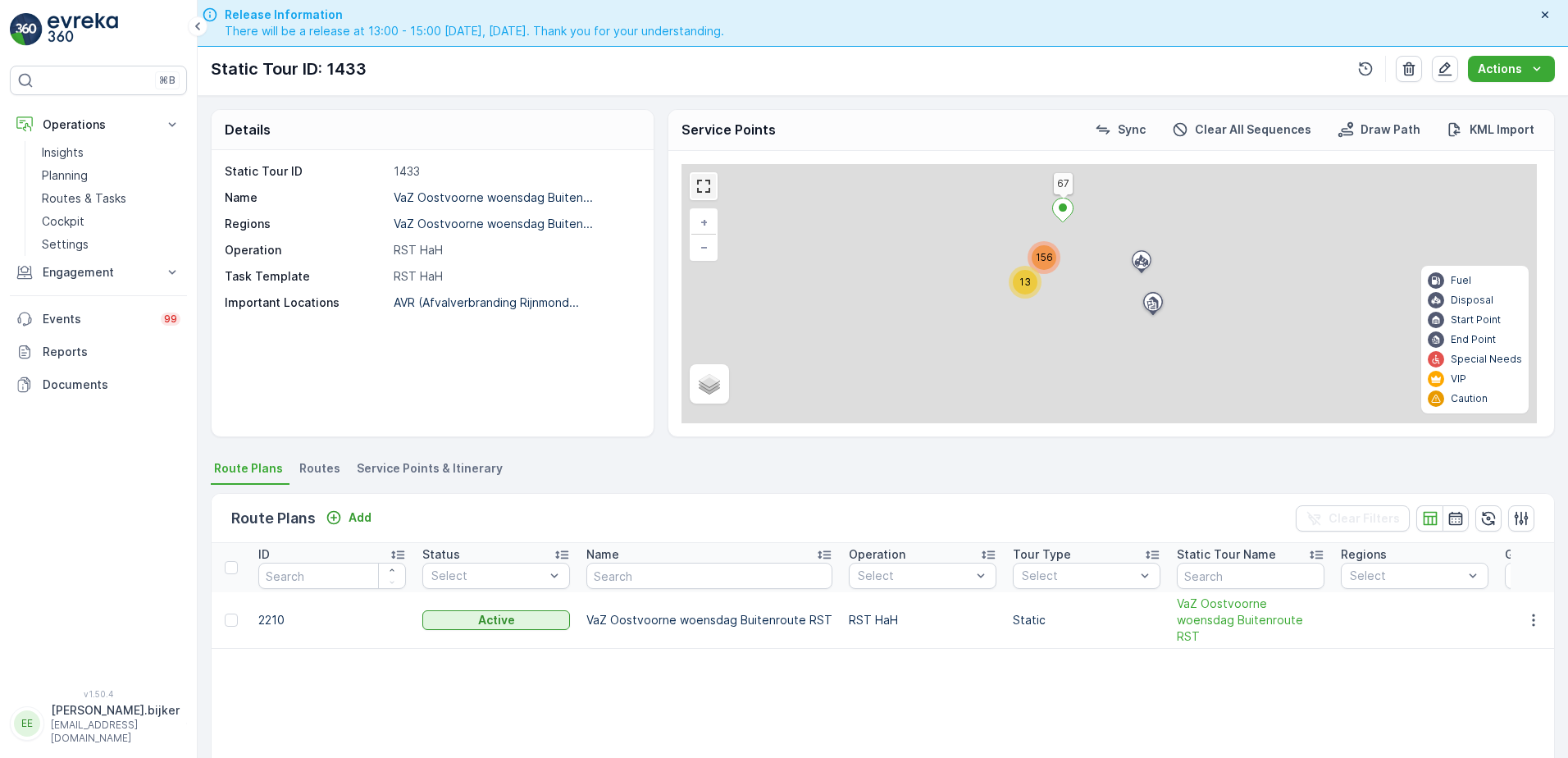
click at [704, 184] on link at bounding box center [703, 186] width 25 height 25
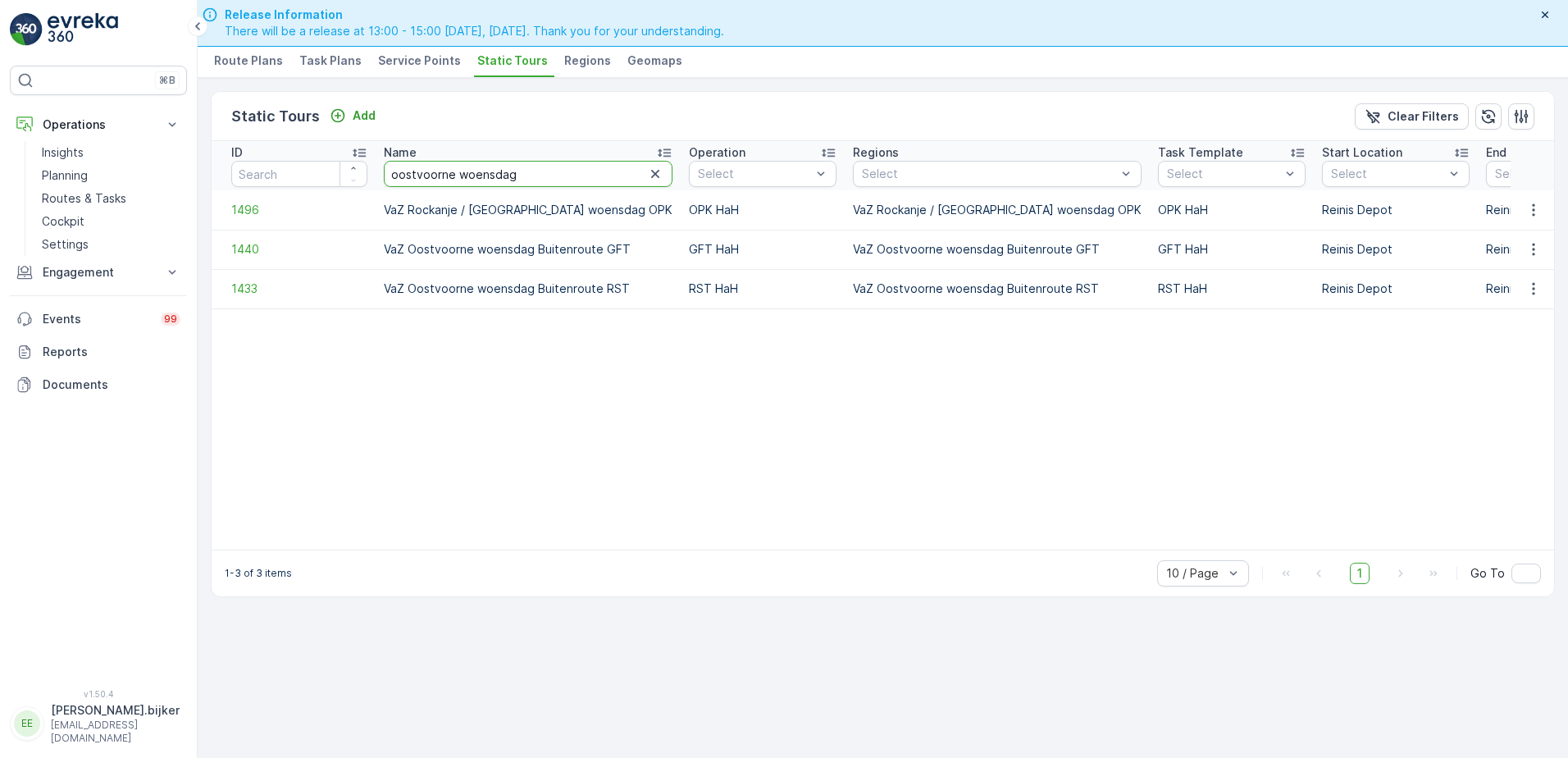
drag, startPoint x: 450, startPoint y: 178, endPoint x: 291, endPoint y: 167, distance: 159.4
click at [302, 171] on tr "ID Name oostvoorne woensdag Operation Select Regions Select Task Template Selec…" at bounding box center [1235, 166] width 2048 height 49
type input "rockanje"
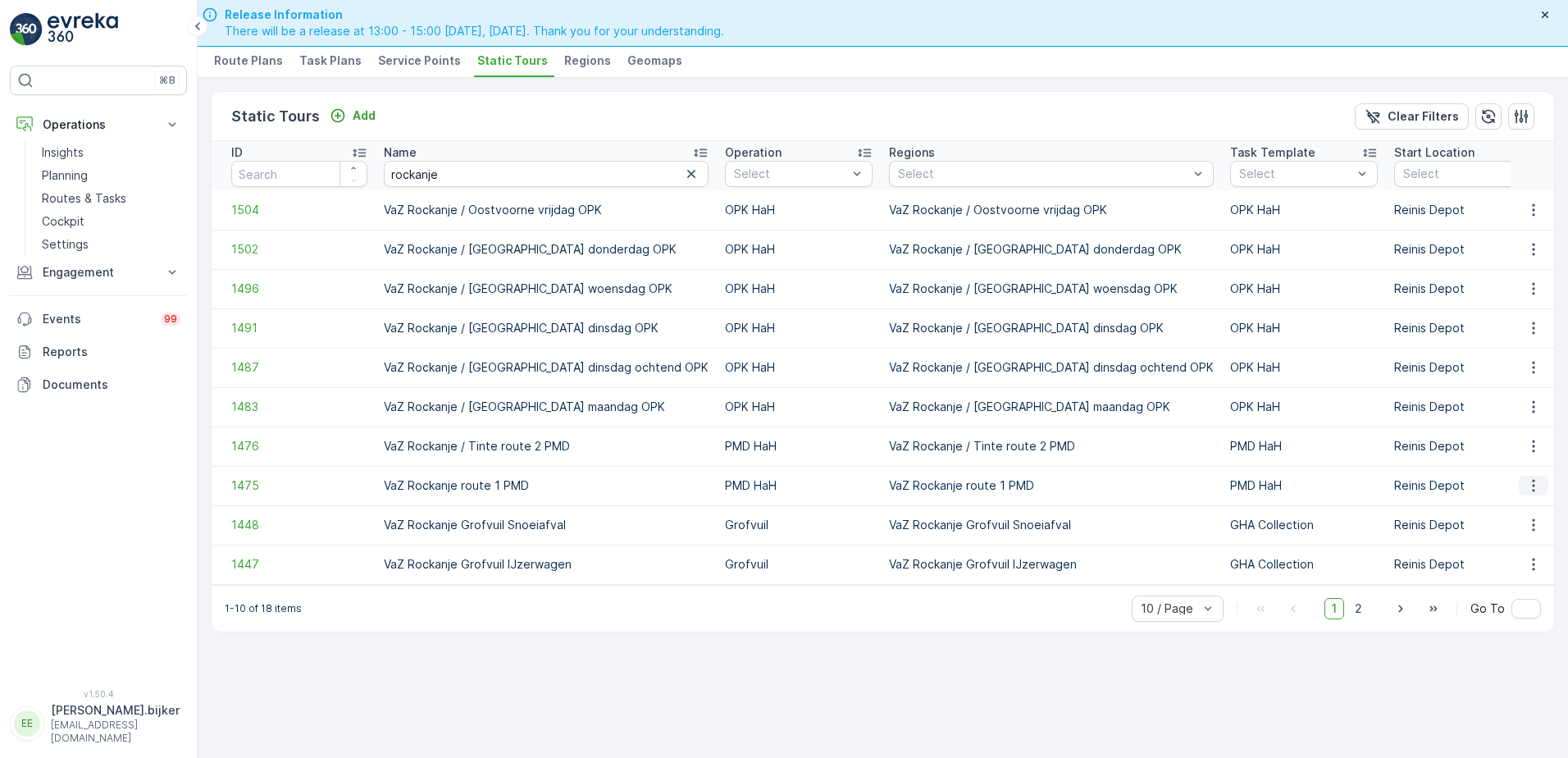
click at [1535, 484] on icon "button" at bounding box center [1533, 485] width 16 height 16
click at [1514, 511] on span "See More Details" at bounding box center [1505, 510] width 95 height 16
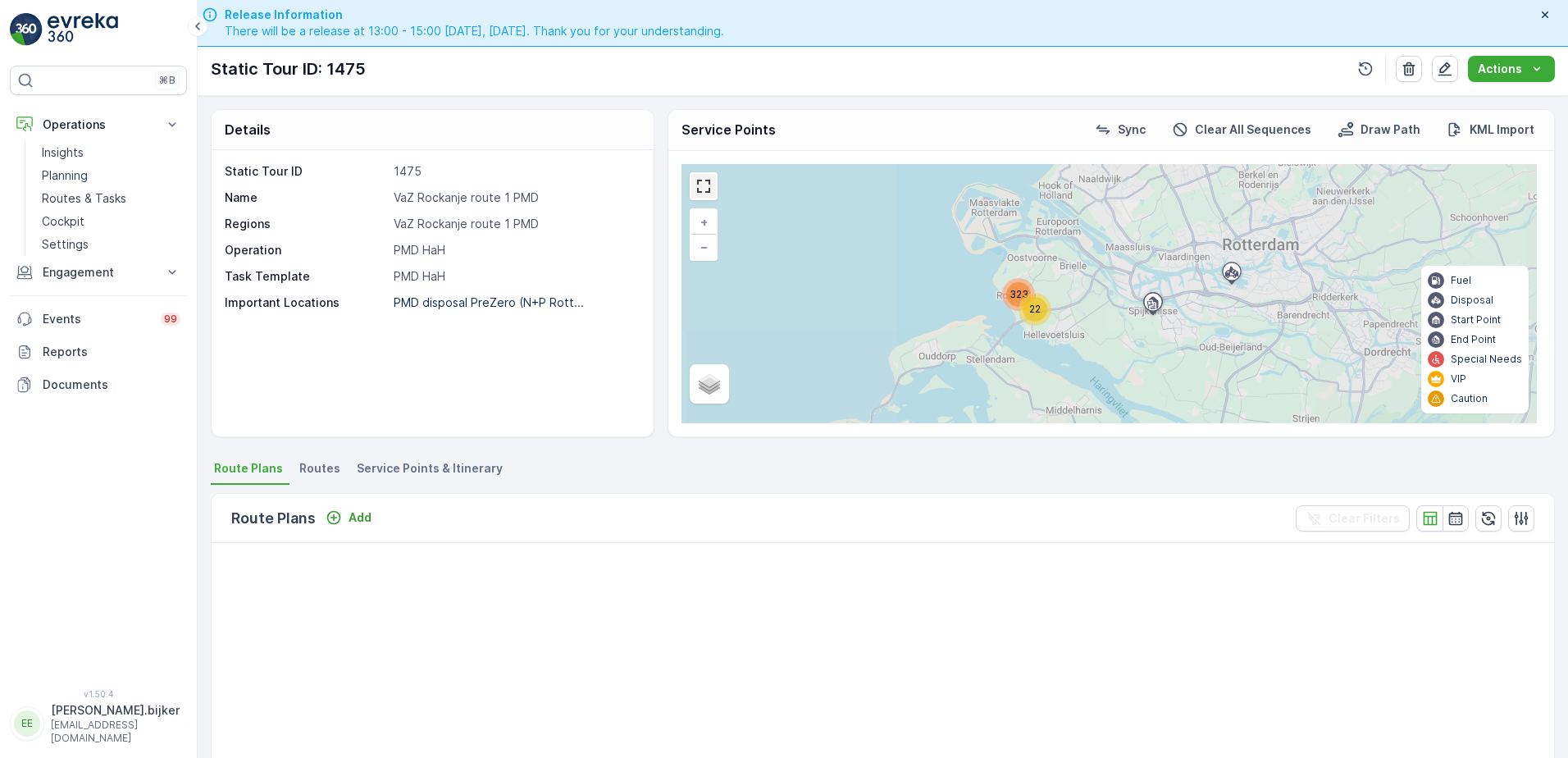
click at [708, 191] on link at bounding box center [703, 186] width 25 height 25
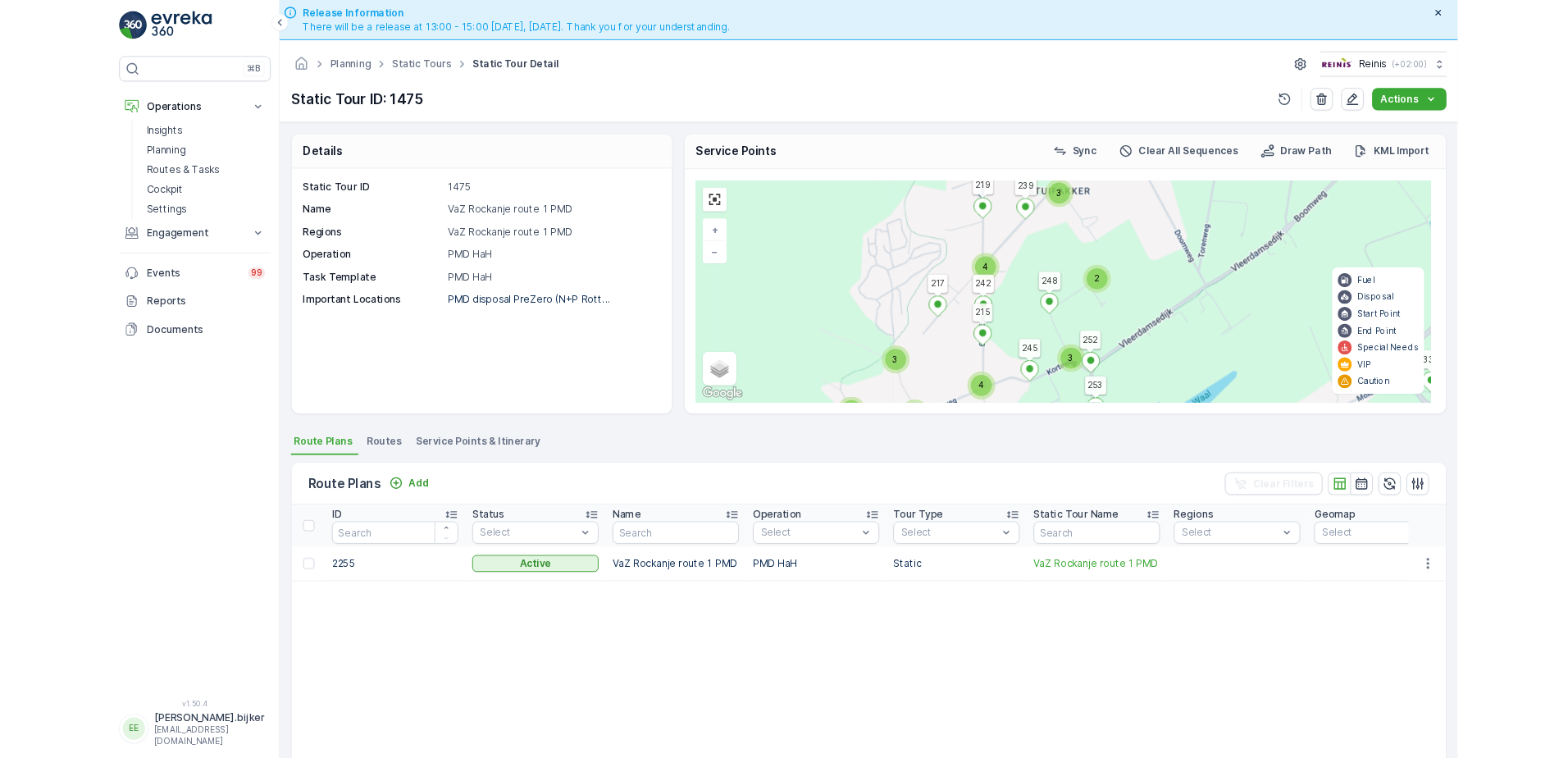
scroll to position [47, 0]
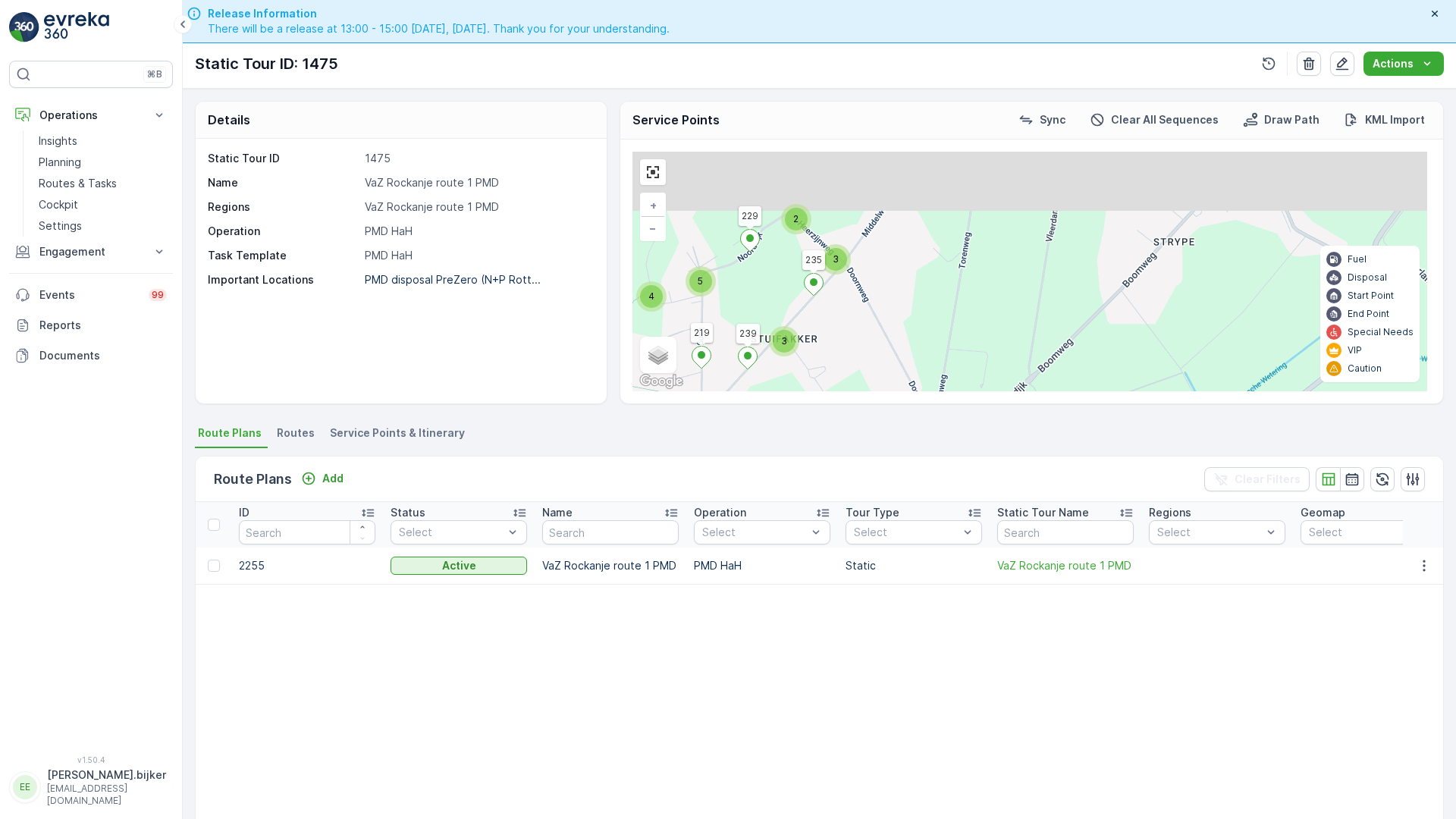
drag, startPoint x: 1179, startPoint y: 296, endPoint x: 935, endPoint y: 466, distance: 297.4
click at [935, 391] on div "2 5 2 2 2 2 2 2 3 6 5 3 2 3 5 4 2 4 2 3 13 3 2 3 6 4 6 8 8 9 14 2 6 5 6 9 3 9 6…" at bounding box center [1030, 271] width 795 height 239
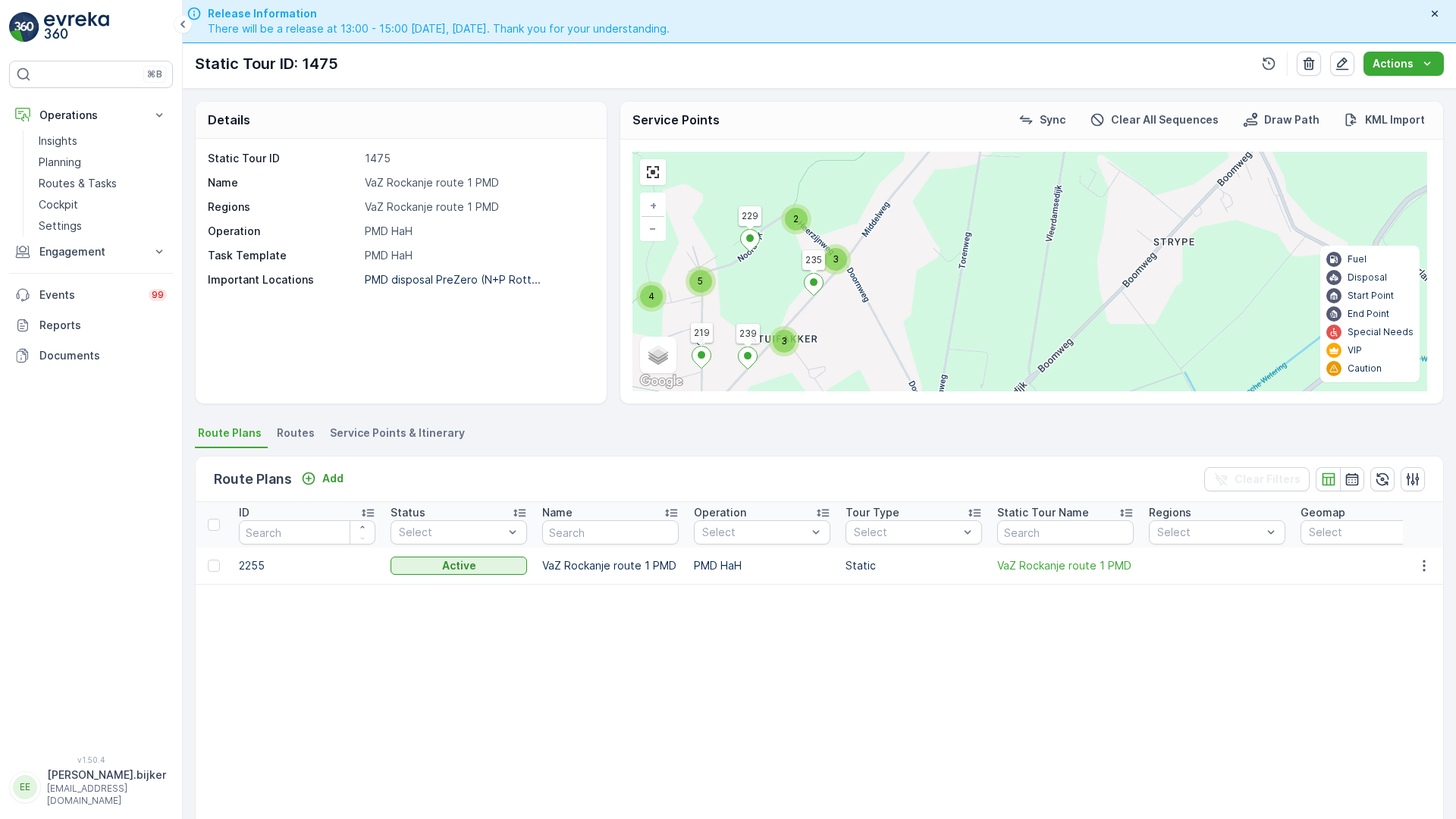
drag, startPoint x: 754, startPoint y: 307, endPoint x: 751, endPoint y: 229, distance: 78.1
click at [751, 229] on div "2 5 2 2 2 2 2 2 3 6 5 3 2 3 5 4 2 4 2 3 13 3 2 3 6 4 6 8 8 9 14 2 6 5 6 9 3 9 6…" at bounding box center [1030, 271] width 795 height 239
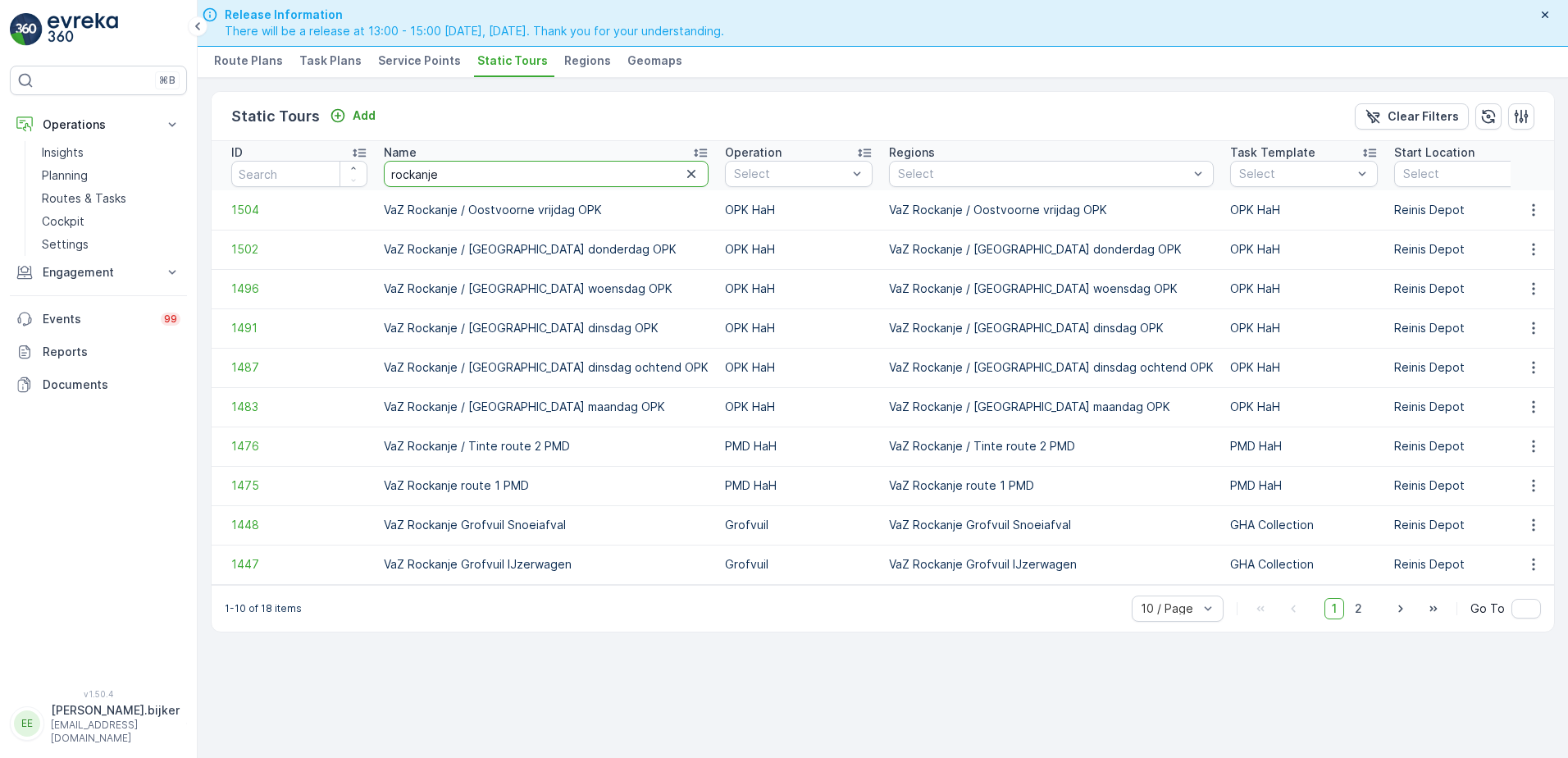
click at [505, 165] on input "rockanje" at bounding box center [546, 173] width 324 height 26
type input "rockanje buiten"
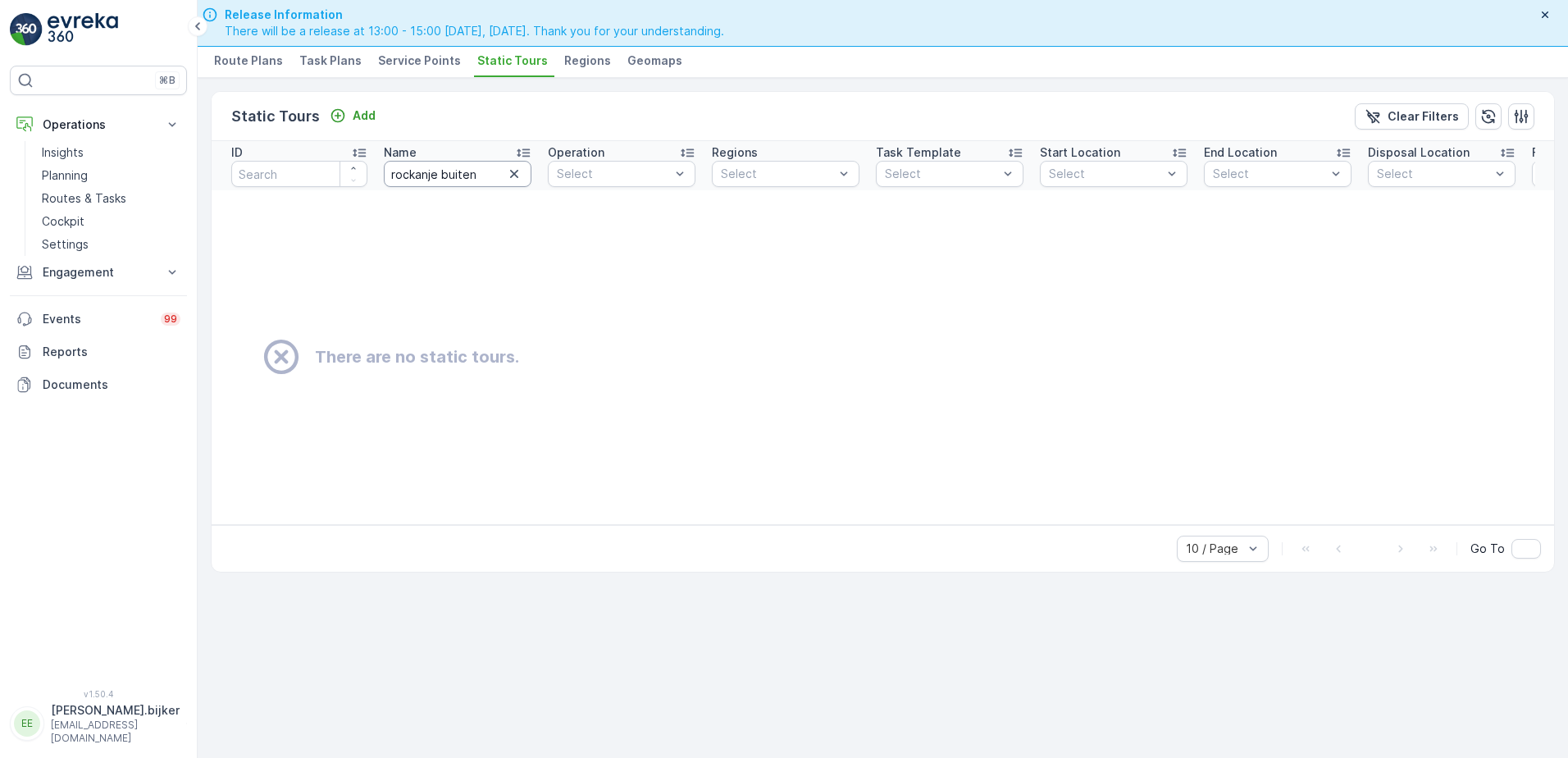
click at [490, 171] on input "rockanje buiten" at bounding box center [458, 173] width 148 height 26
type input "rockanje wonesdag"
click at [474, 173] on input "rockanje wonesdag" at bounding box center [458, 173] width 148 height 26
type input "rockanje woendag"
click at [471, 172] on input "rockanje woendag" at bounding box center [458, 173] width 148 height 26
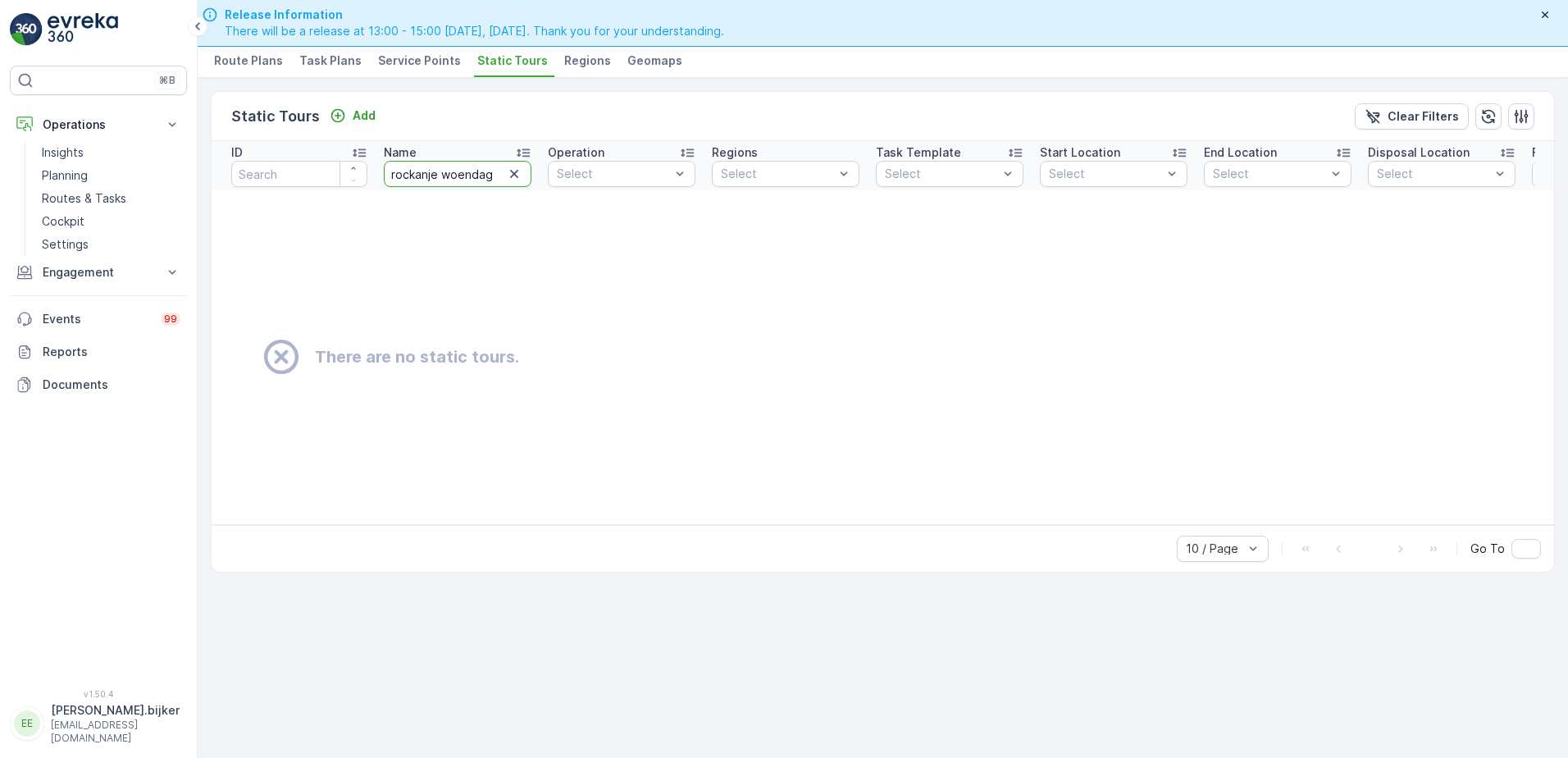
type input "rockanje woensdag"
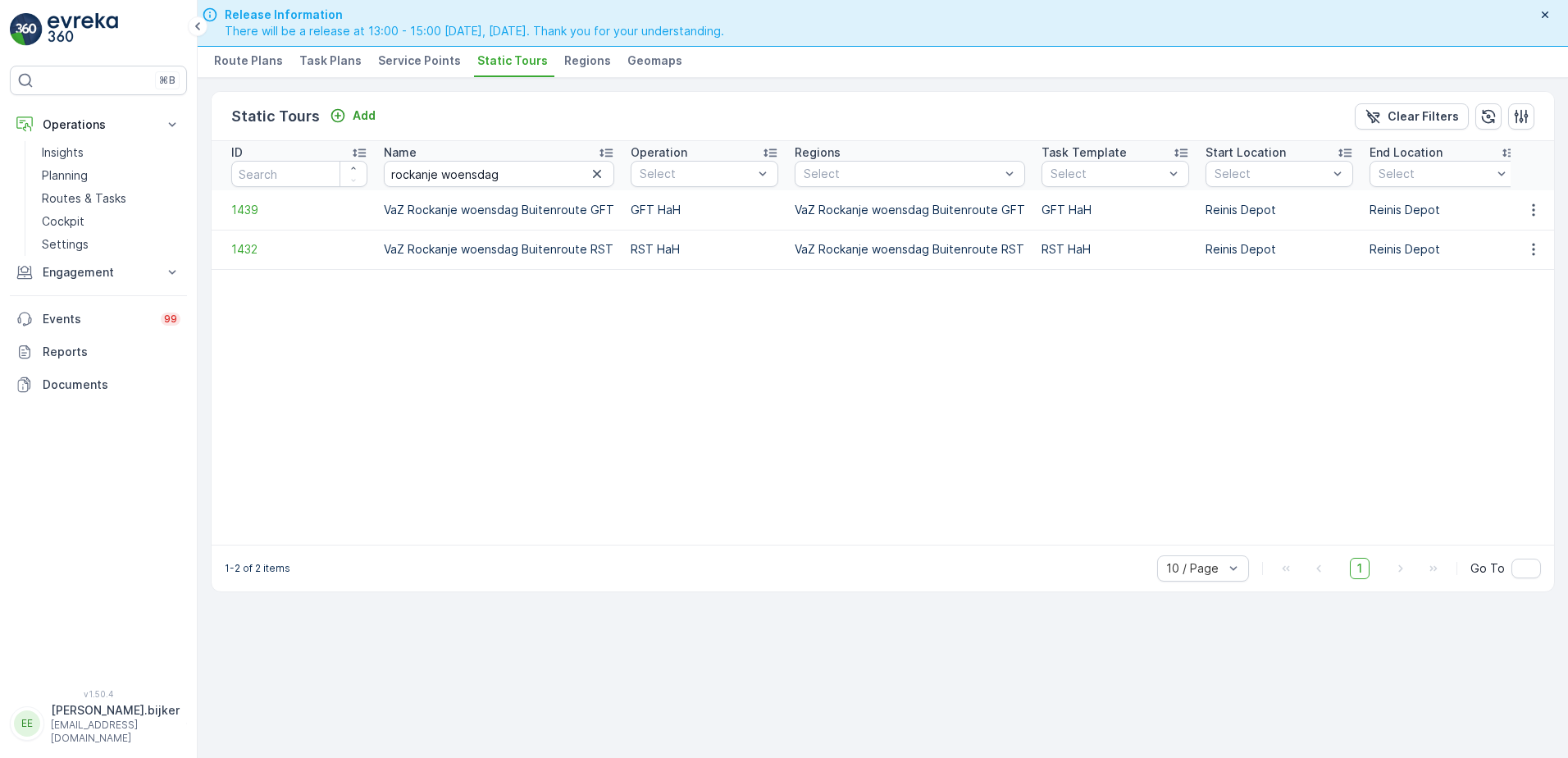
click at [697, 376] on table "ID Name rockanje woensdag Operation Select Regions Select Task Template Select …" at bounding box center [1177, 342] width 1932 height 404
click at [1541, 214] on icon "button" at bounding box center [1533, 210] width 16 height 16
click at [1521, 237] on span "See More Details" at bounding box center [1505, 234] width 95 height 16
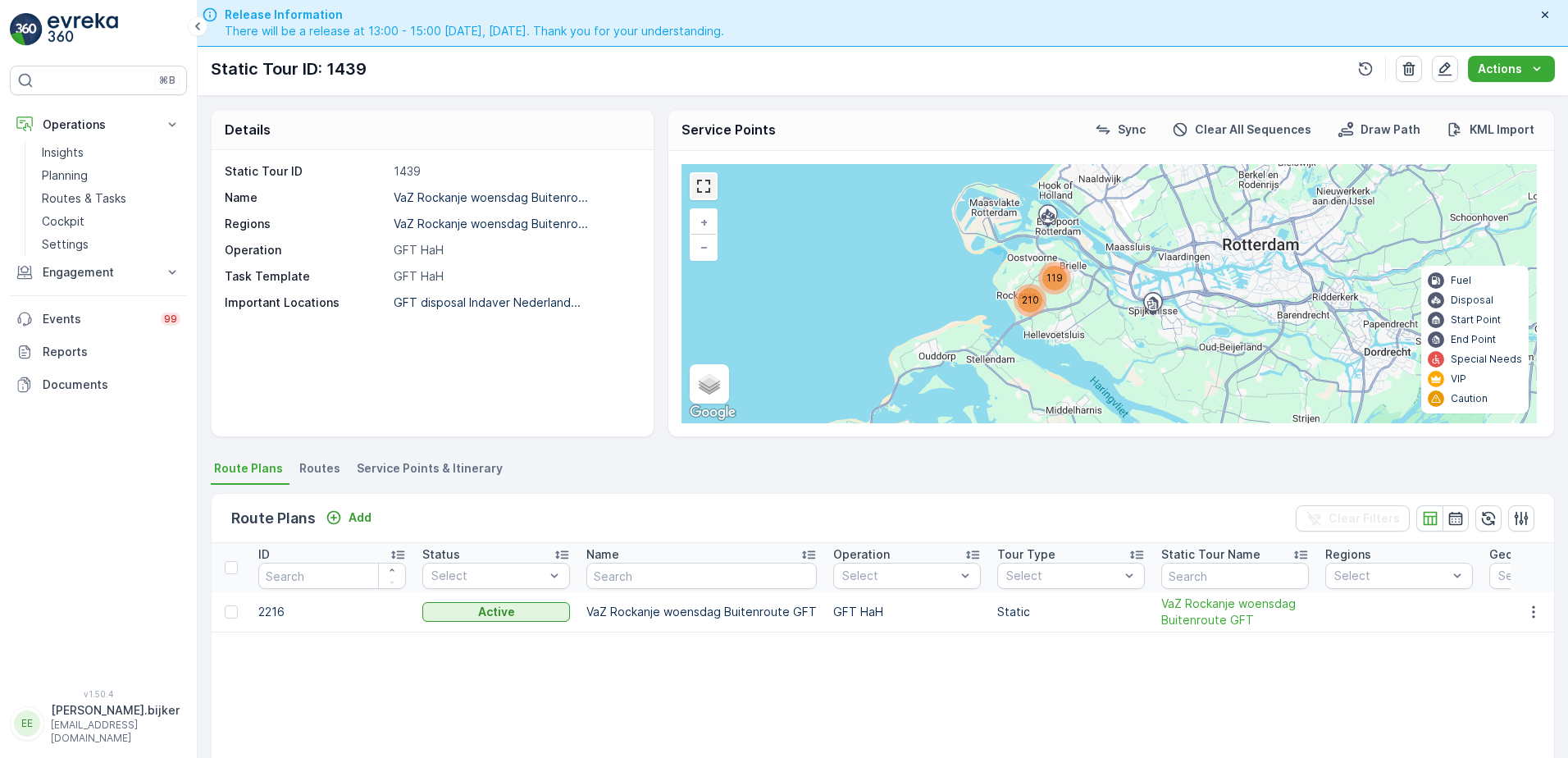
click at [707, 188] on link at bounding box center [703, 186] width 25 height 25
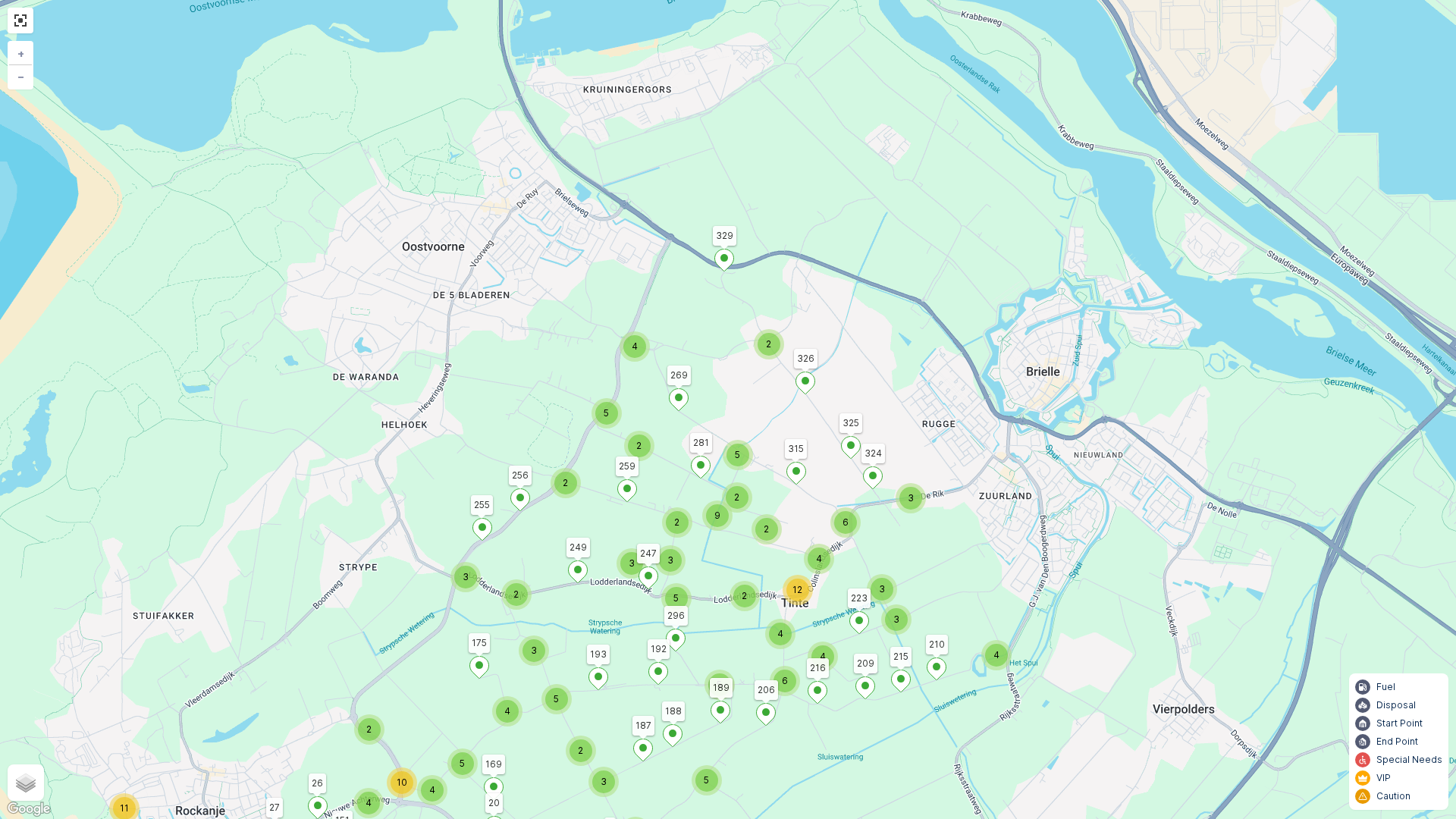
drag, startPoint x: 849, startPoint y: 186, endPoint x: 913, endPoint y: 321, distance: 149.4
click at [966, 320] on div "5 2 4 4 2 5 2 3 3 5 2 9 5 2 4 6 12 4 3 3 3 2 2 4 6 5 4 2 3 5 3 5 4 3 2 5 3 4 11…" at bounding box center [728, 409] width 1456 height 819
click at [773, 340] on div "2" at bounding box center [769, 345] width 23 height 23
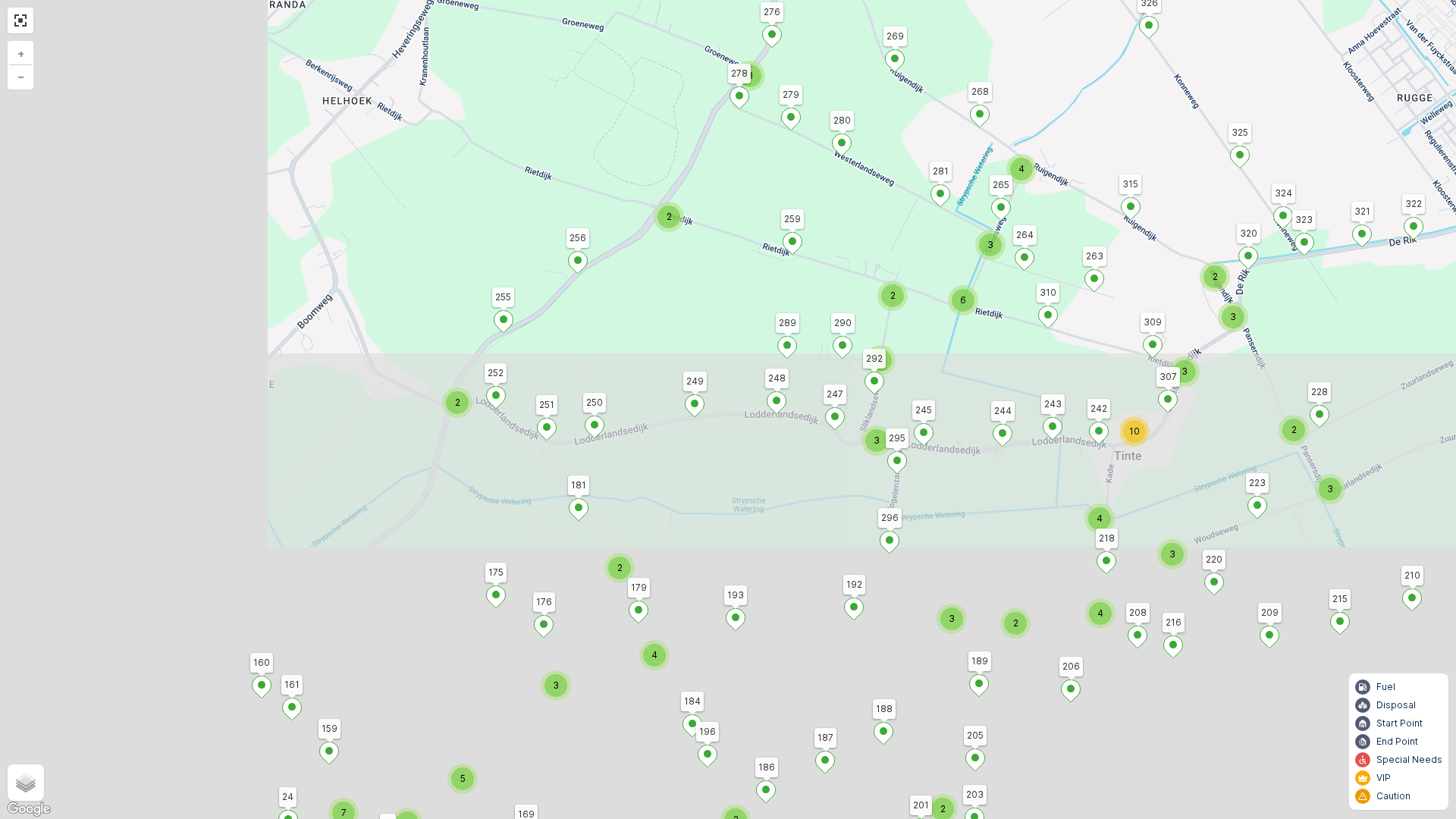
drag, startPoint x: 914, startPoint y: 280, endPoint x: 896, endPoint y: 314, distance: 38.5
click at [957, 227] on div "3 2 3 4 2 2 3 2 6 3 2 3 4 4 10 3 2 3 3 2 3 2 2 2 2 3 2 2 3 3 2 4 2 2 2 2 2 5 9 …" at bounding box center [728, 409] width 1456 height 819
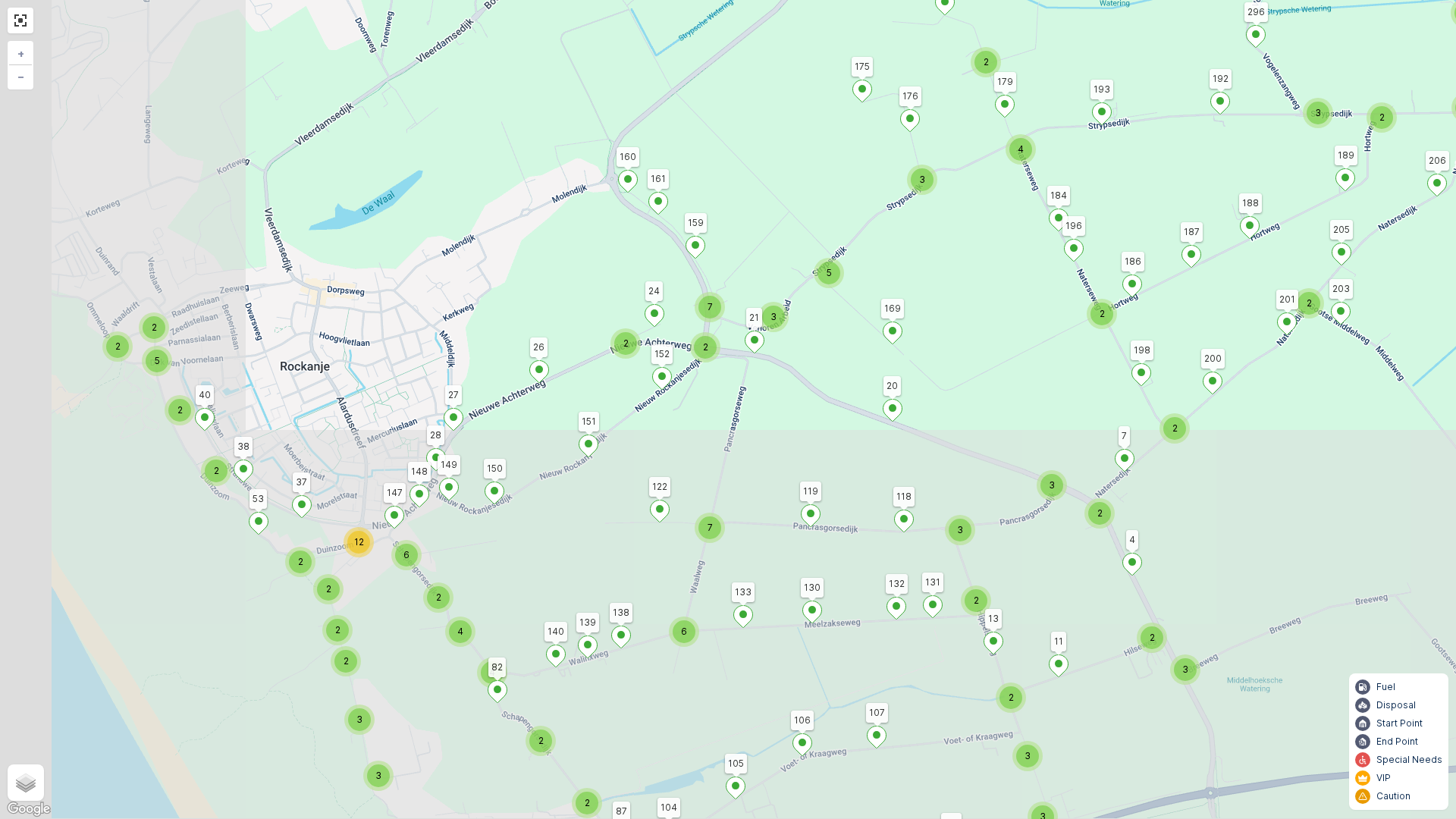
drag, startPoint x: 791, startPoint y: 415, endPoint x: 1047, endPoint y: 148, distance: 369.9
click at [1047, 148] on div "3 2 3 4 2 2 3 2 6 3 2 3 4 4 10 3 2 3 3 2 3 2 2 2 2 3 2 2 3 3 2 4 2 2 2 2 2 5 9 …" at bounding box center [728, 409] width 1456 height 819
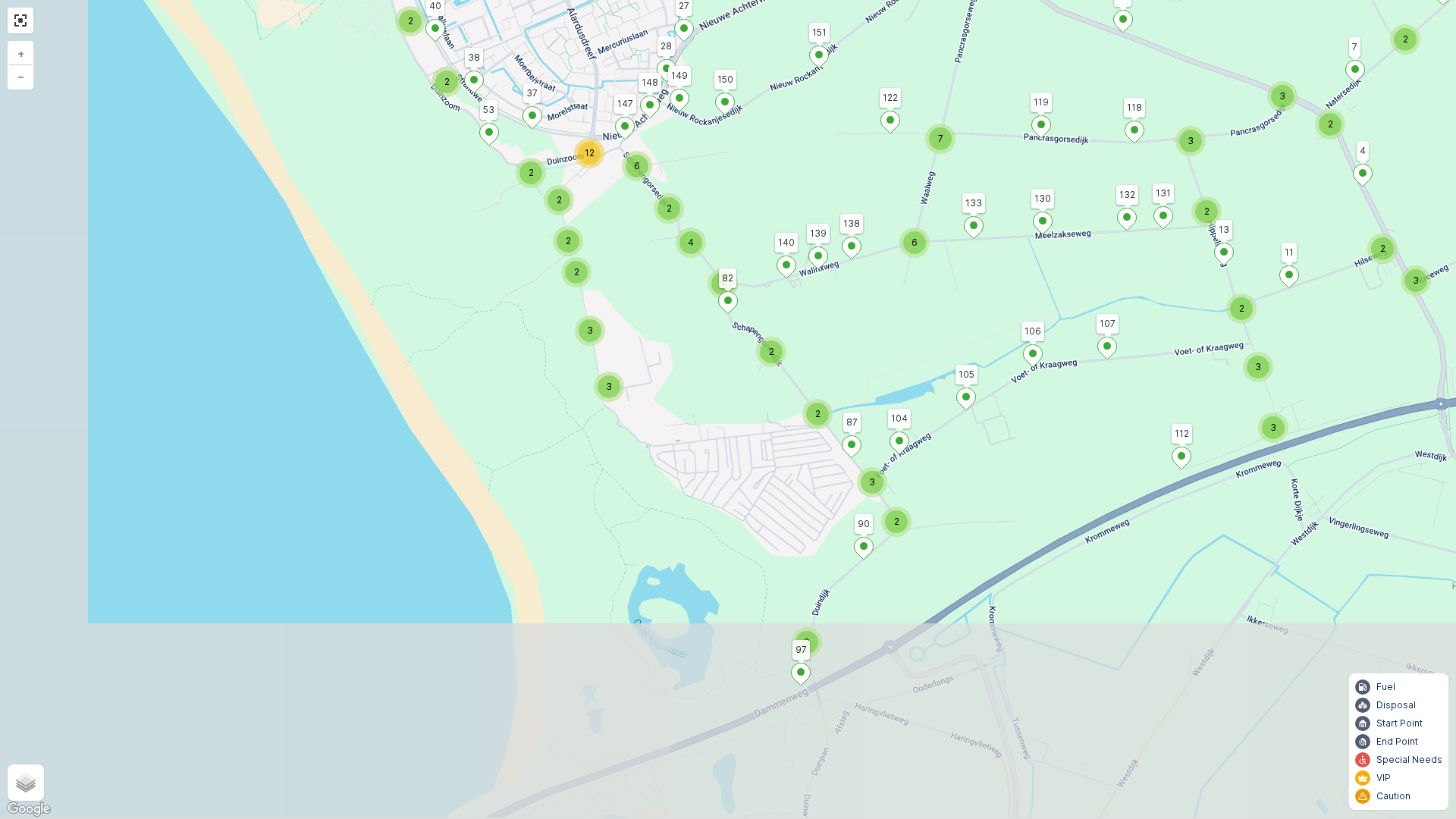
drag, startPoint x: 868, startPoint y: 560, endPoint x: 1028, endPoint y: 320, distance: 288.4
click at [1028, 320] on div "3 2 3 4 2 2 3 2 6 3 2 3 4 4 10 3 2 3 3 2 3 2 2 2 2 3 2 2 3 3 2 4 2 2 2 2 2 5 9 …" at bounding box center [728, 409] width 1456 height 819
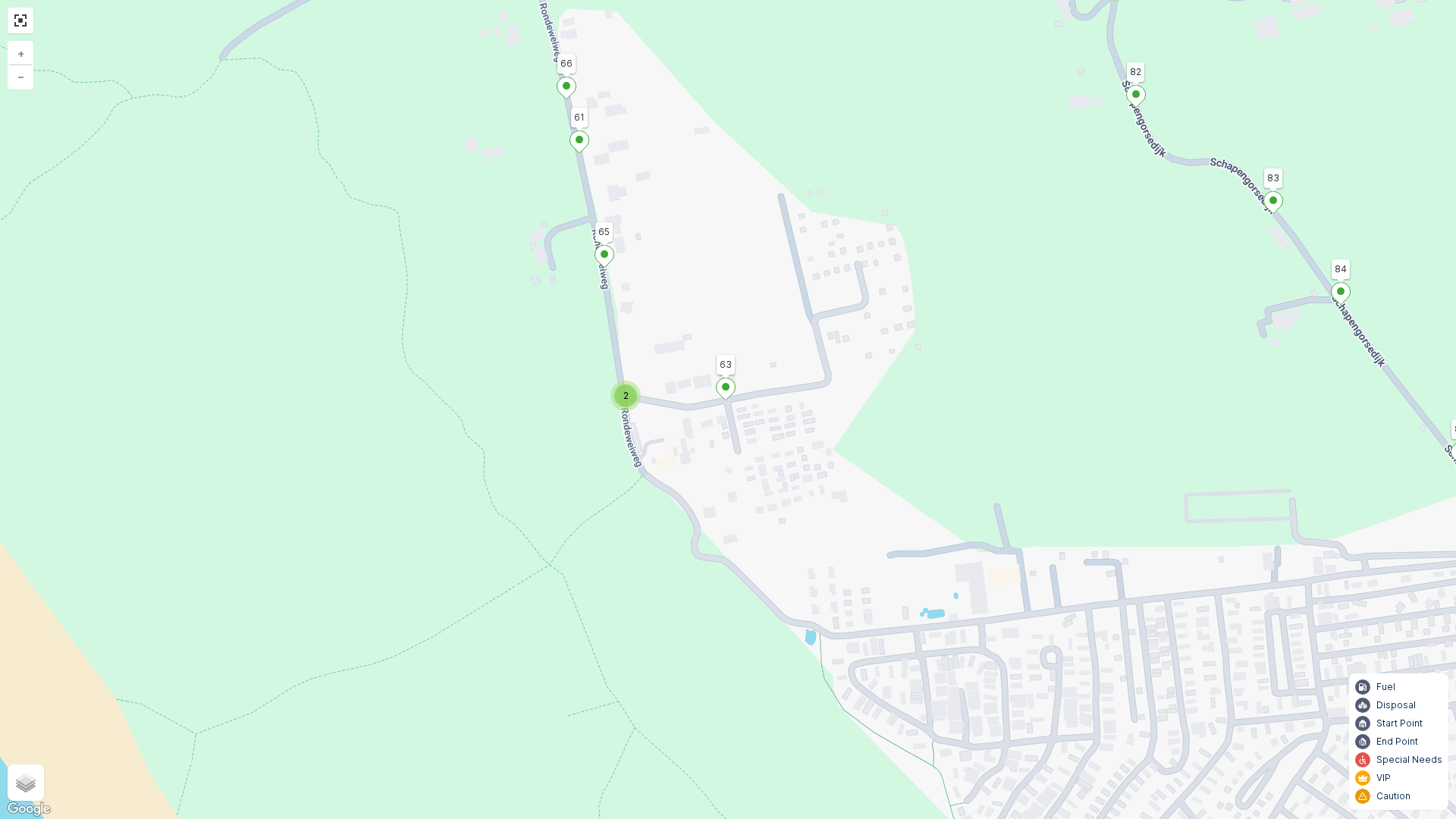
drag, startPoint x: 1140, startPoint y: 353, endPoint x: 1126, endPoint y: 346, distance: 15.7
click at [1140, 353] on div "2 2 2 3 2 2 2 2 2 2 2 2 3 2 4 2 2 6 4 4 5 2 2 2 329 255 20 269 216 325 27 119 2…" at bounding box center [728, 409] width 1456 height 819
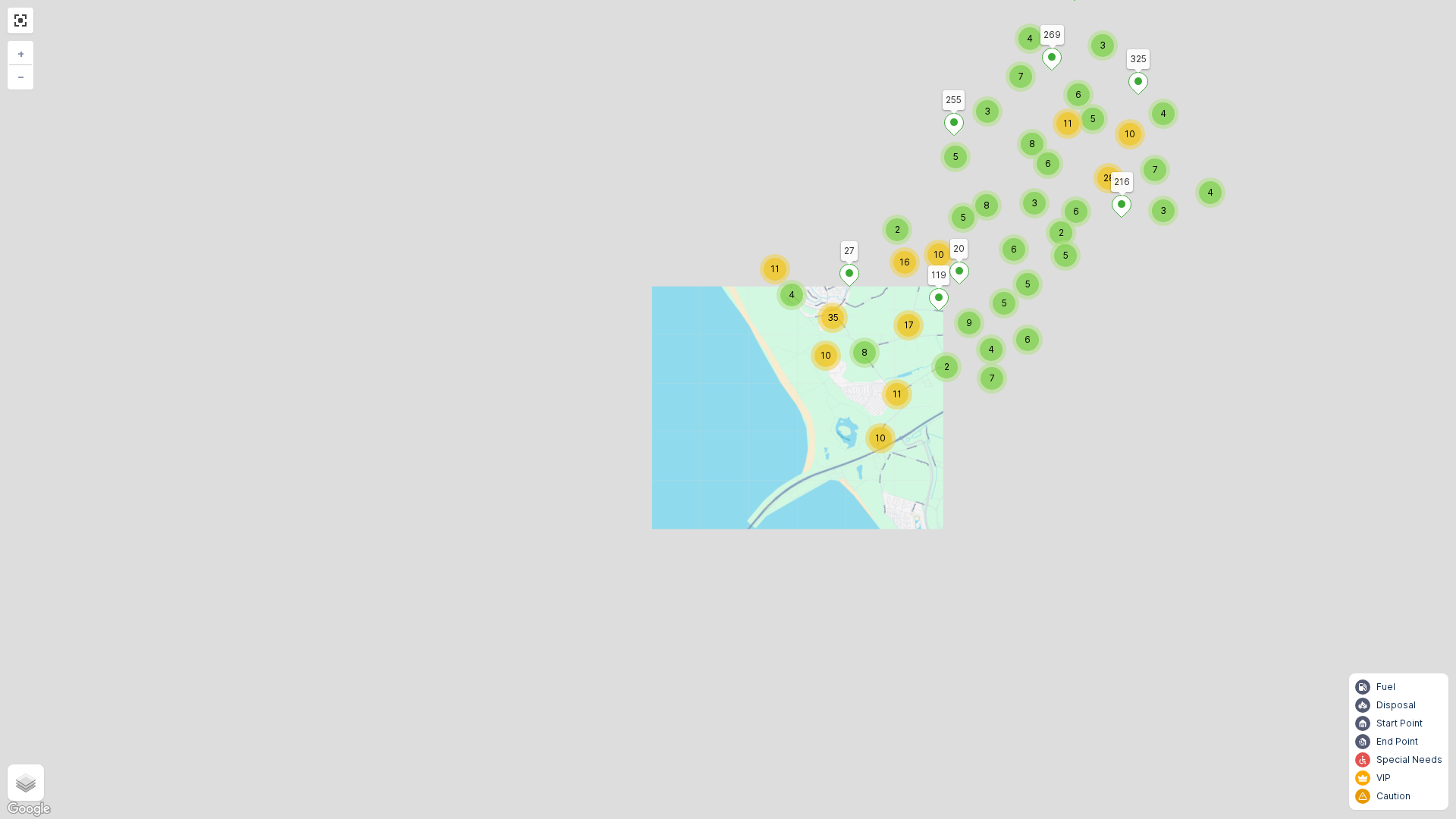
drag, startPoint x: 1348, startPoint y: 455, endPoint x: 1326, endPoint y: 461, distance: 22.8
click at [1329, 463] on div "7 4 3 4 3 6 3 8 6 11 6 28 7 4 5 10 3 5 5 2 6 5 4 6 5 5 8 4 11 10 11 2 9 7 8 10 …" at bounding box center [728, 409] width 1456 height 819
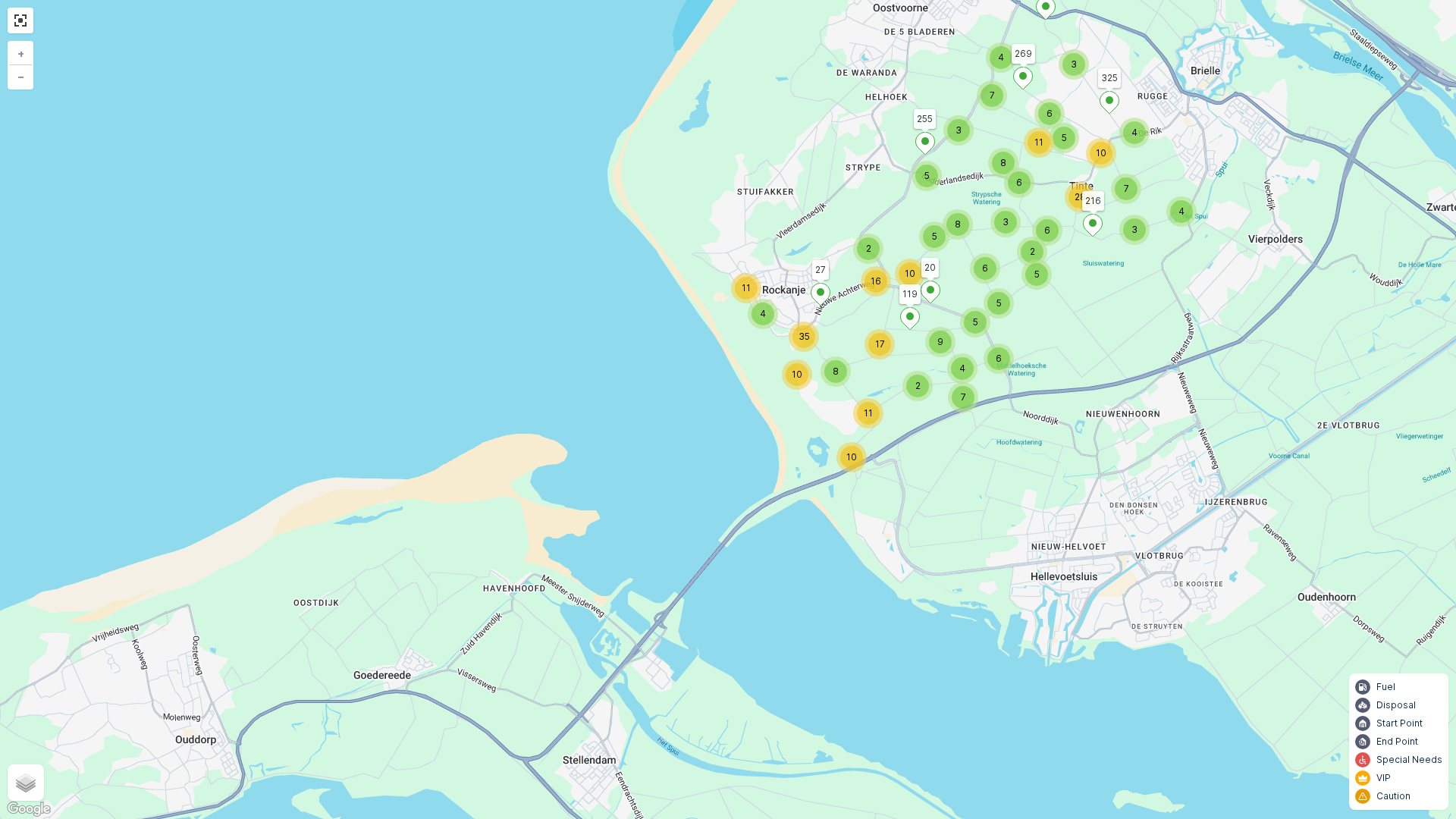
click at [694, 455] on div "7 4 3 4 3 6 3 8 6 11 6 28 7 4 5 10 3 5 5 2 6 5 4 6 5 5 8 4 11 10 11 2 9 7 8 10 …" at bounding box center [728, 409] width 1456 height 819
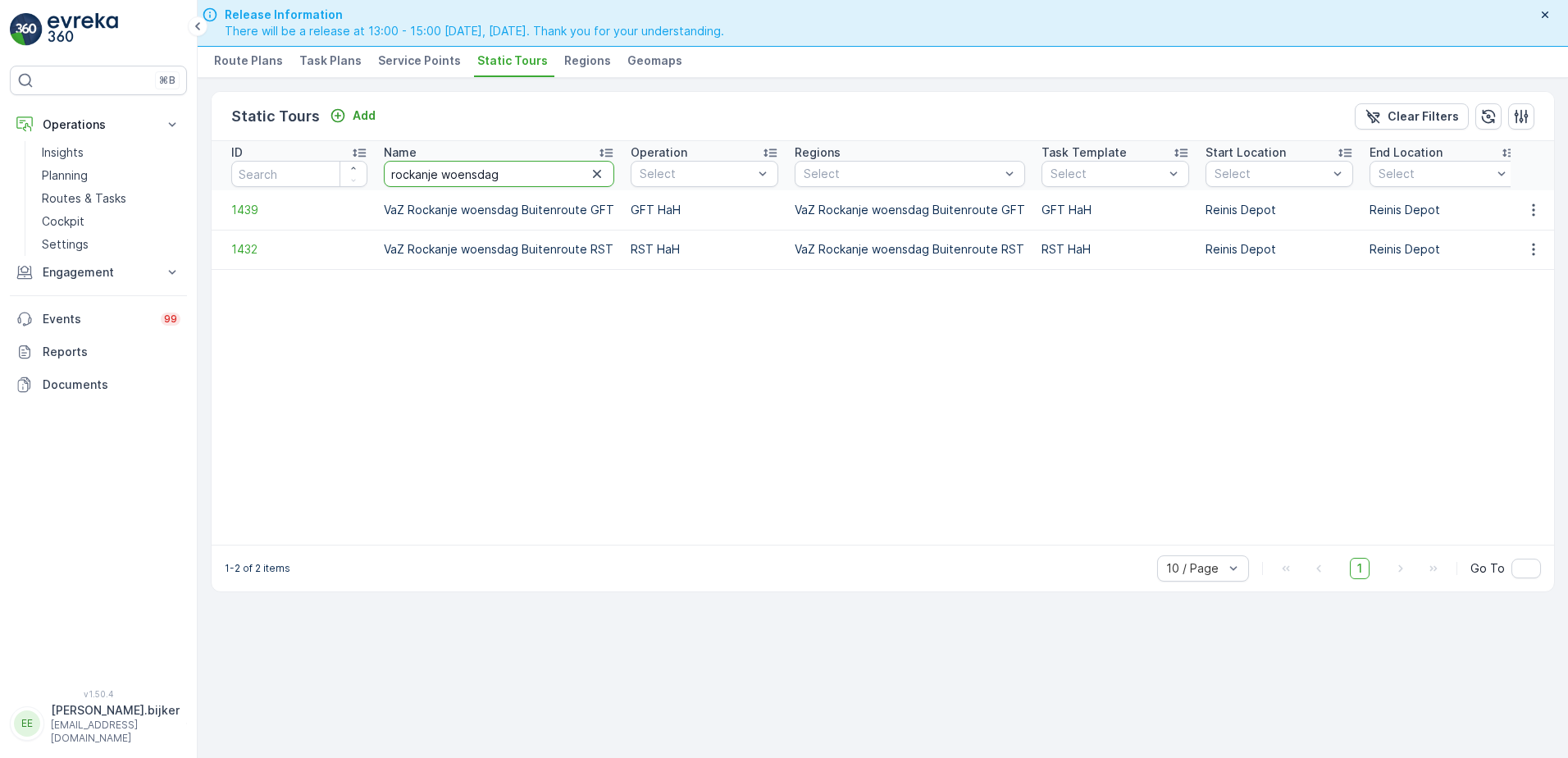
drag, startPoint x: 530, startPoint y: 178, endPoint x: 268, endPoint y: 176, distance: 262.0
click at [272, 178] on tr "ID Name rockanje woensdag Operation Select Regions Select Task Template Select …" at bounding box center [1177, 166] width 1932 height 49
type input "BRIELLE"
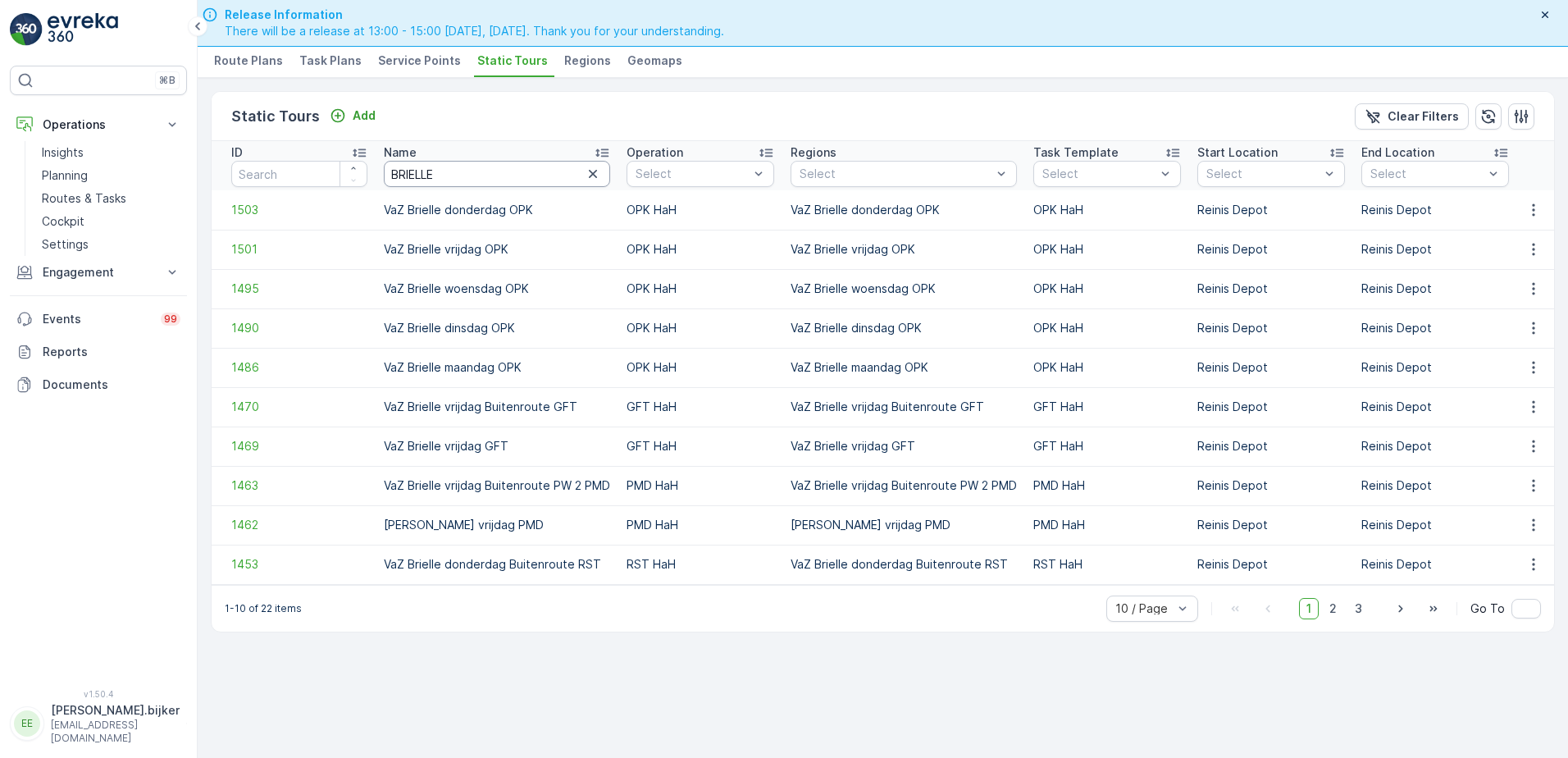
click at [470, 168] on input "BRIELLE" at bounding box center [497, 173] width 226 height 26
type input "BRIELLE DONDERDAG"
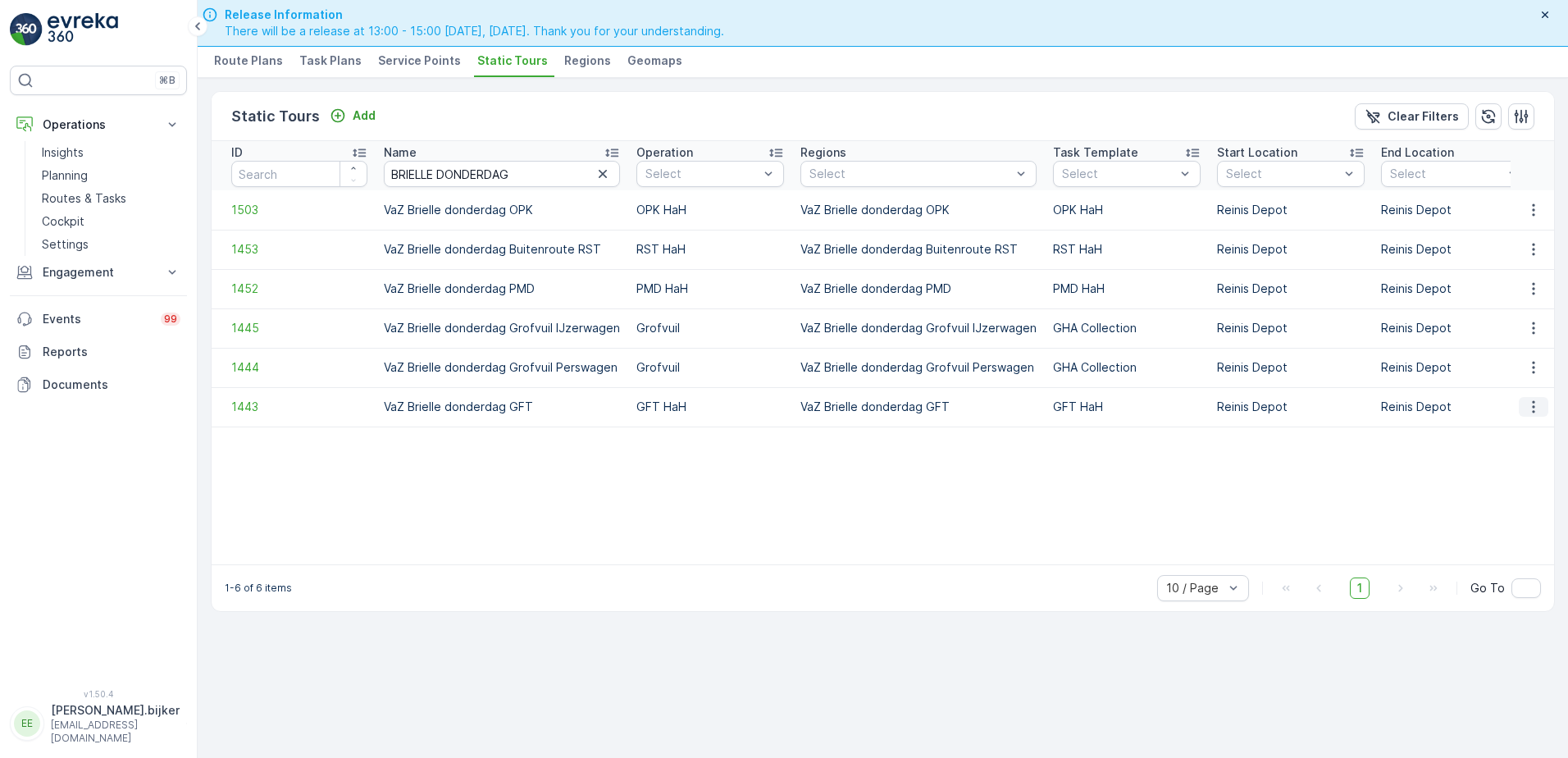
click at [1539, 405] on icon "button" at bounding box center [1533, 406] width 16 height 16
click at [1535, 426] on span "See More Details" at bounding box center [1505, 431] width 95 height 16
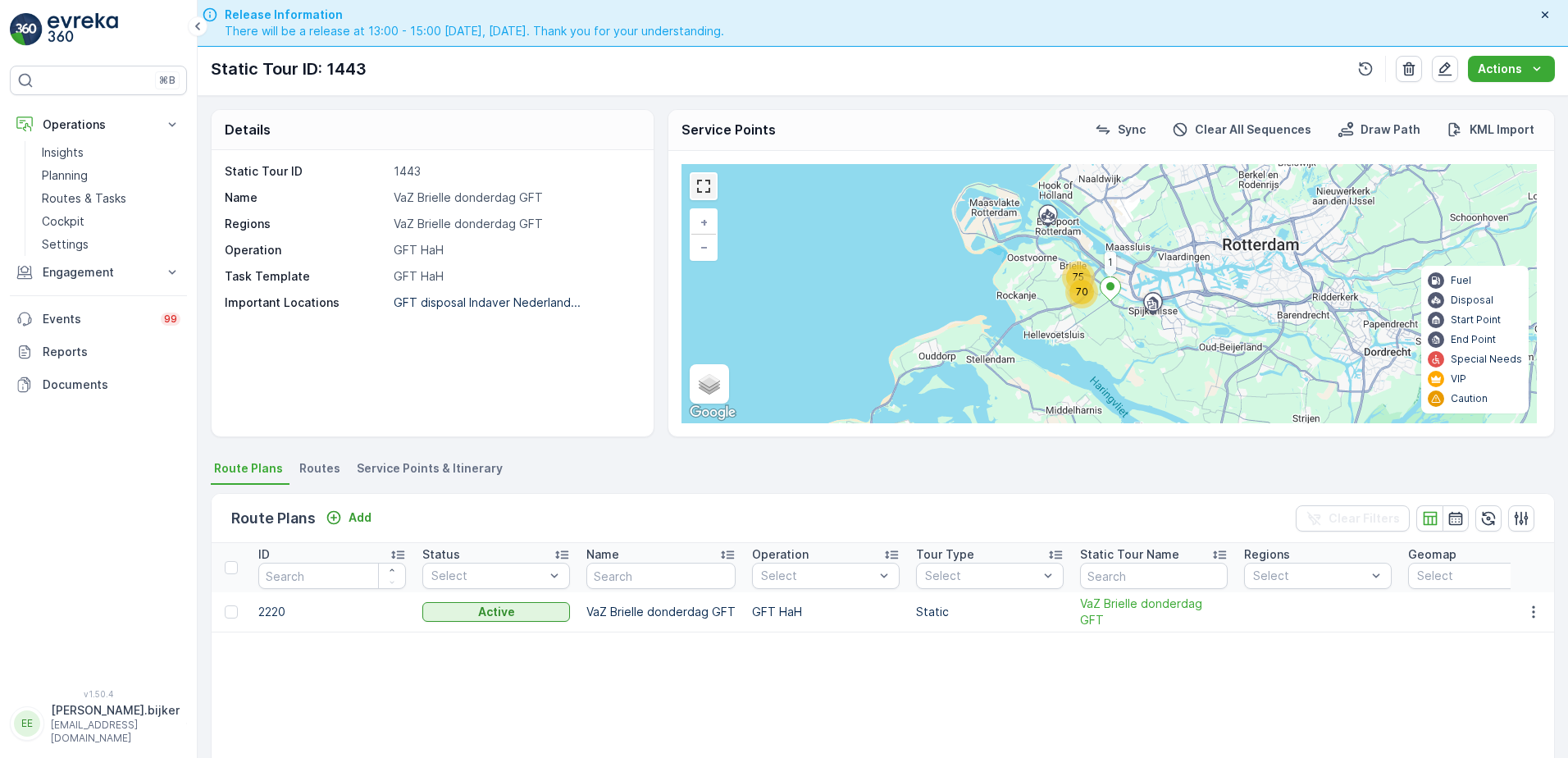
click at [708, 190] on link at bounding box center [703, 186] width 25 height 25
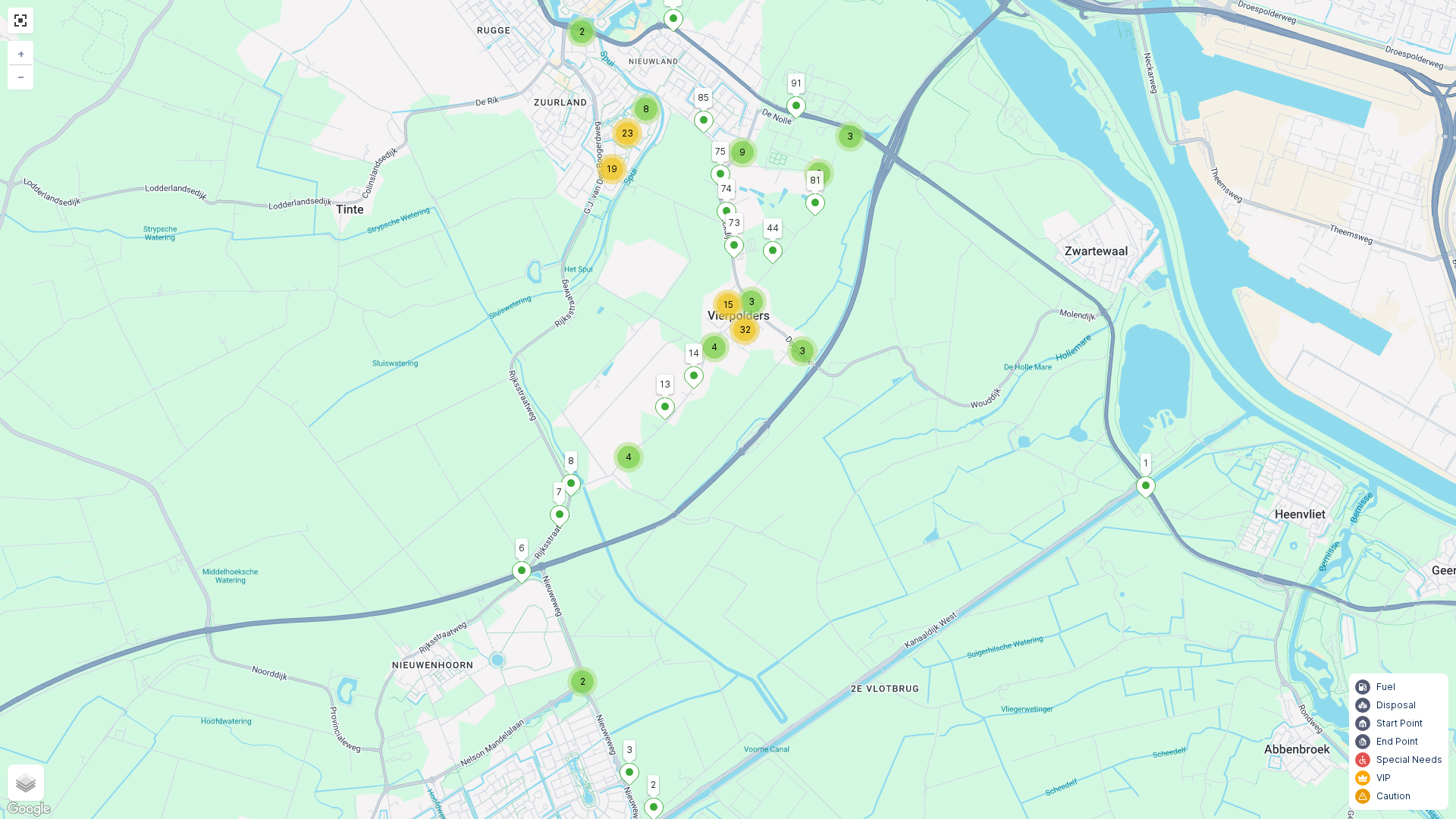
drag, startPoint x: 754, startPoint y: 484, endPoint x: 858, endPoint y: 435, distance: 115.0
click at [858, 435] on div "2 8 3 3 9 23 19 2 3 4 3 32 15 4 1 95 74 81 6 73 44 91 75 85 7 8 2 3 14 13 + − S…" at bounding box center [728, 409] width 1456 height 819
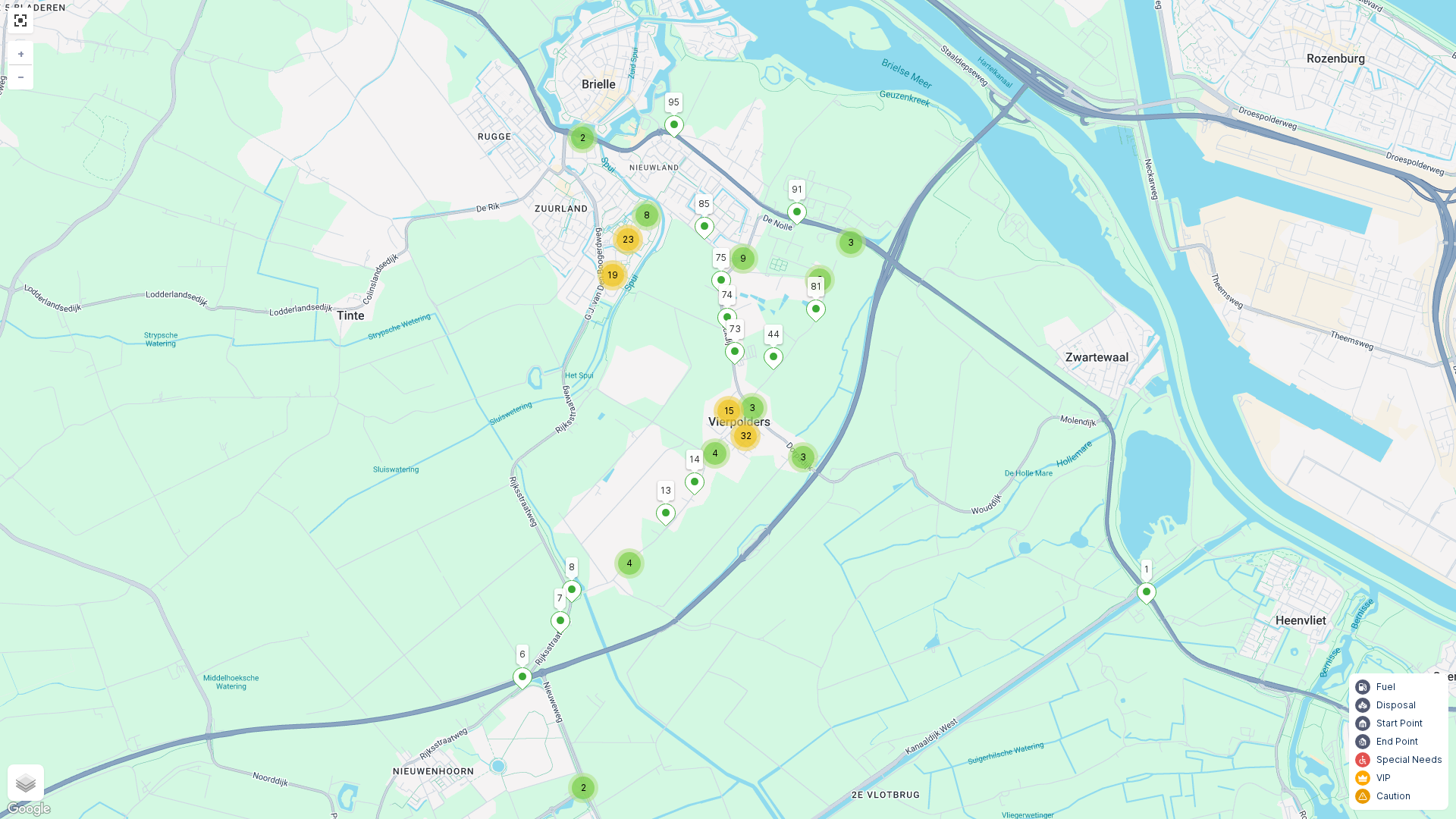
drag, startPoint x: 906, startPoint y: 369, endPoint x: 903, endPoint y: 472, distance: 103.0
click at [903, 472] on div "2 8 3 3 9 23 19 2 3 4 3 32 15 4 1 95 74 81 6 73 44 91 75 85 7 8 2 3 14 13 + − S…" at bounding box center [728, 409] width 1456 height 819
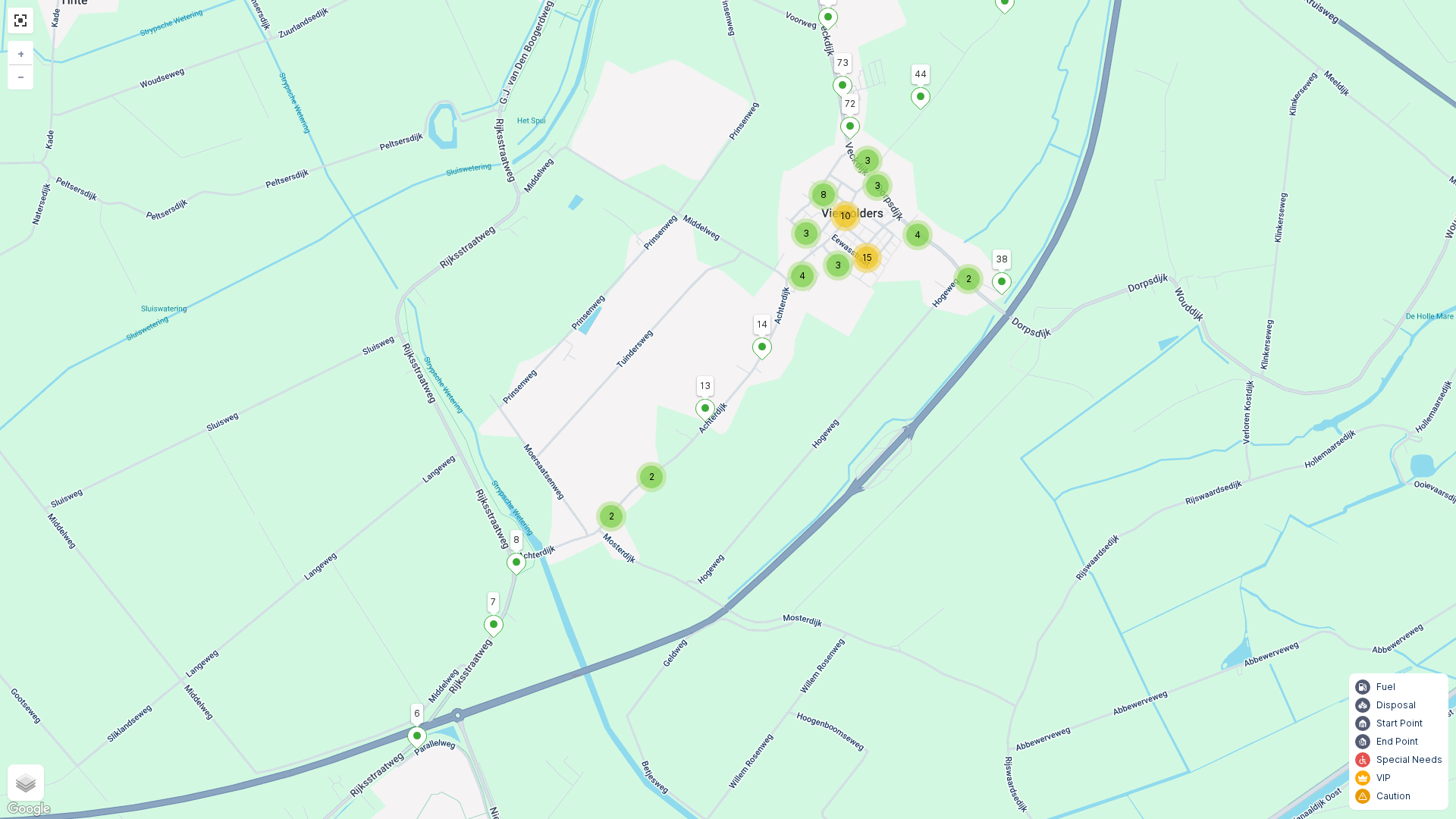
drag, startPoint x: 738, startPoint y: 480, endPoint x: 875, endPoint y: 399, distance: 159.2
click at [875, 399] on div "7 2 3 2 3 2 10 11 2 5 12 2 4 3 3 4 10 15 3 3 8 2 2 1 95 74 81 6 73 44 91 75 85 …" at bounding box center [728, 409] width 1456 height 819
drag, startPoint x: 865, startPoint y: 650, endPoint x: 932, endPoint y: 378, distance: 280.1
click at [932, 378] on div "7 2 3 2 3 2 10 11 2 5 12 2 4 3 3 4 10 15 3 3 8 2 2 1 95 74 81 6 73 44 91 75 85 …" at bounding box center [728, 409] width 1456 height 819
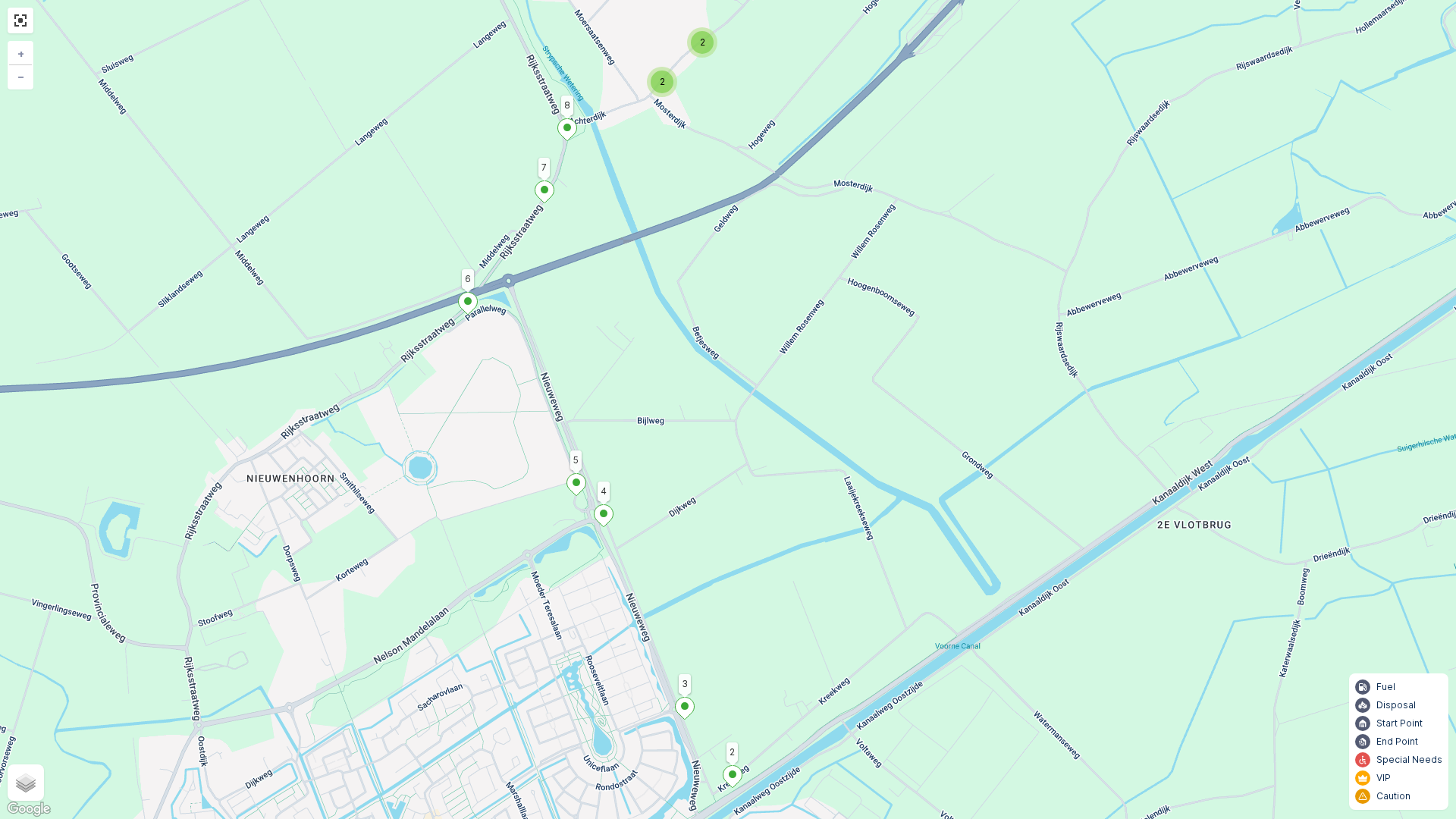
drag, startPoint x: 999, startPoint y: 466, endPoint x: 1030, endPoint y: 207, distance: 260.8
click at [1030, 207] on div "7 2 3 2 3 2 10 11 2 5 12 2 4 3 3 4 10 15 3 3 8 2 2 1 95 74 81 6 73 44 91 75 85 …" at bounding box center [728, 409] width 1456 height 819
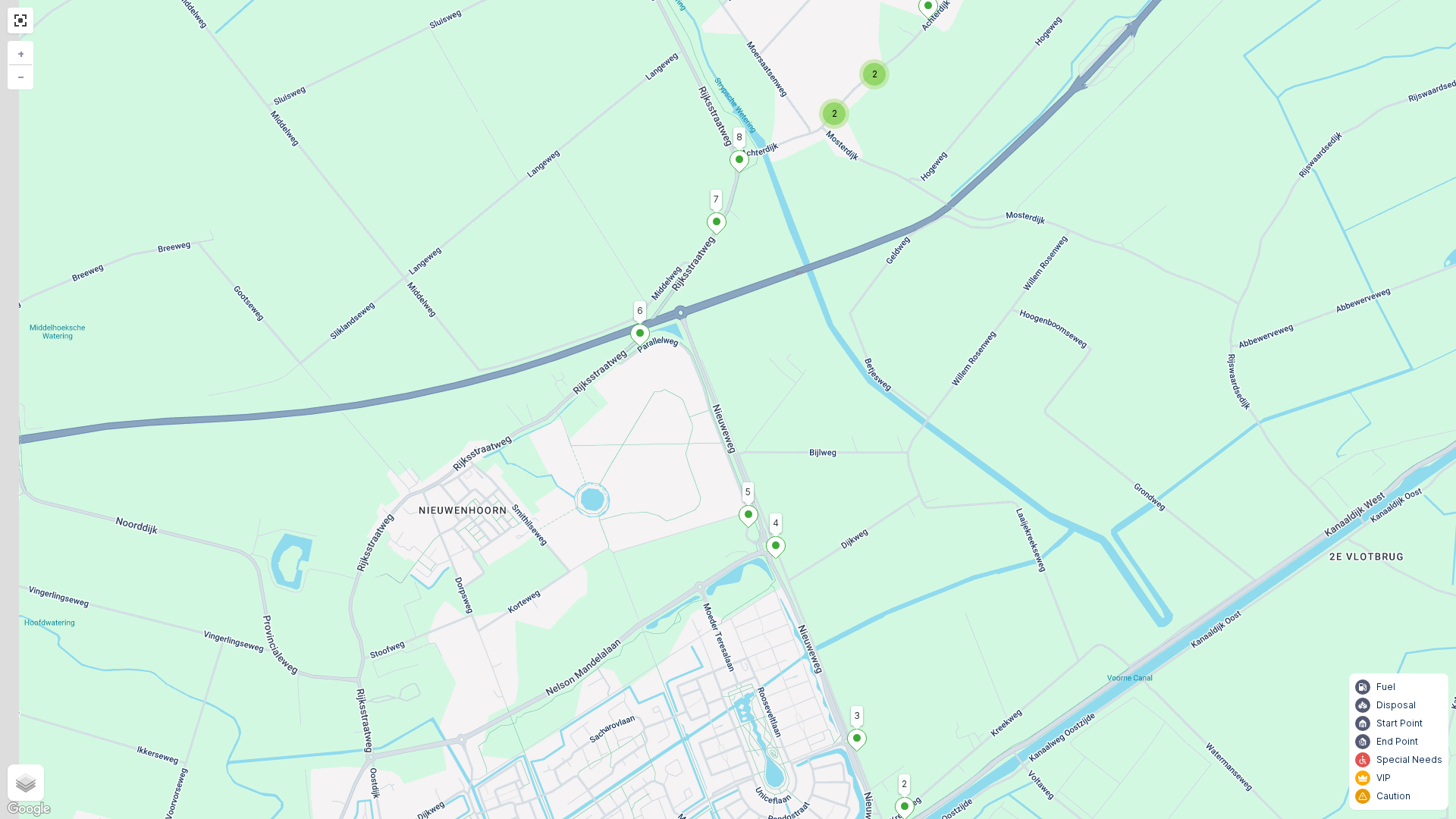
drag, startPoint x: 899, startPoint y: 539, endPoint x: 987, endPoint y: 597, distance: 105.4
click at [988, 699] on div "7 2 3 2 3 2 10 11 2 5 12 2 4 3 3 4 10 15 3 3 8 2 2 1 95 74 81 6 73 44 91 75 85 …" at bounding box center [728, 409] width 1456 height 819
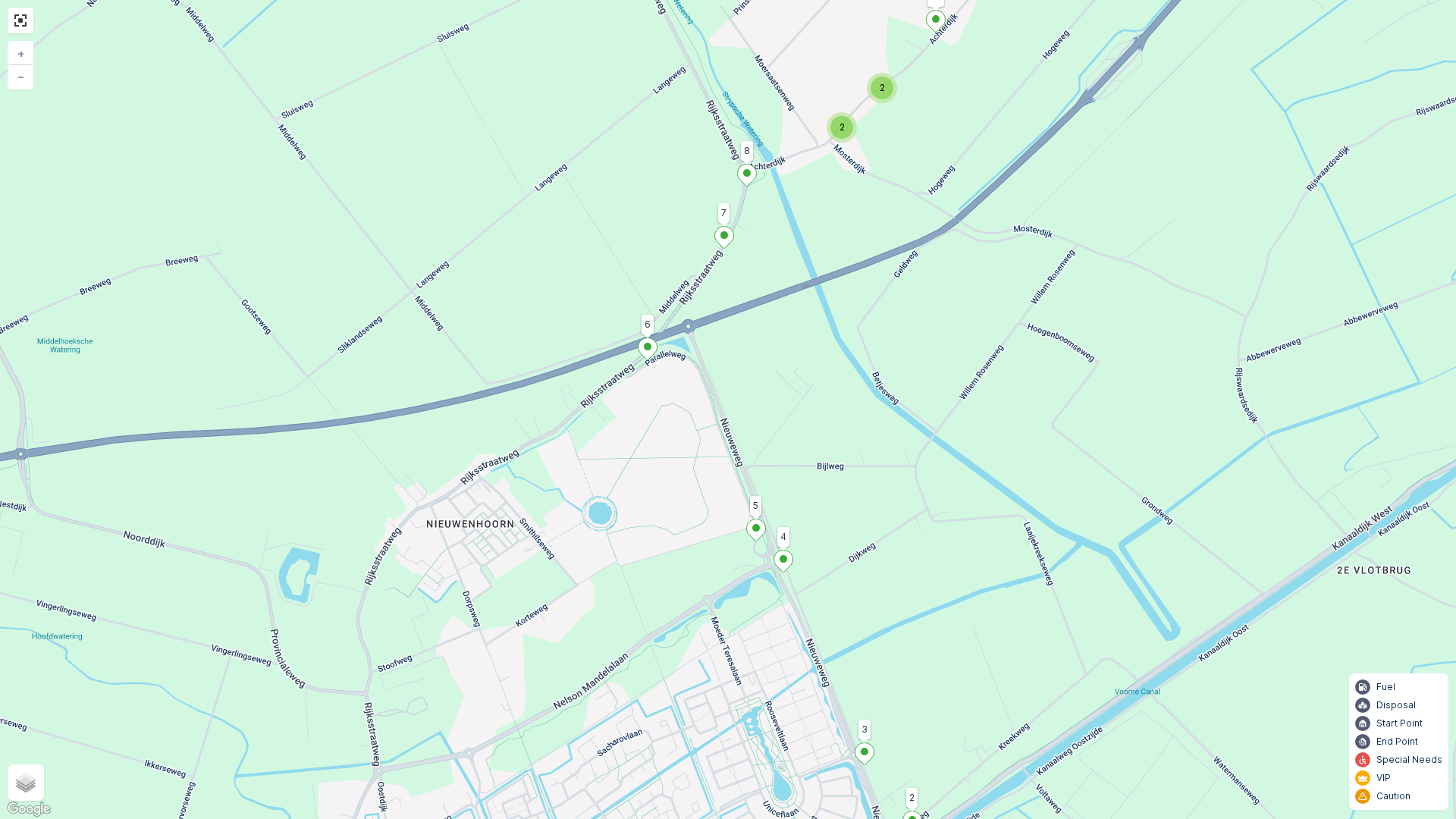
drag, startPoint x: 961, startPoint y: 291, endPoint x: 950, endPoint y: 596, distance: 305.2
click at [950, 596] on div "7 2 3 2 3 2 10 11 2 5 12 2 4 3 3 4 10 15 3 3 8 2 2 1 95 74 81 6 73 44 91 75 85 …" at bounding box center [728, 409] width 1456 height 819
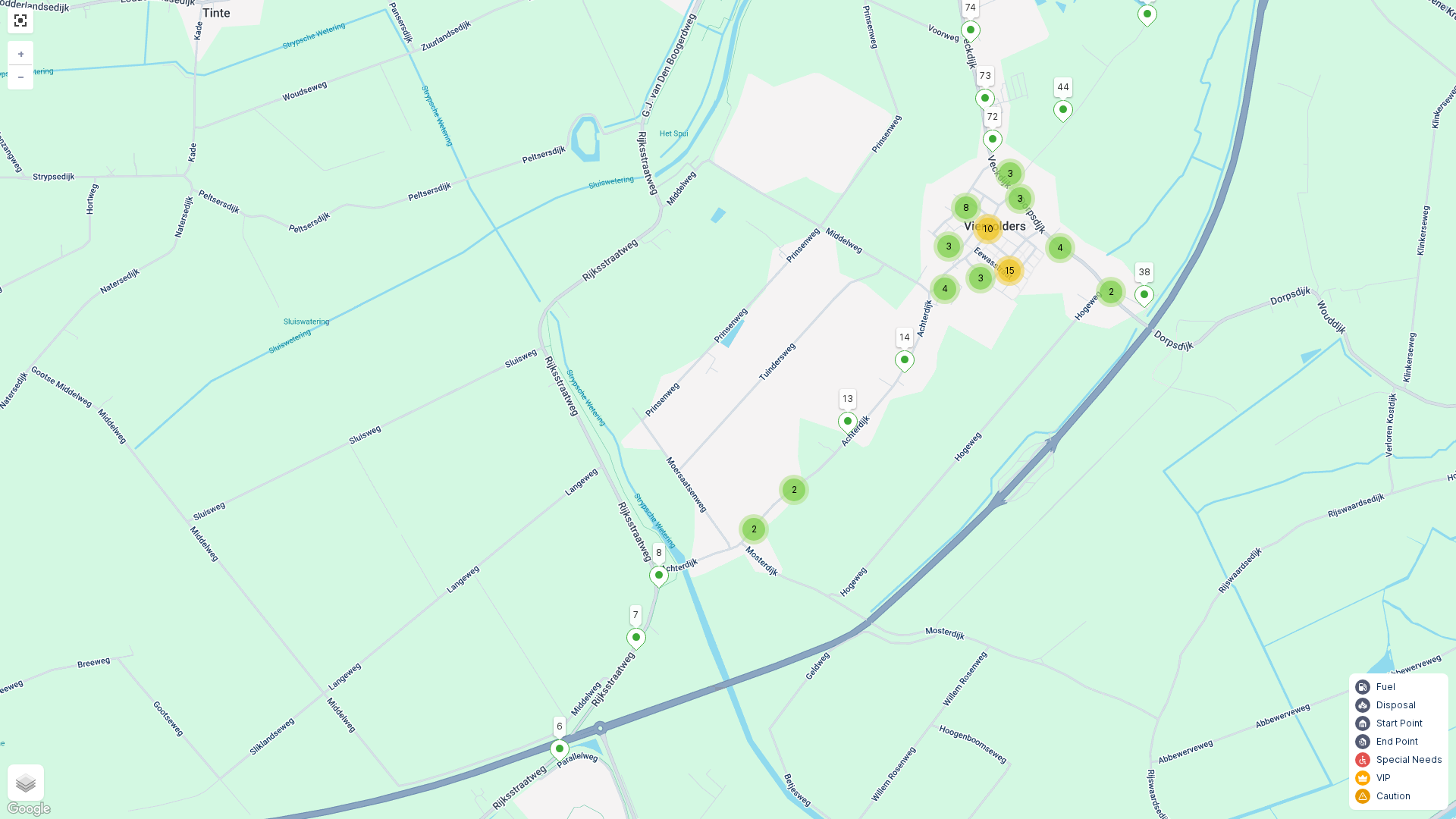
drag, startPoint x: 929, startPoint y: 438, endPoint x: 908, endPoint y: 453, distance: 25.8
click at [908, 453] on div "7 2 3 2 3 2 10 11 2 5 12 2 4 3 3 4 10 15 3 3 8 2 2 1 95 74 81 6 73 44 91 75 85 …" at bounding box center [728, 409] width 1456 height 819
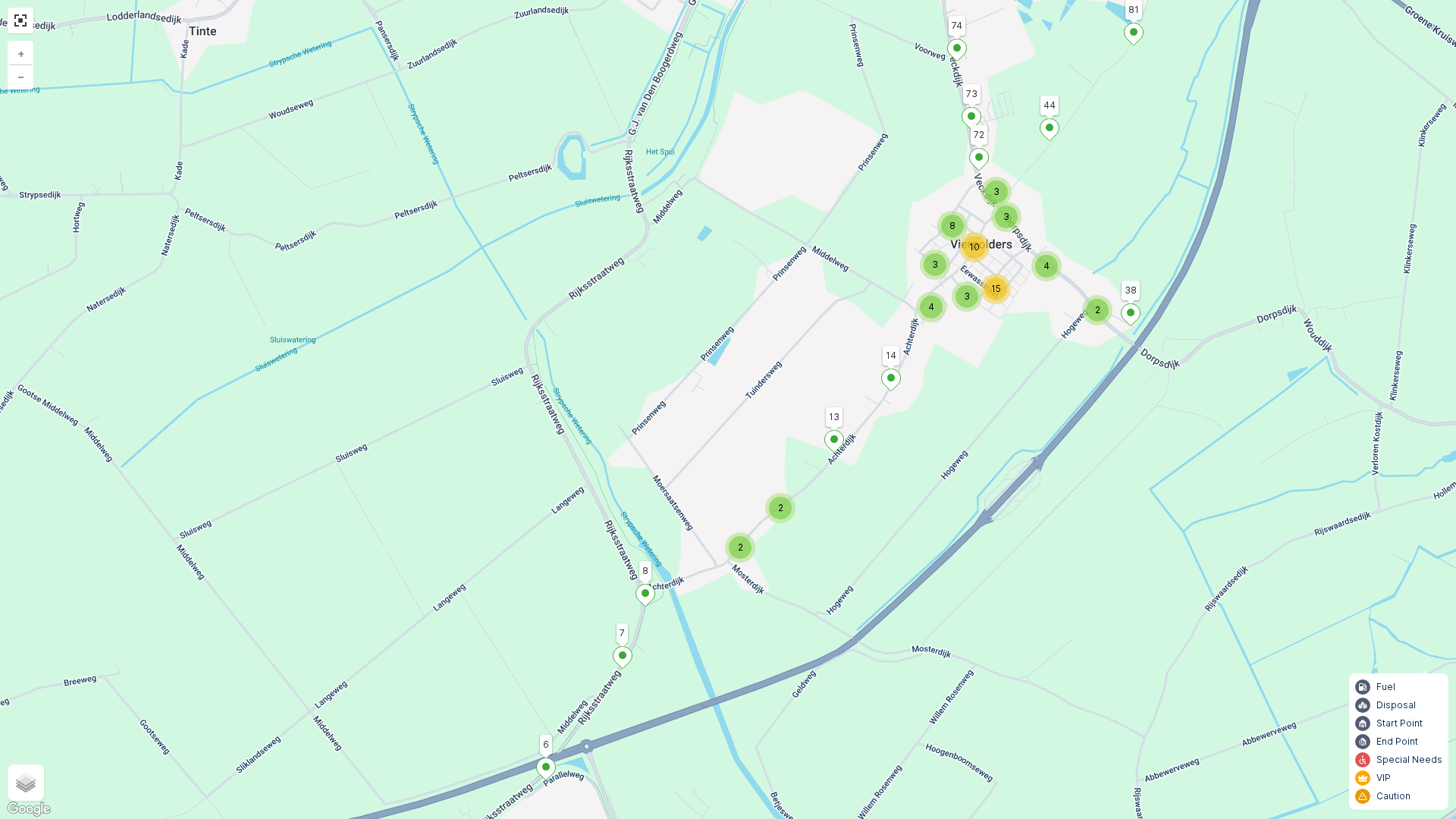
drag, startPoint x: 935, startPoint y: 437, endPoint x: 922, endPoint y: 455, distance: 22.2
click at [922, 455] on div "7 2 3 2 3 2 10 11 2 5 12 2 4 3 3 4 10 15 3 3 8 2 2 1 95 74 81 6 73 44 91 75 85 …" at bounding box center [728, 409] width 1456 height 819
drag, startPoint x: 696, startPoint y: 528, endPoint x: 703, endPoint y: 522, distance: 9.2
click at [696, 528] on div "7 2 3 2 3 2 10 11 2 5 12 2 4 3 3 4 10 15 3 3 8 2 2 1 95 74 81 6 73 44 91 75 85 …" at bounding box center [728, 409] width 1456 height 819
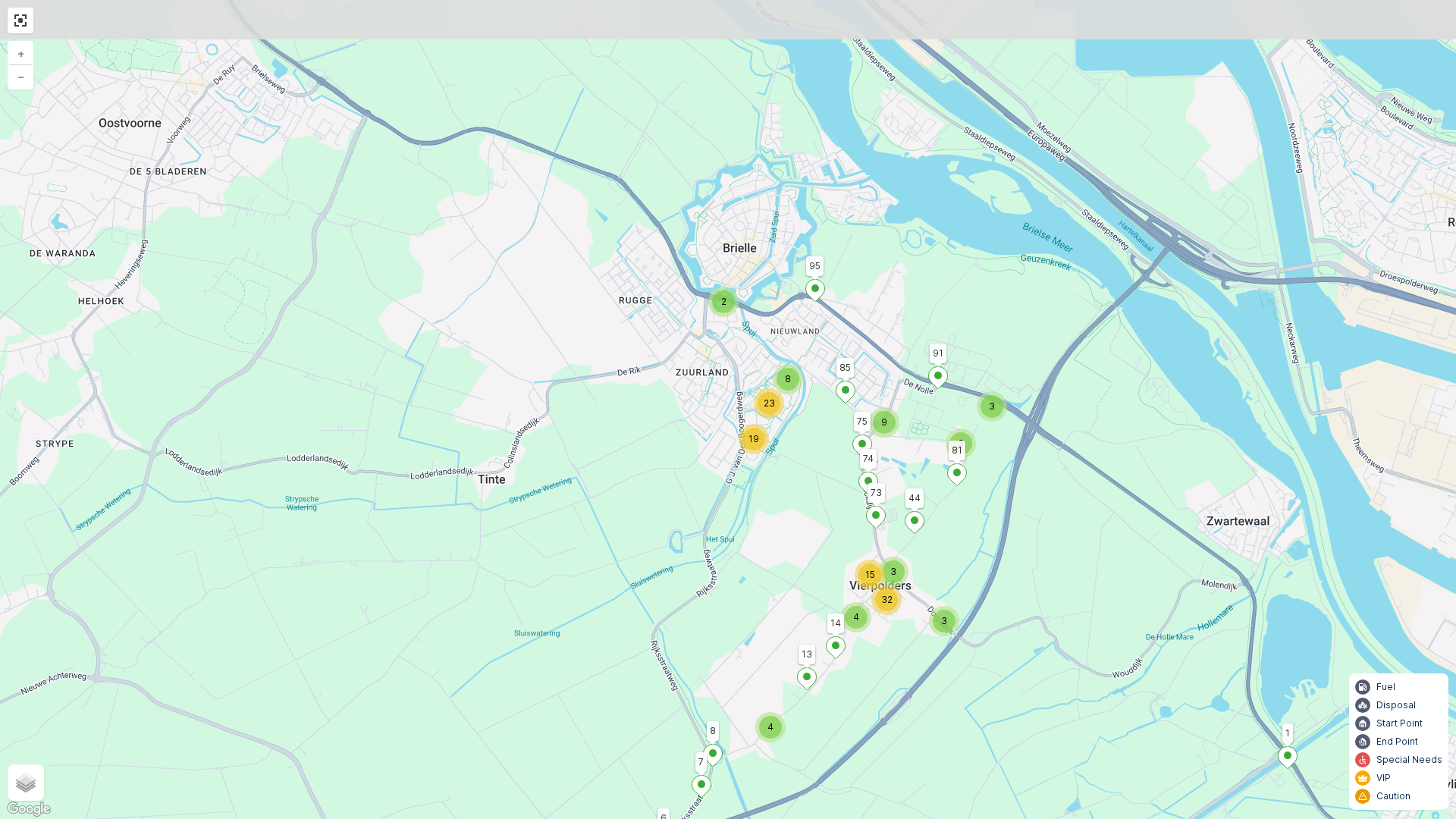
drag, startPoint x: 909, startPoint y: 391, endPoint x: 918, endPoint y: 594, distance: 203.2
click at [918, 594] on div "2 8 3 3 9 23 19 2 3 4 3 32 15 4 1 95 74 81 6 73 44 91 75 85 7 8 2 3 14 13 + − S…" at bounding box center [728, 409] width 1456 height 819
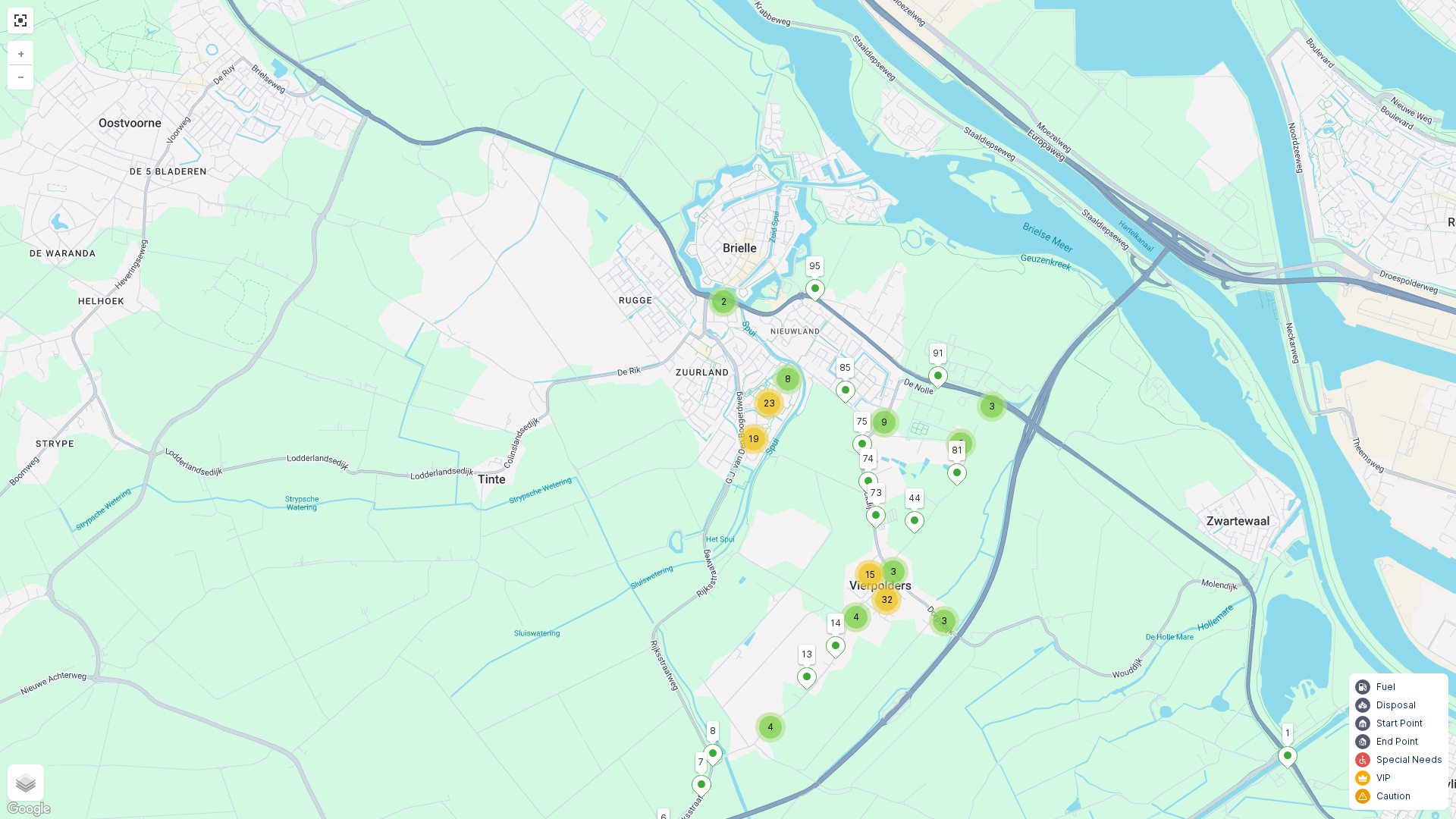
click at [829, 691] on div "2 8 3 3 9 23 19 2 3 4 3 32 15 4 1 95 74 81 6 73 44 91 75 85 7 8 2 3 14 13 + − S…" at bounding box center [728, 409] width 1456 height 819
